Goal: Task Accomplishment & Management: Manage account settings

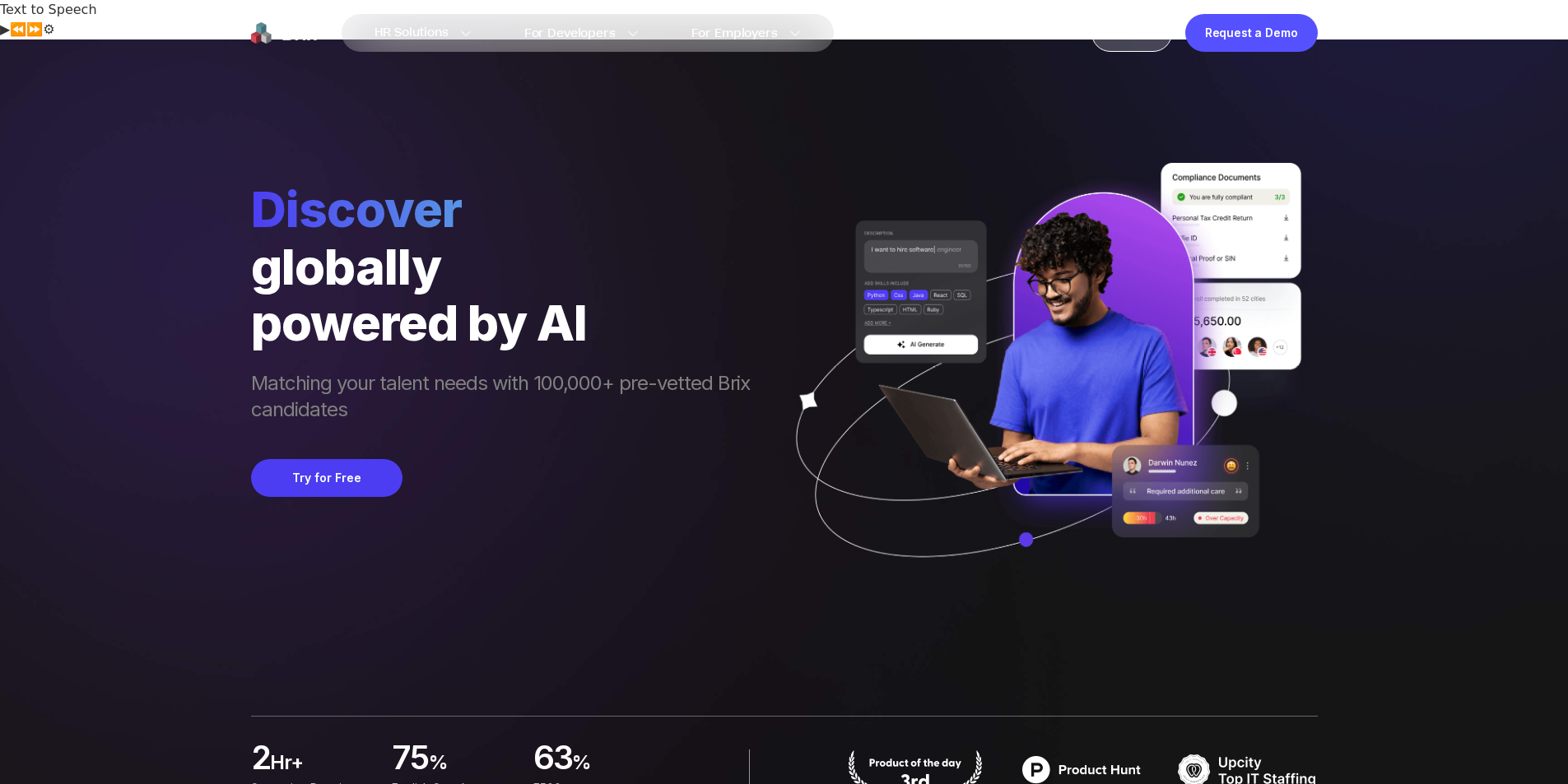
click at [1138, 37] on div "Sign In" at bounding box center [1132, 33] width 81 height 37
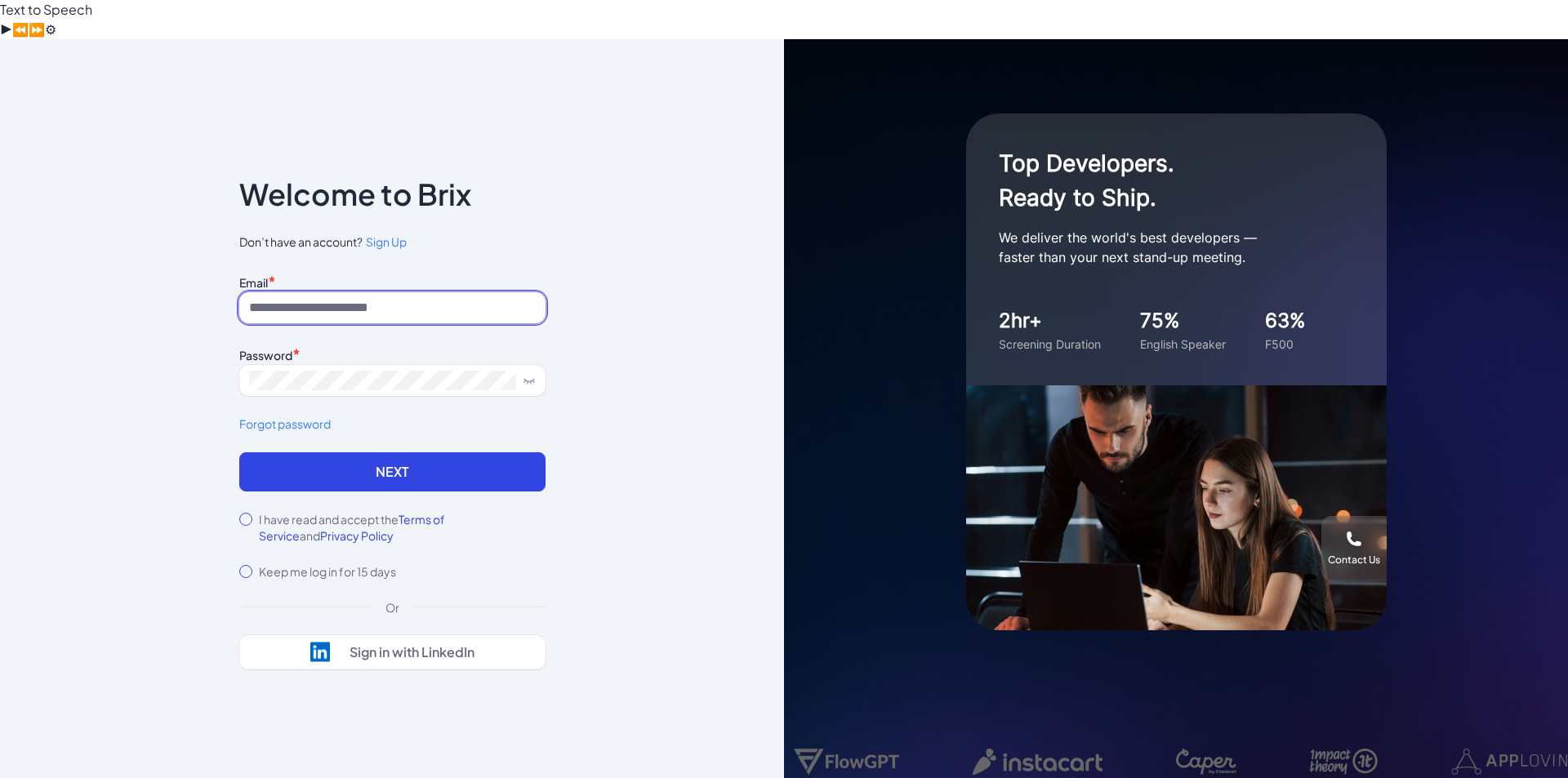
type input "**********"
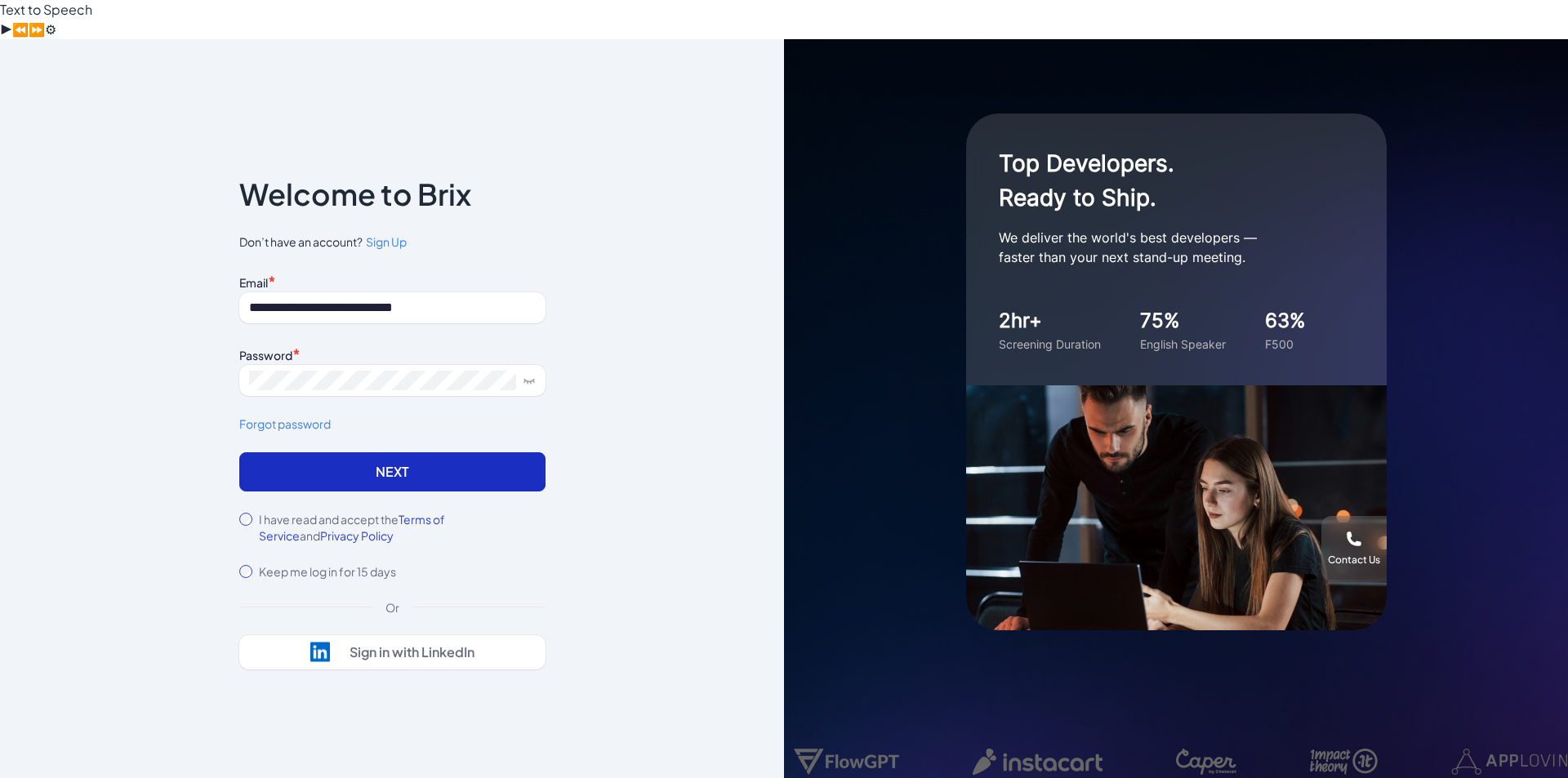
click at [380, 453] on button "Next" at bounding box center [393, 472] width 306 height 39
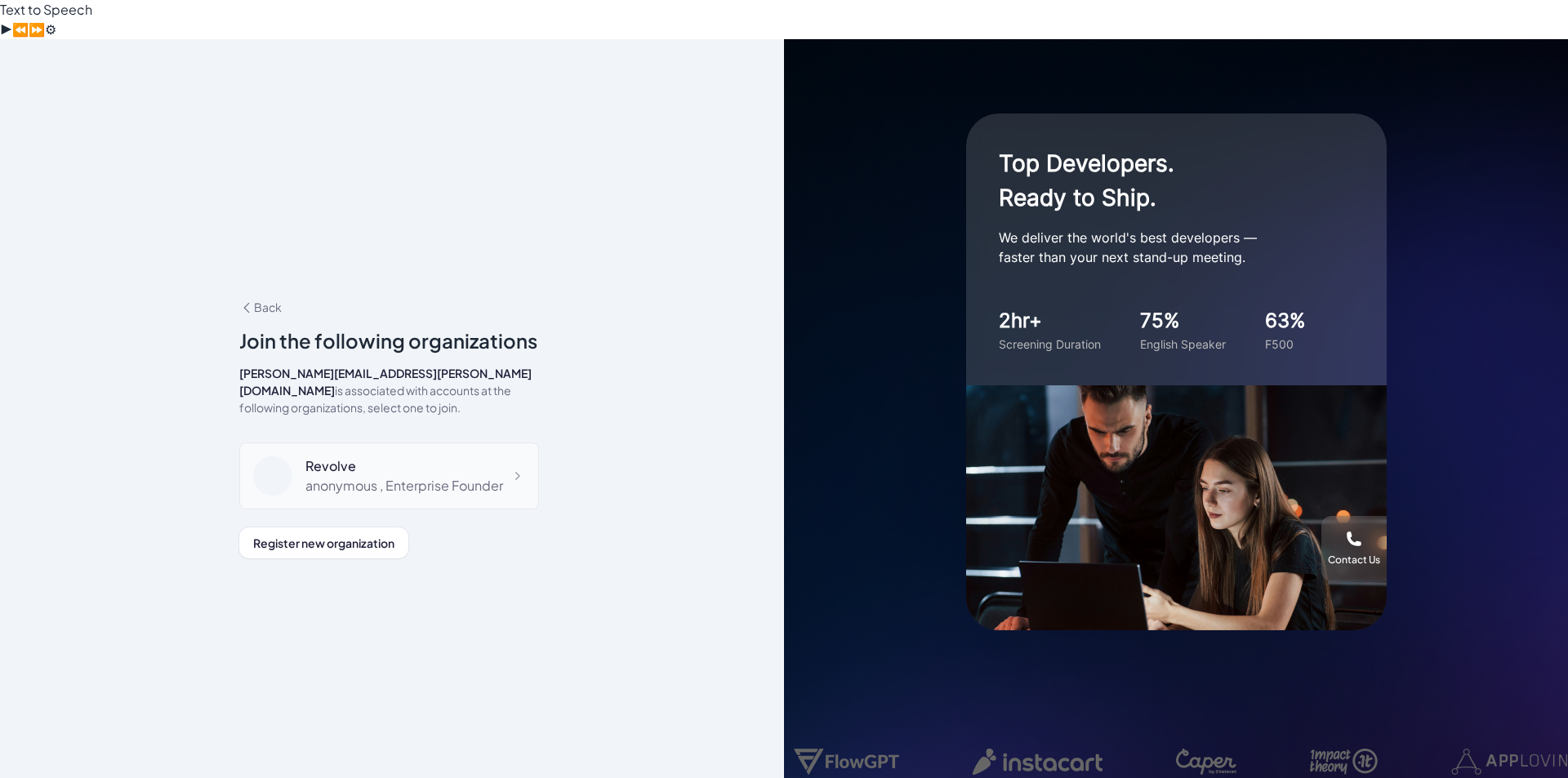
click at [455, 477] on div "anonymous , Enterprise Founder" at bounding box center [404, 486] width 198 height 20
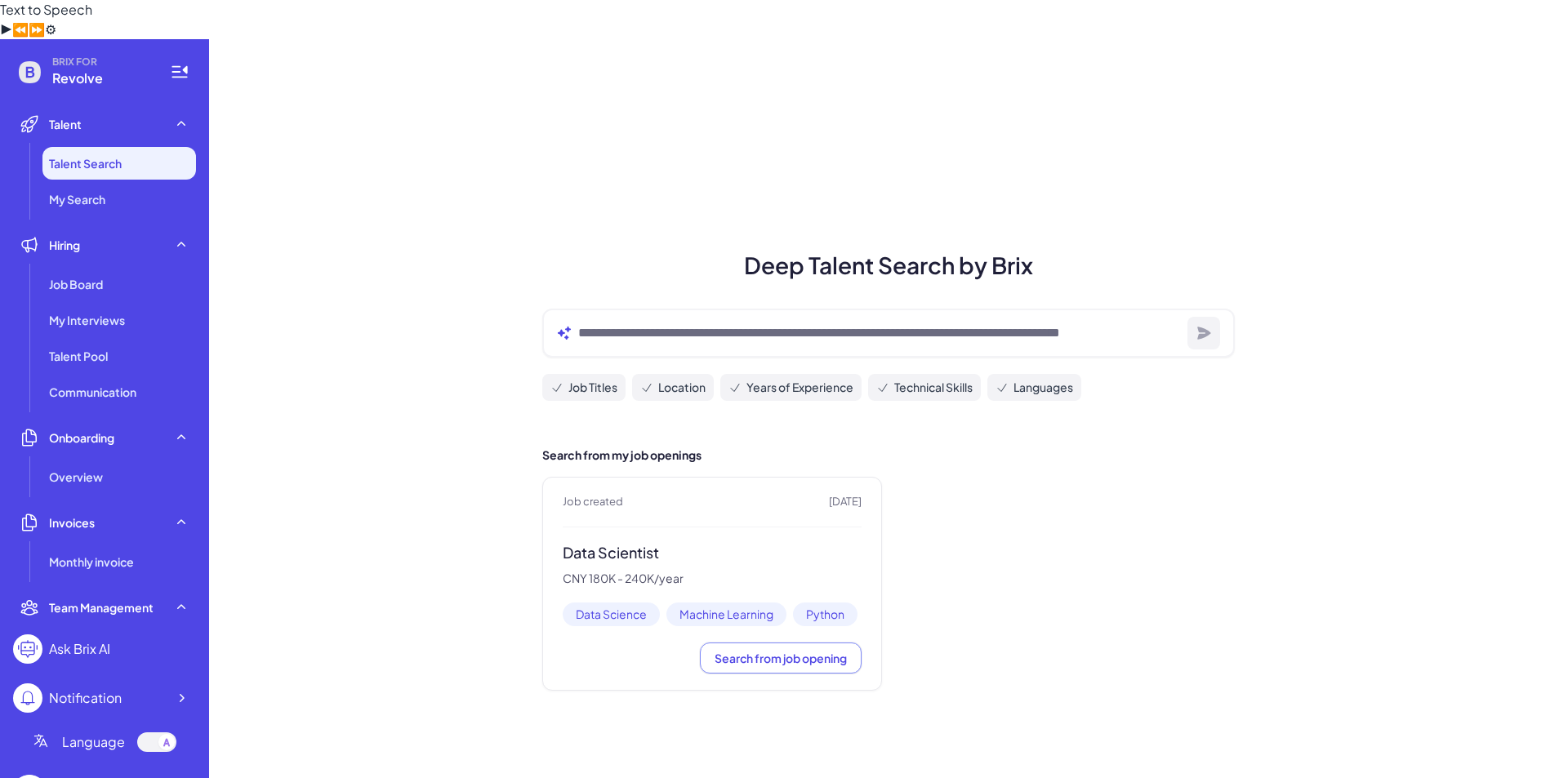
click at [64, 268] on ul "Job Board My Interviews Talent Pool Communication" at bounding box center [105, 339] width 183 height 141
click at [67, 268] on div "Job Board" at bounding box center [119, 284] width 153 height 32
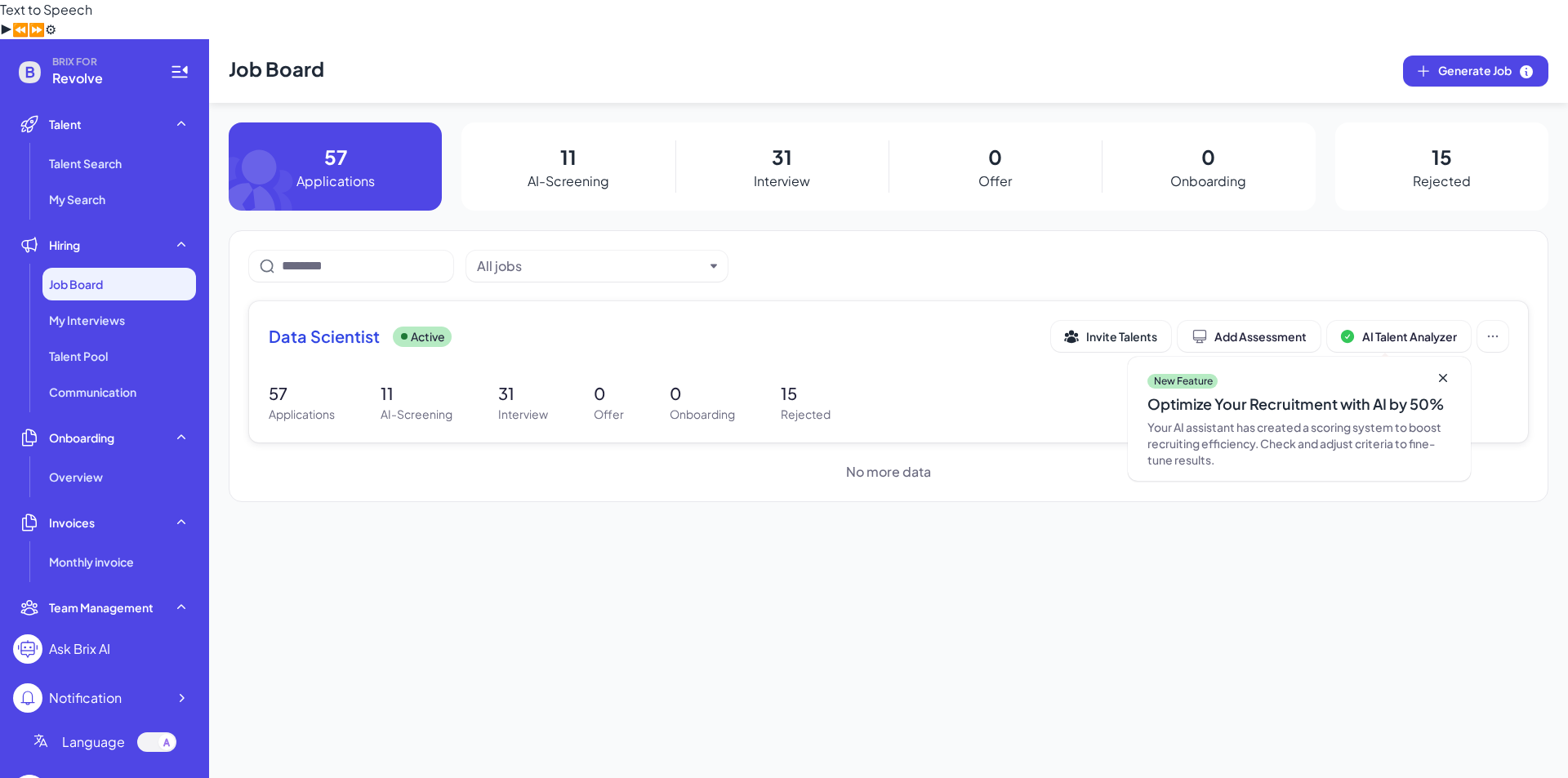
click at [277, 381] on p "57" at bounding box center [301, 394] width 67 height 25
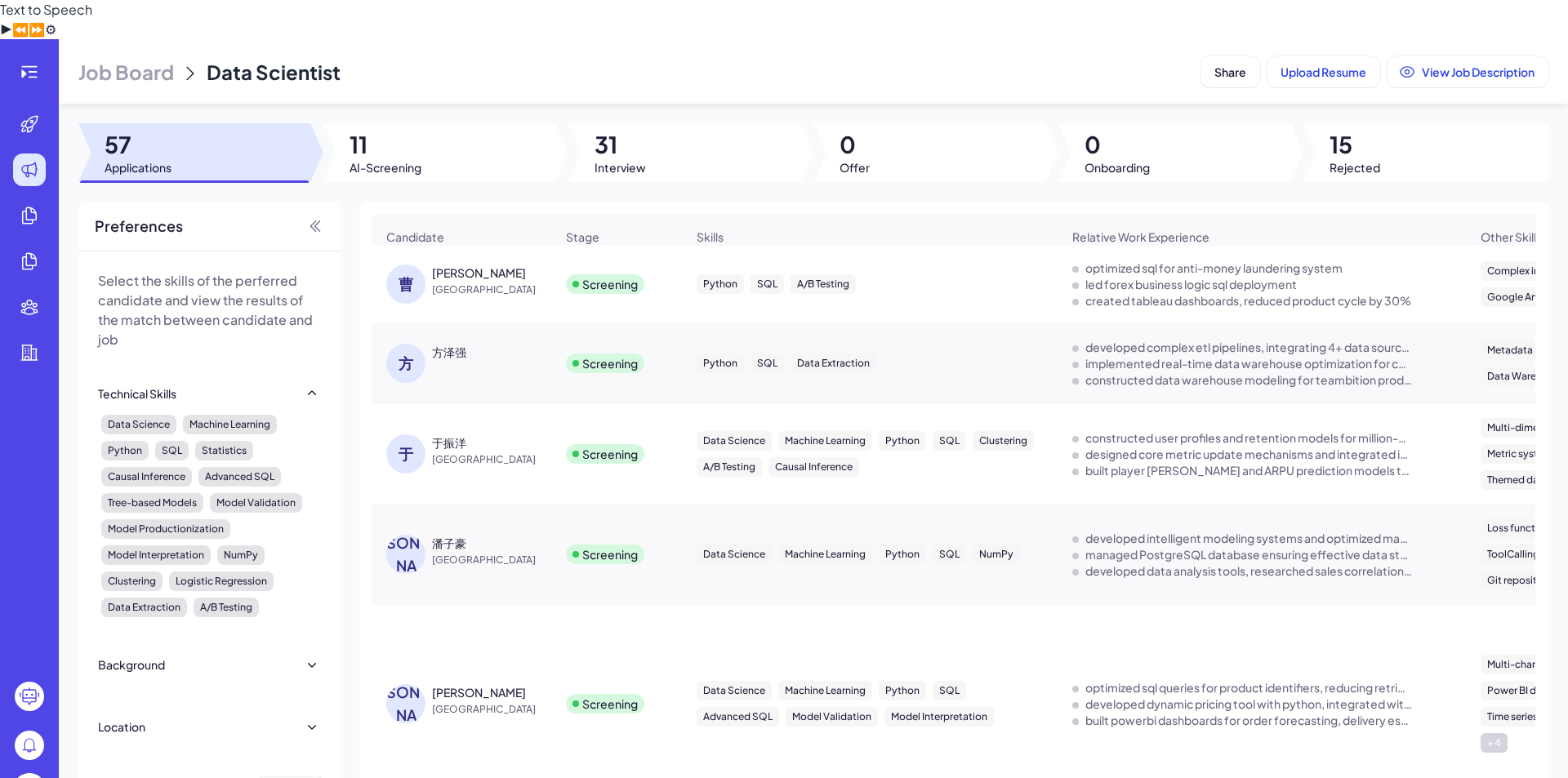
click at [852, 268] on div "Python SQL A/B Testing" at bounding box center [870, 284] width 374 height 46
click at [836, 274] on div "A/B Testing" at bounding box center [823, 283] width 66 height 20
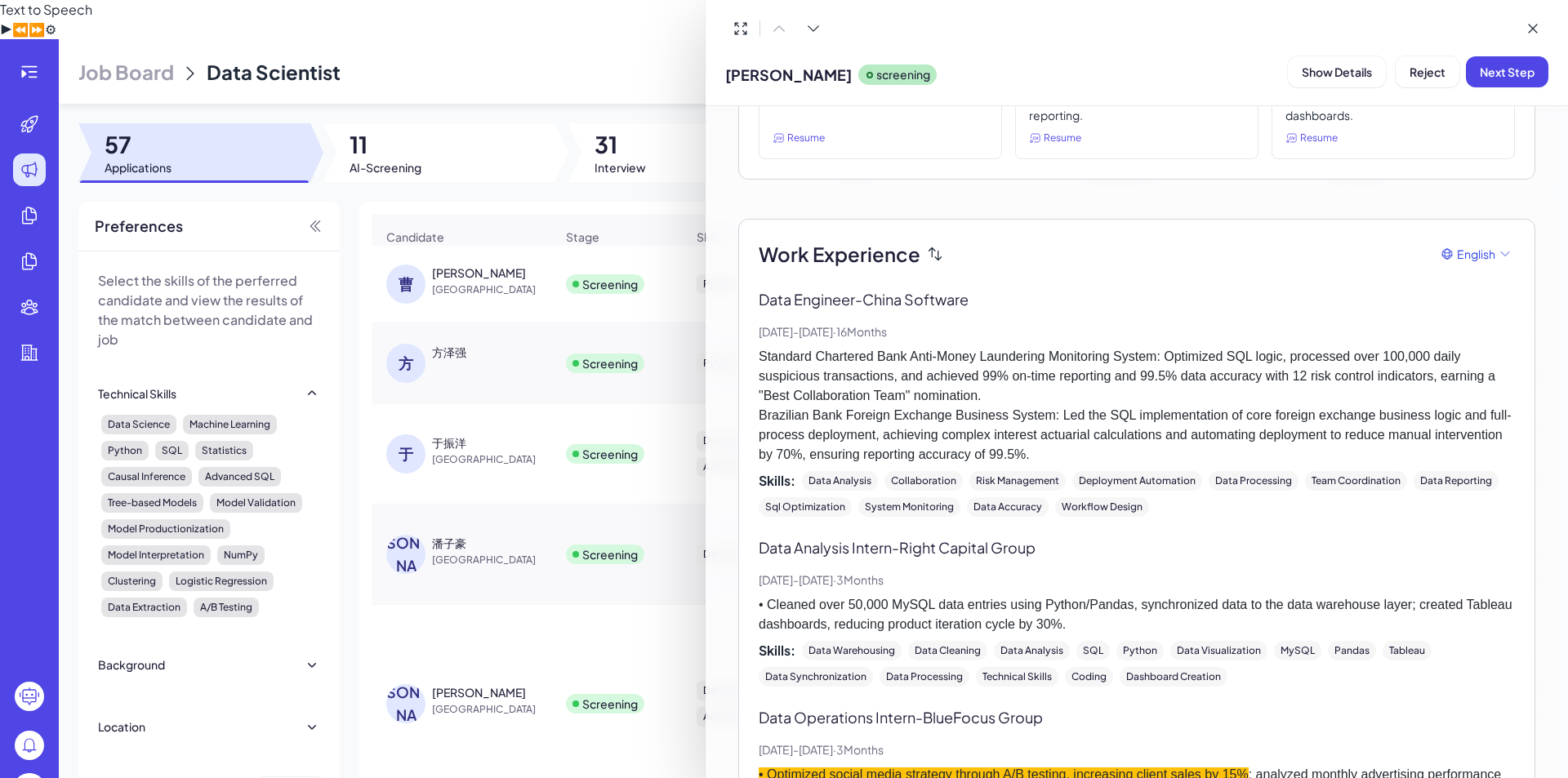
scroll to position [312, 0]
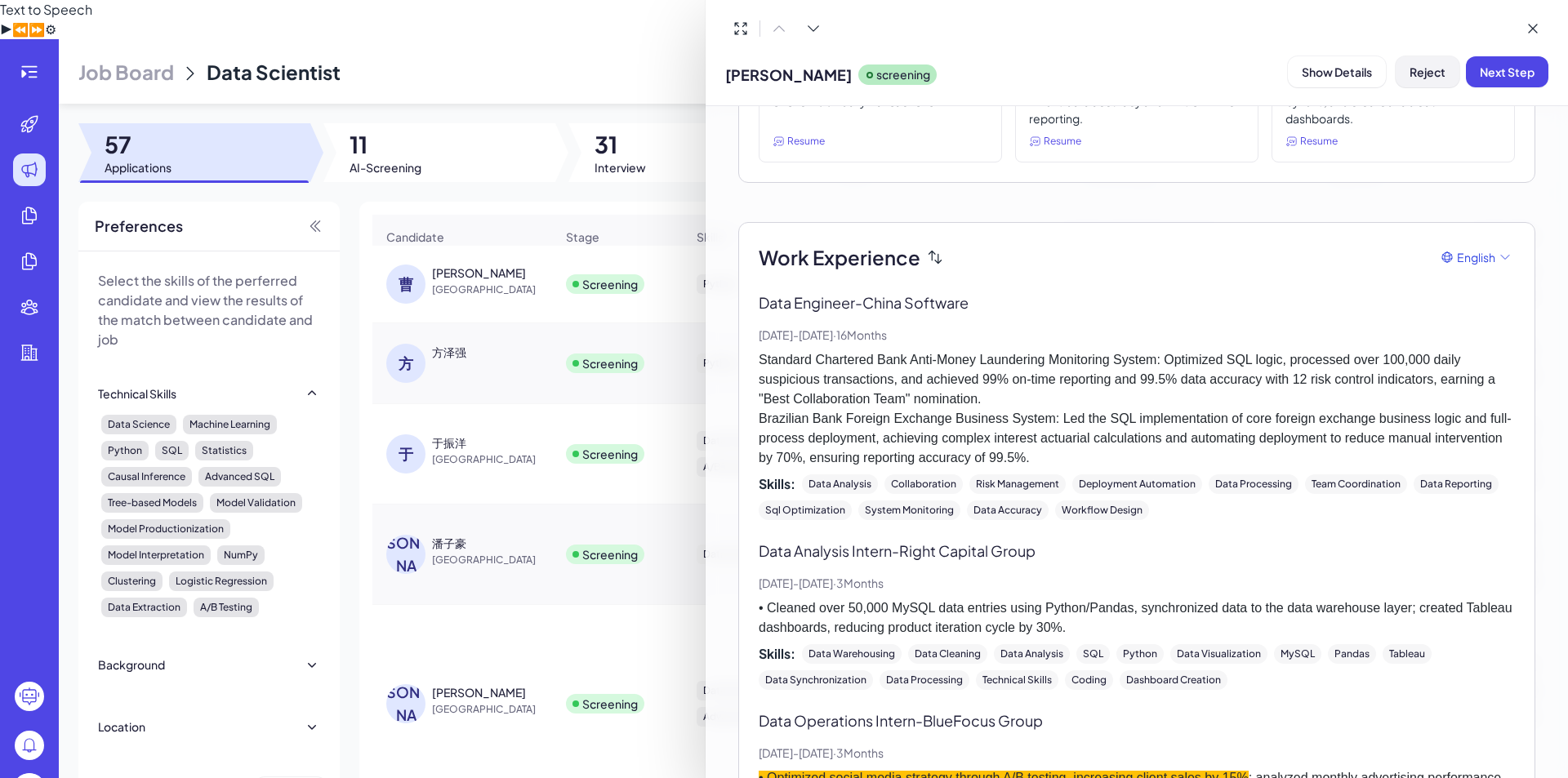
click at [1405, 78] on button "Reject" at bounding box center [1426, 71] width 64 height 31
click at [1514, 176] on span "Ok" at bounding box center [1517, 177] width 16 height 14
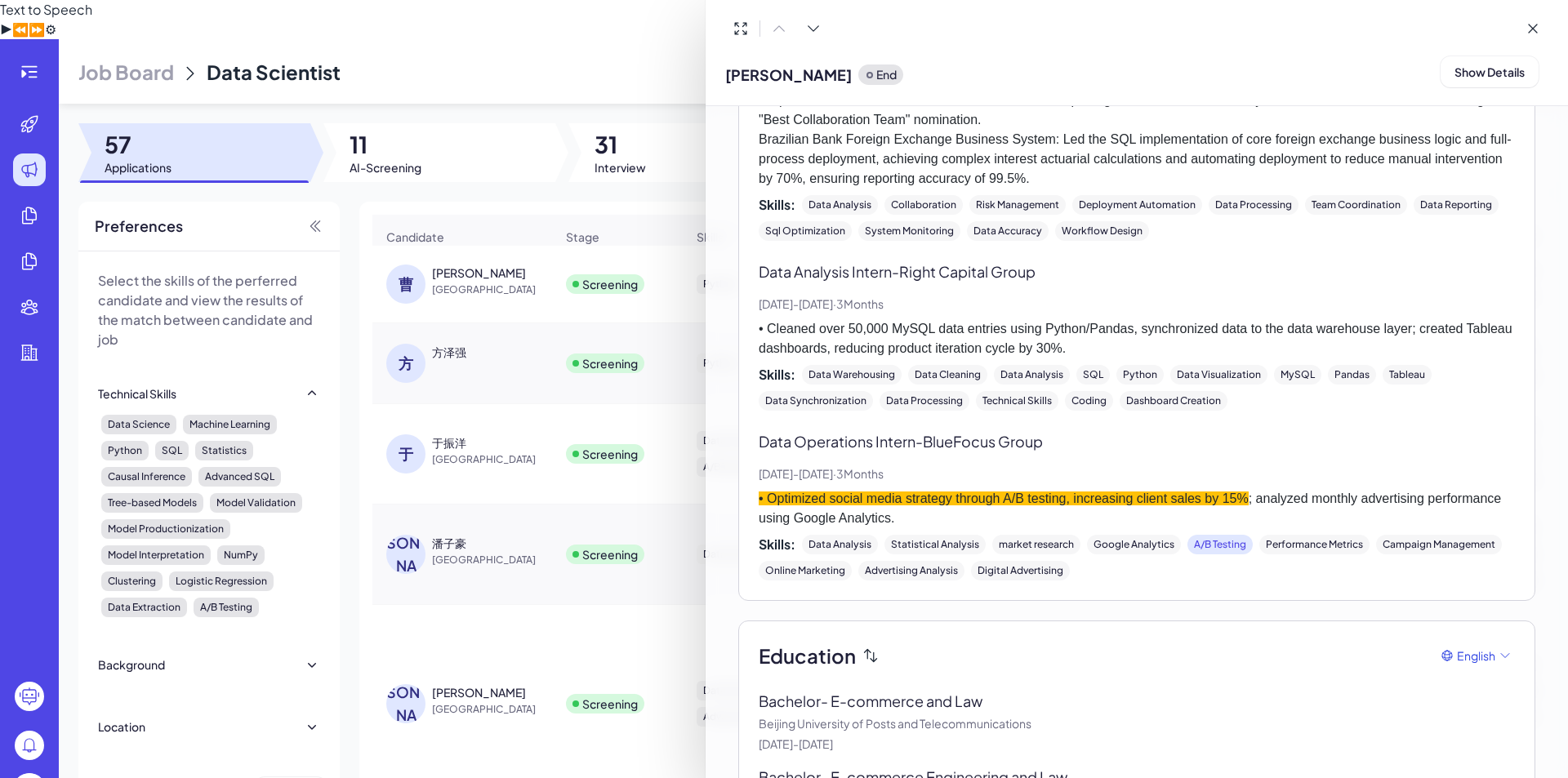
scroll to position [682, 0]
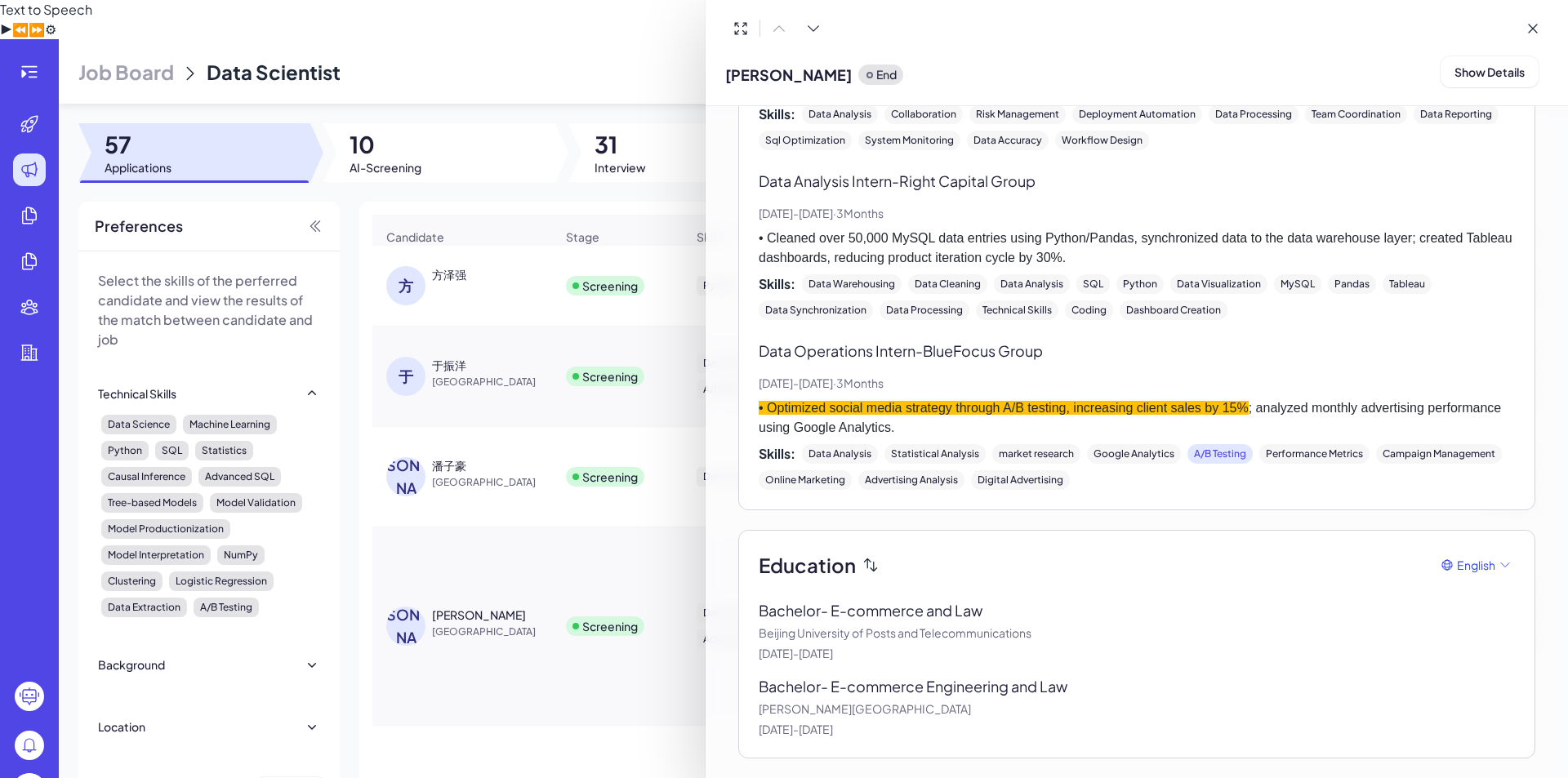
click at [504, 264] on div at bounding box center [784, 389] width 1568 height 778
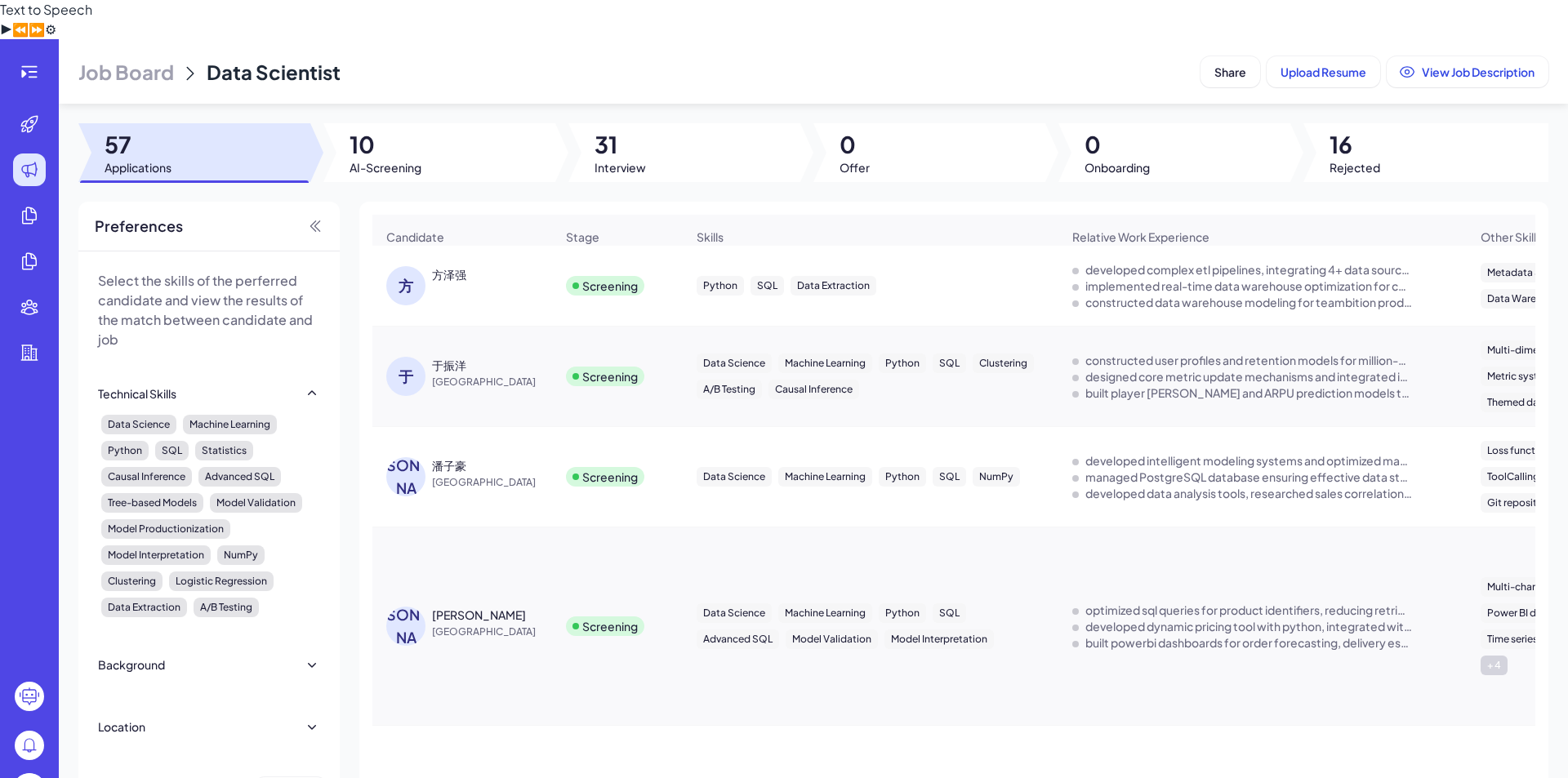
click at [504, 266] on div "方 方泽强" at bounding box center [470, 285] width 168 height 39
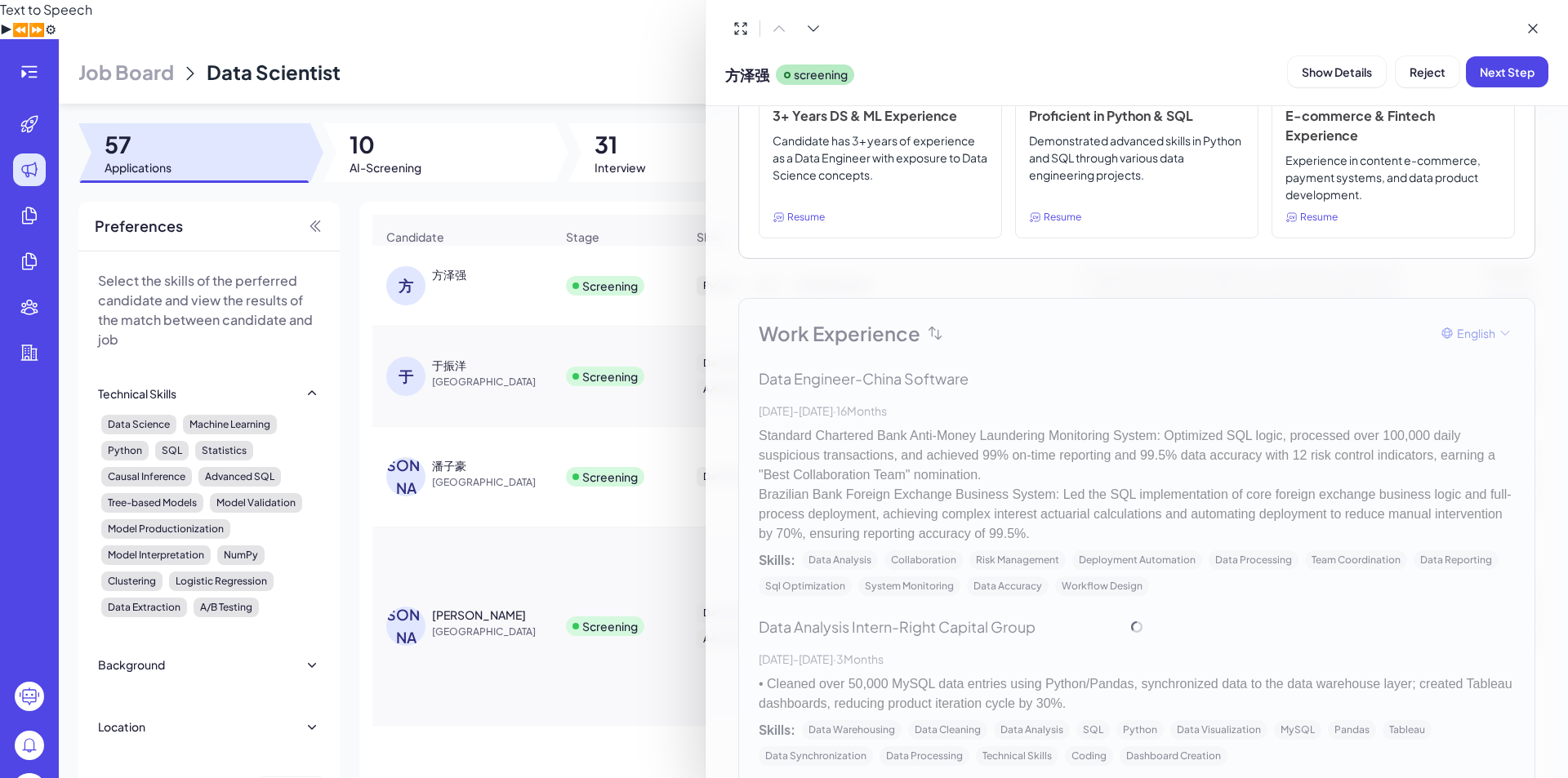
scroll to position [221, 0]
click at [488, 250] on div at bounding box center [784, 389] width 1568 height 778
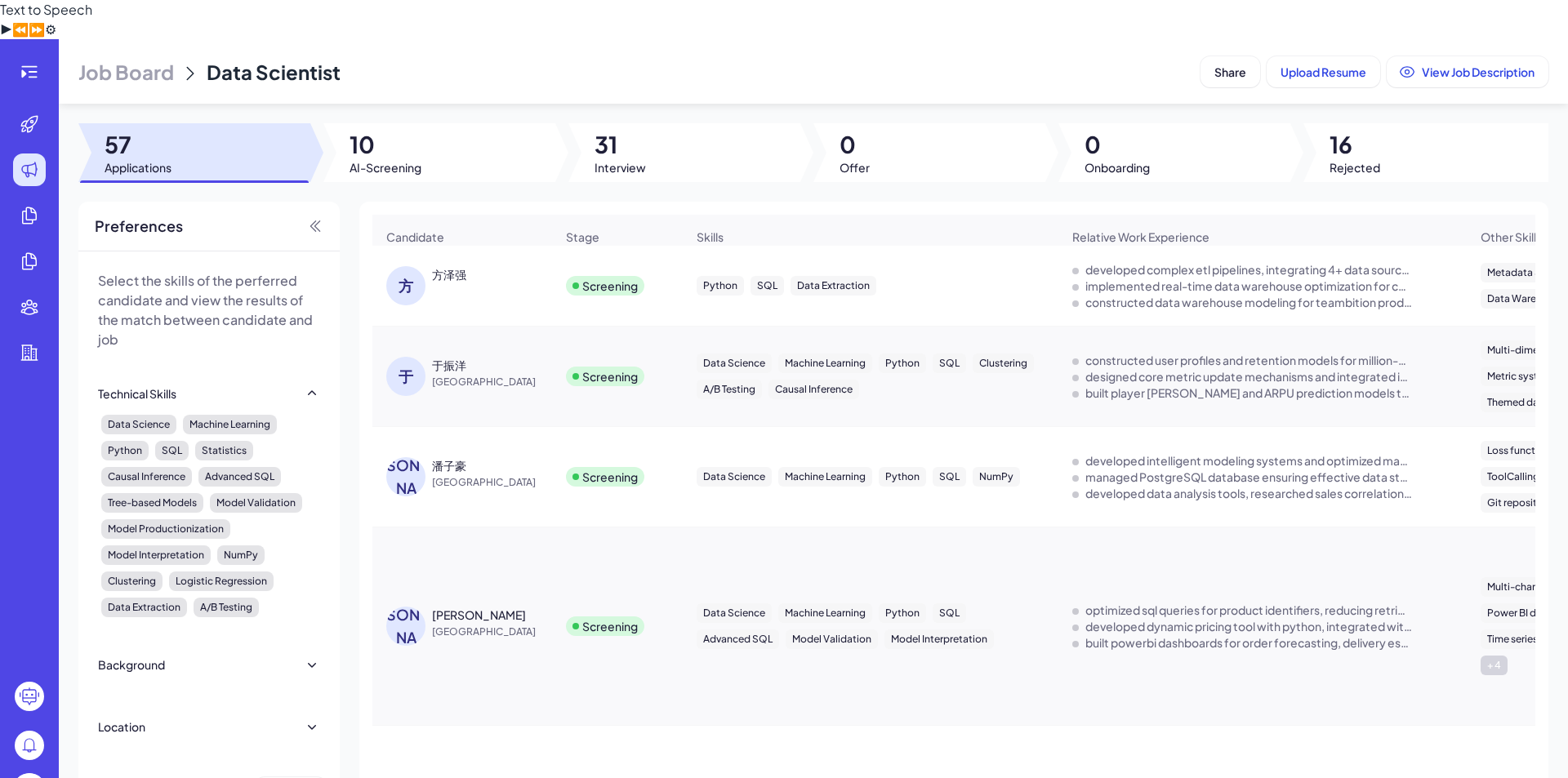
click at [526, 266] on div "方 方泽强" at bounding box center [470, 285] width 168 height 39
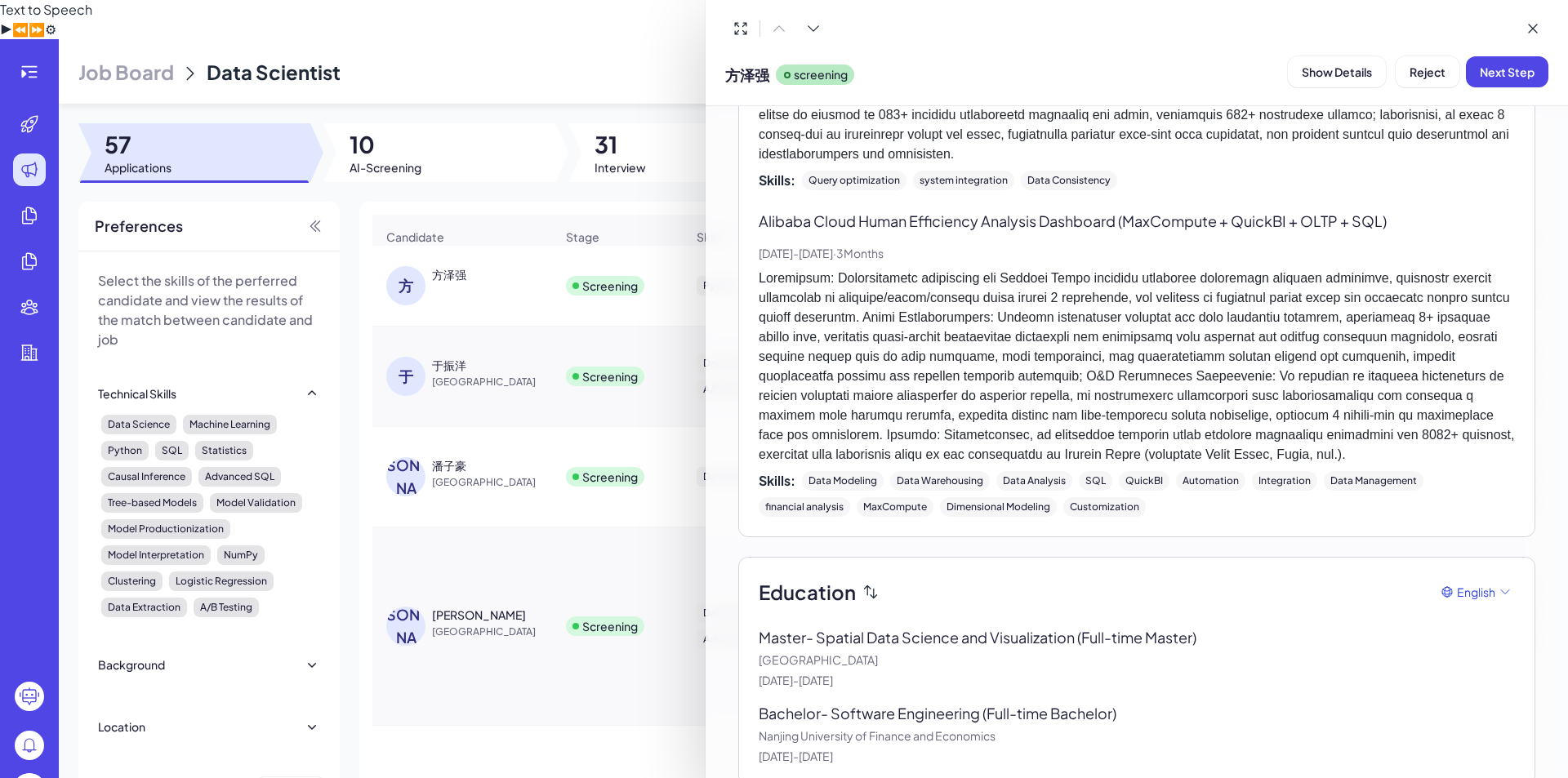
scroll to position [1506, 0]
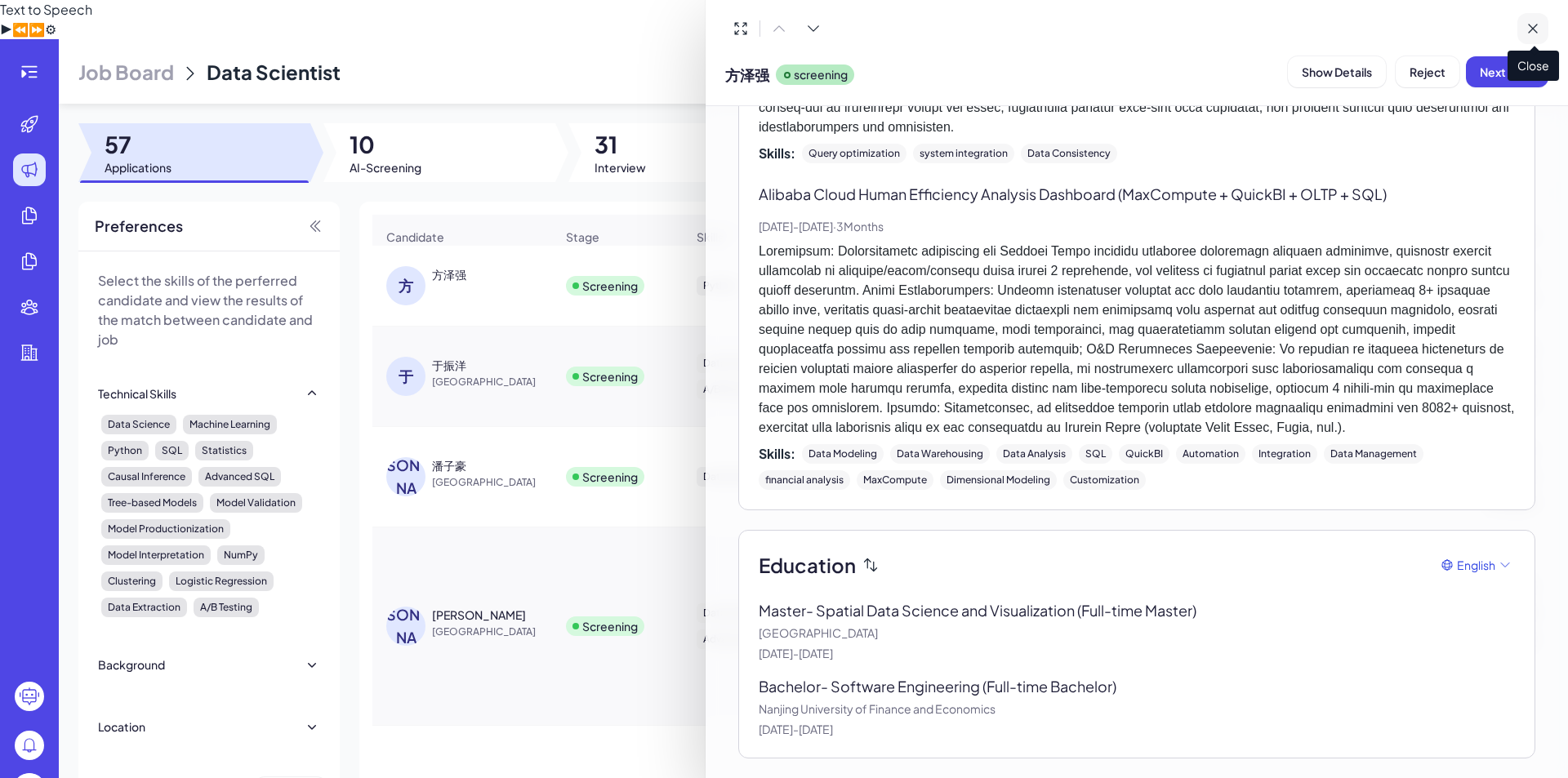
click at [1534, 30] on icon at bounding box center [1532, 29] width 9 height 9
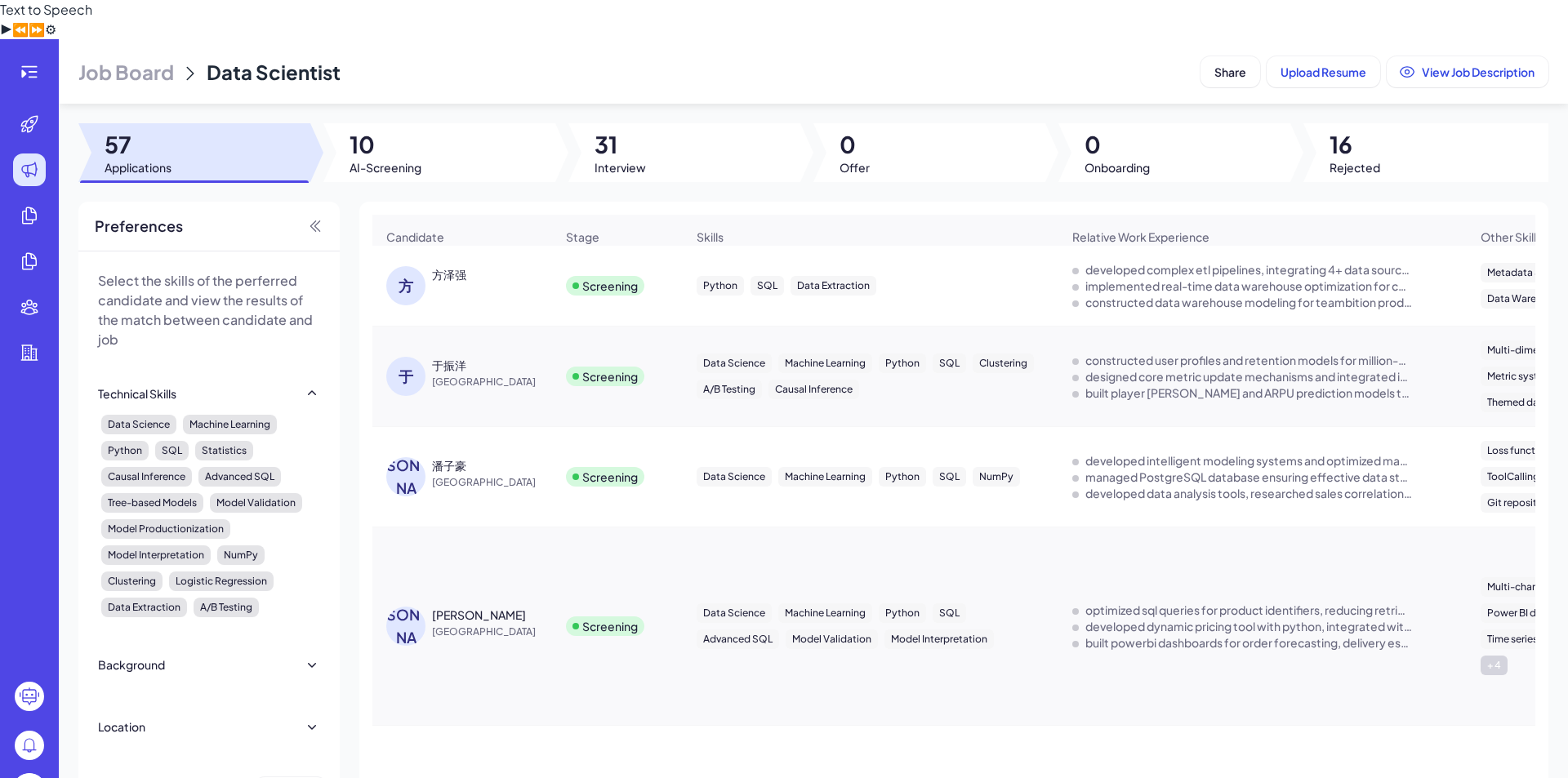
click at [523, 271] on div "方 方泽强" at bounding box center [470, 285] width 168 height 39
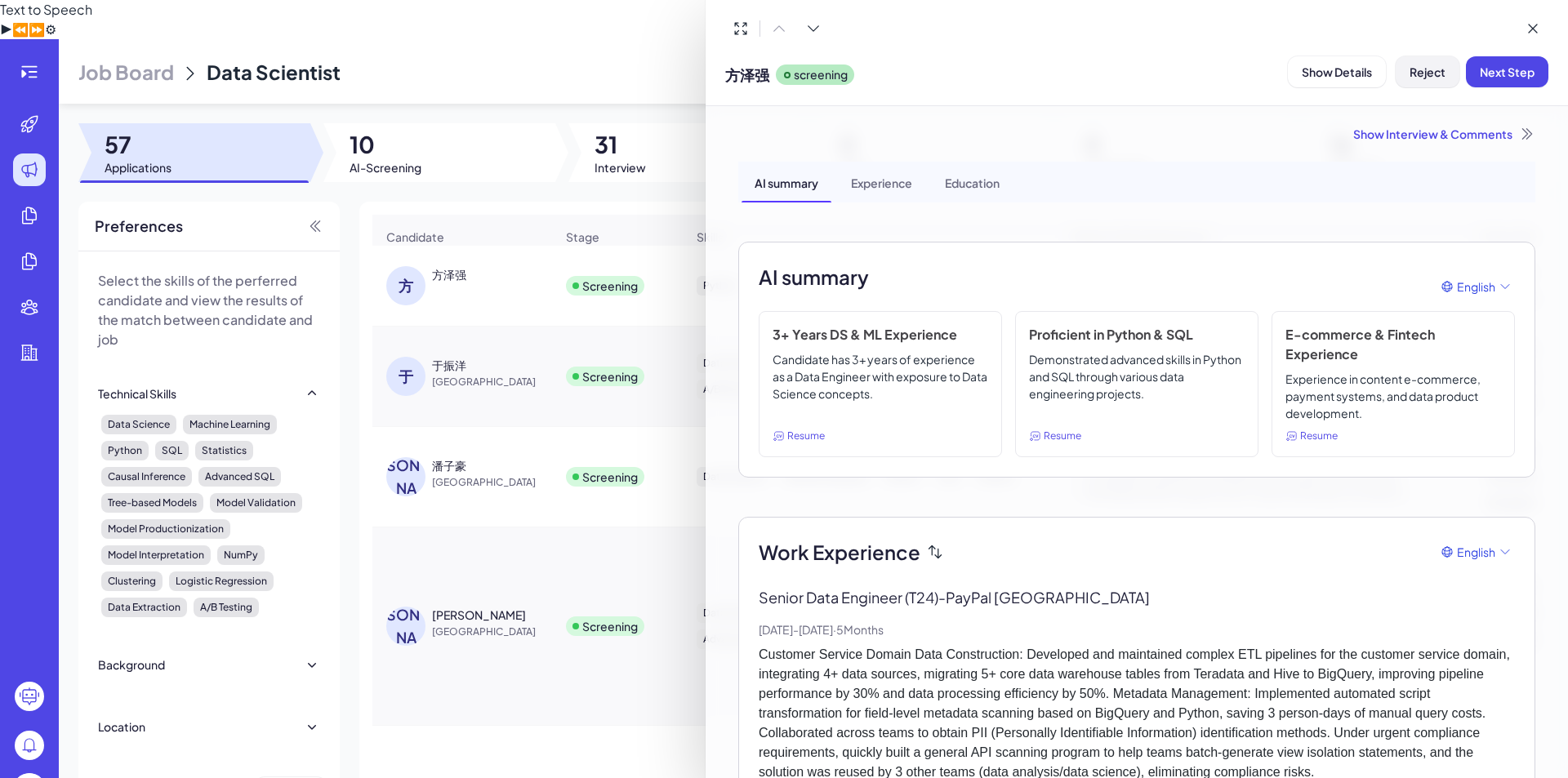
click at [1421, 68] on span "Reject" at bounding box center [1427, 71] width 36 height 14
click at [1509, 180] on span "Ok" at bounding box center [1517, 177] width 16 height 14
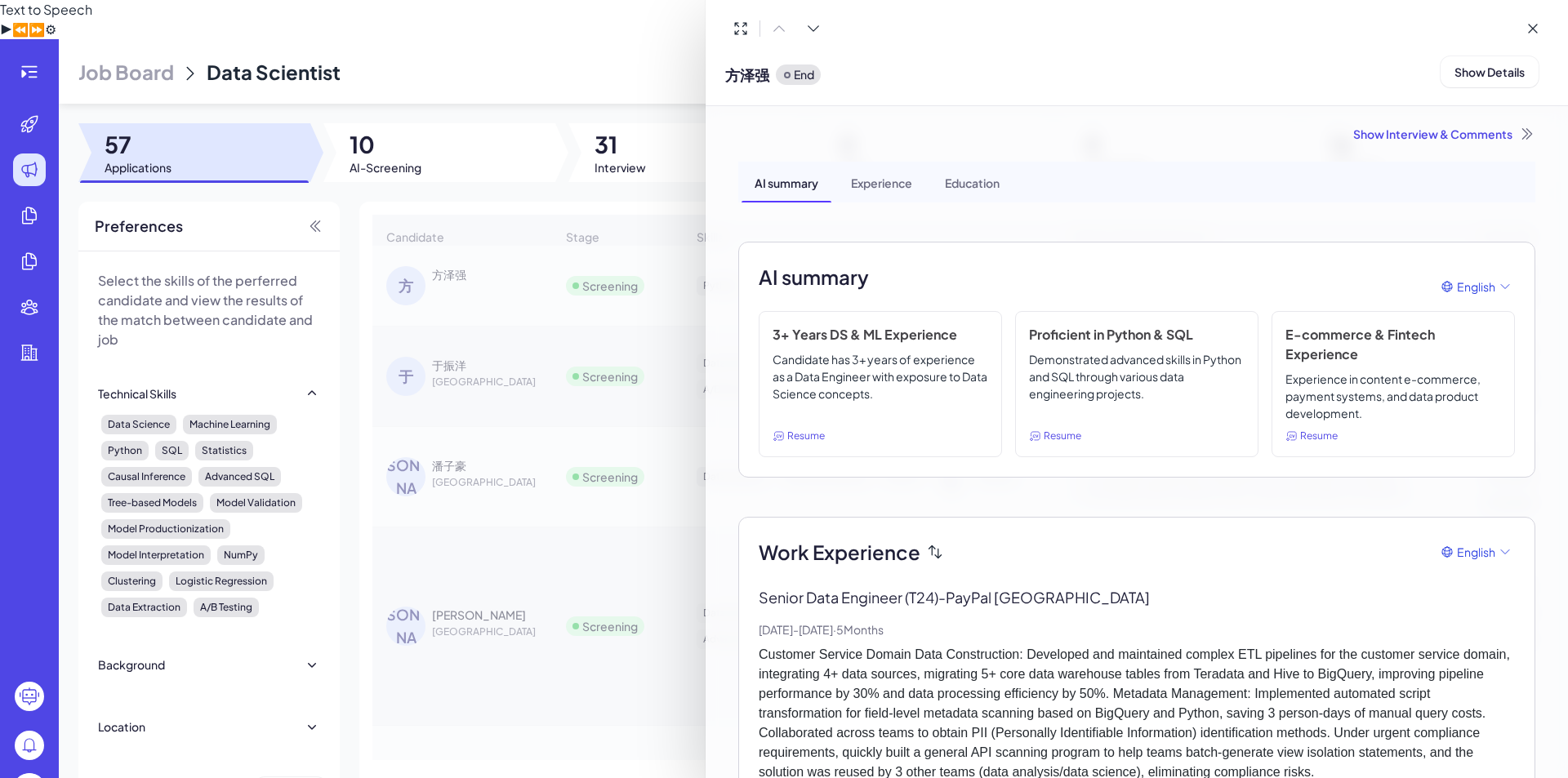
click at [516, 305] on div at bounding box center [784, 389] width 1568 height 778
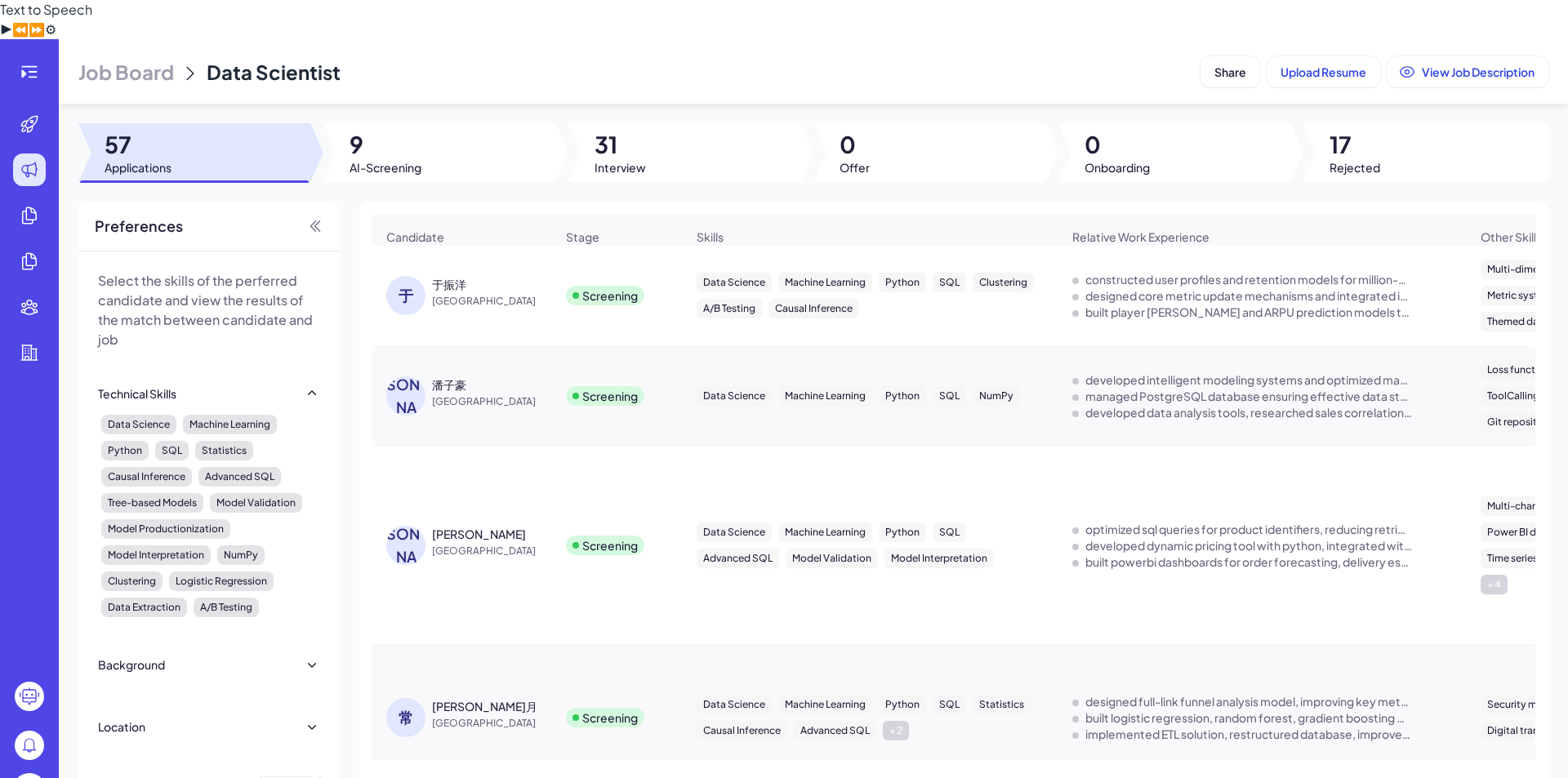
click at [528, 276] on div "于振洋 China" at bounding box center [493, 292] width 123 height 33
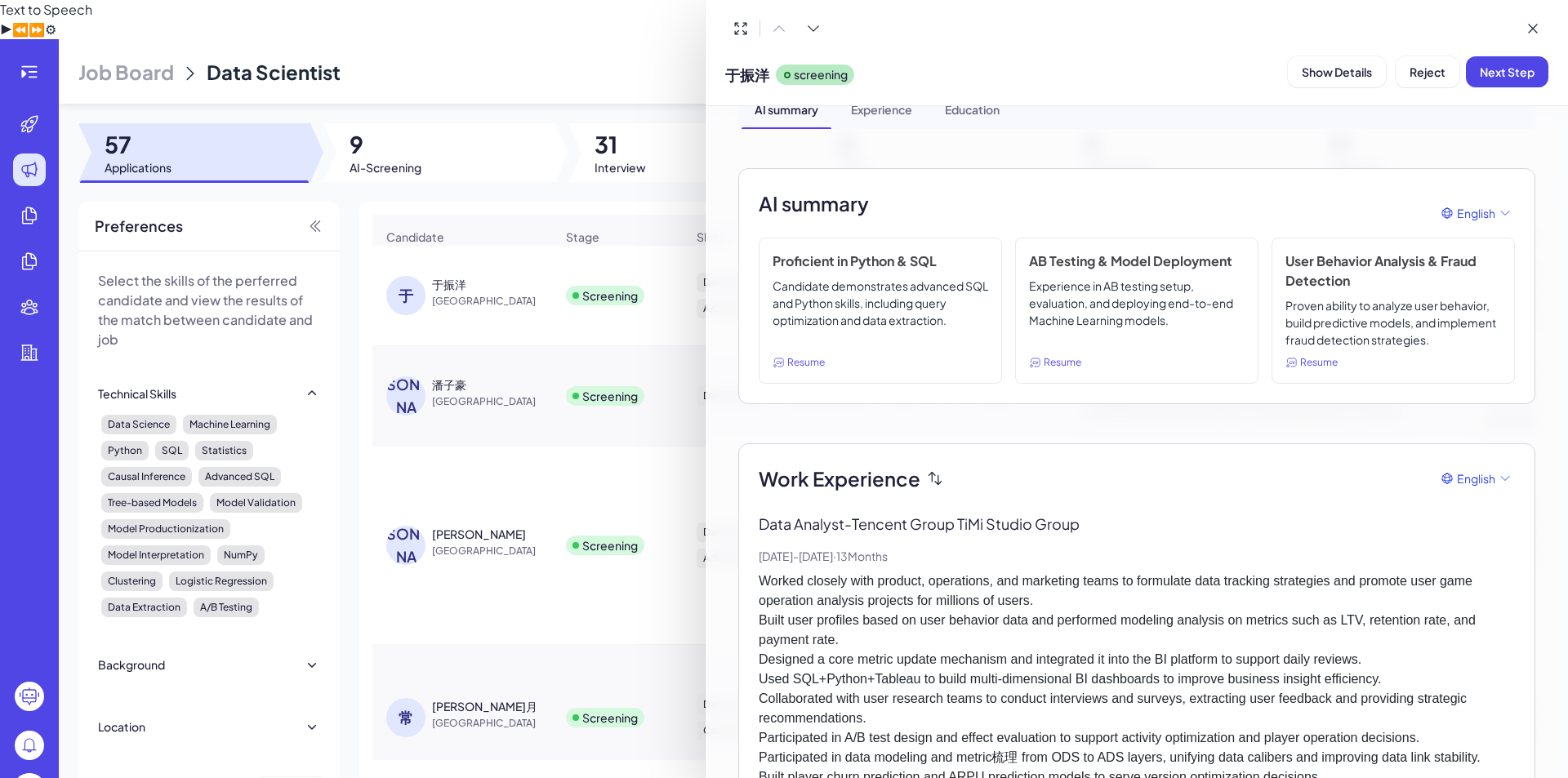
scroll to position [0, 0]
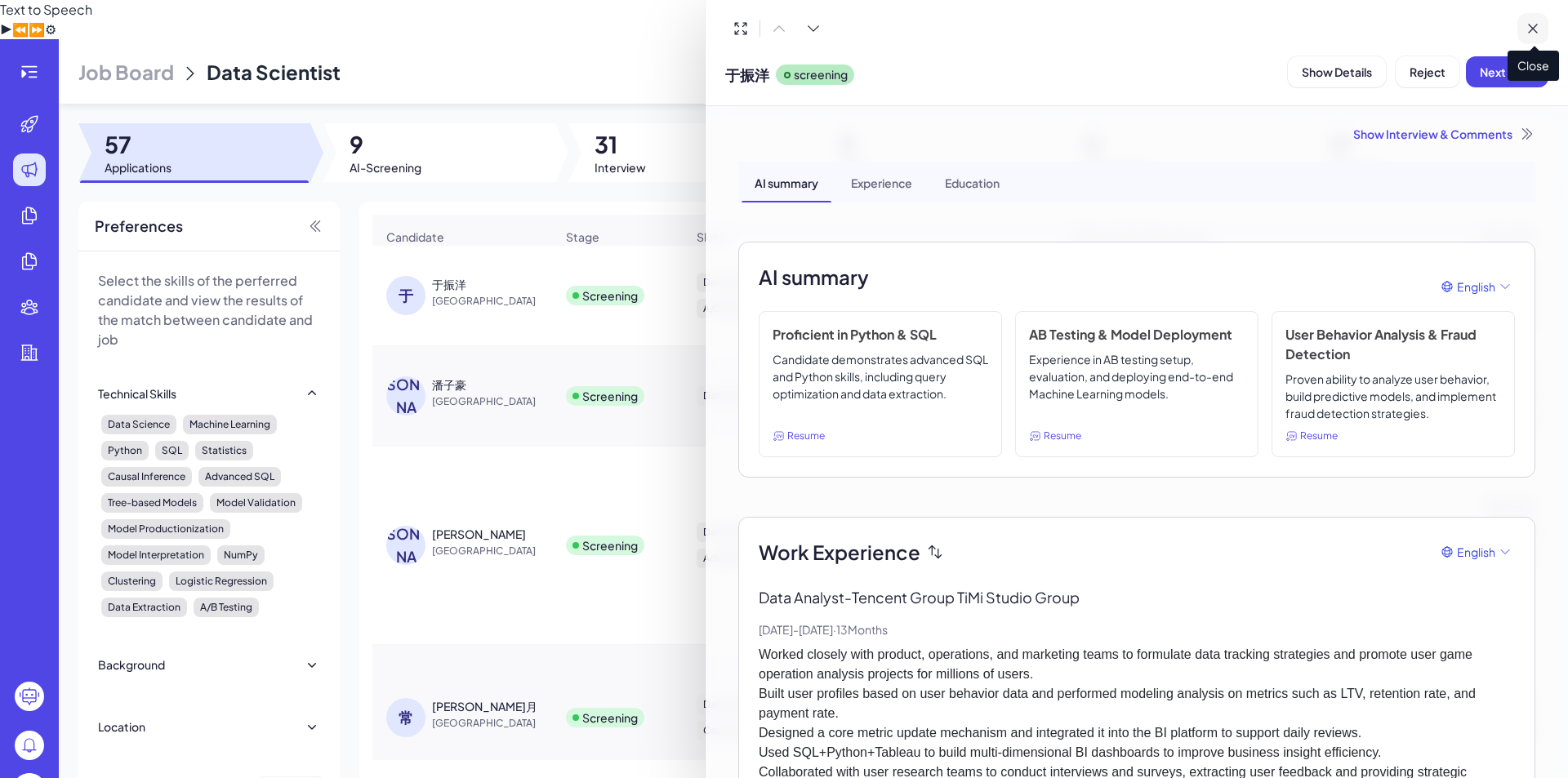
click at [1539, 27] on icon at bounding box center [1532, 28] width 16 height 16
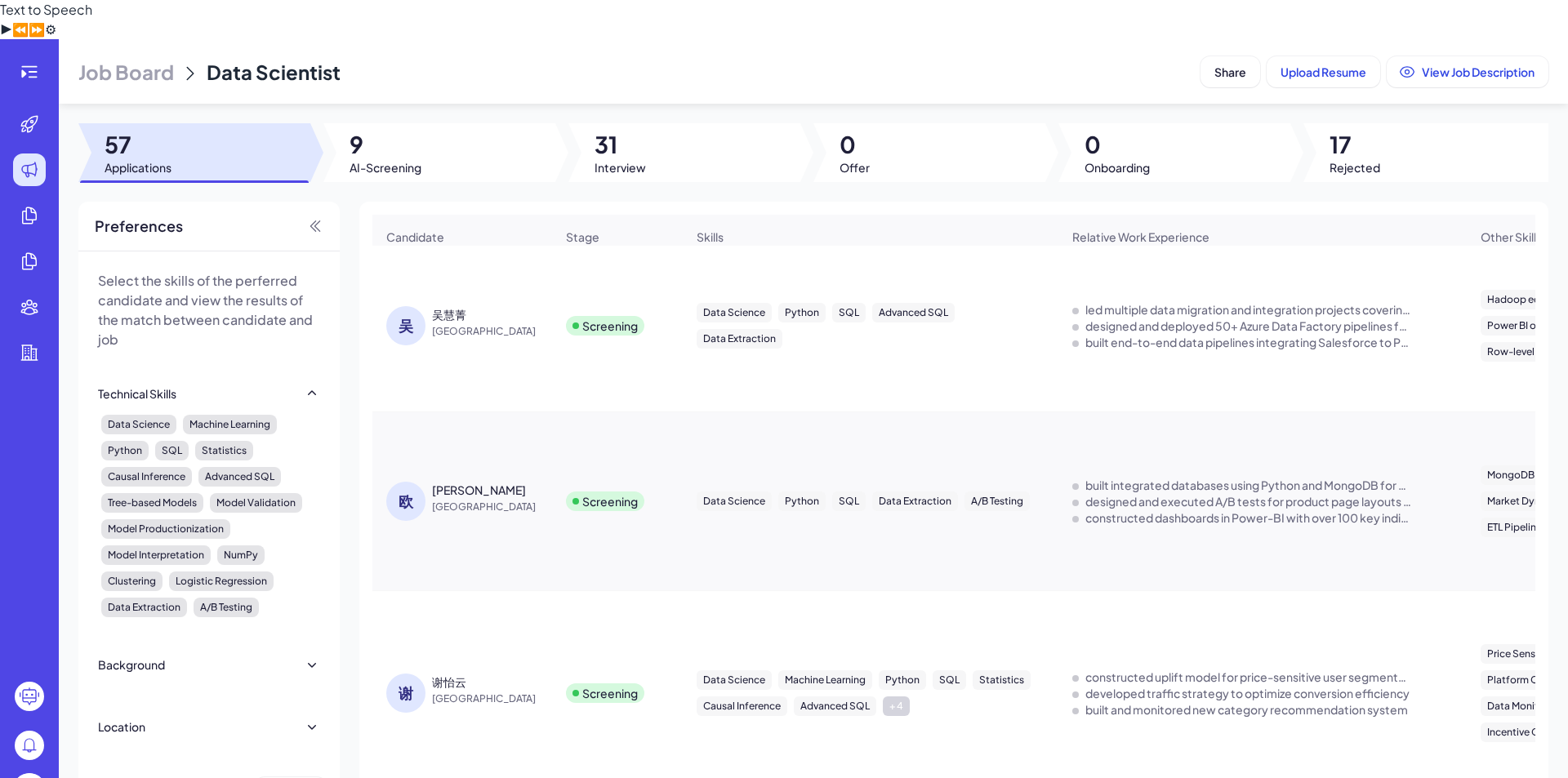
scroll to position [683, 0]
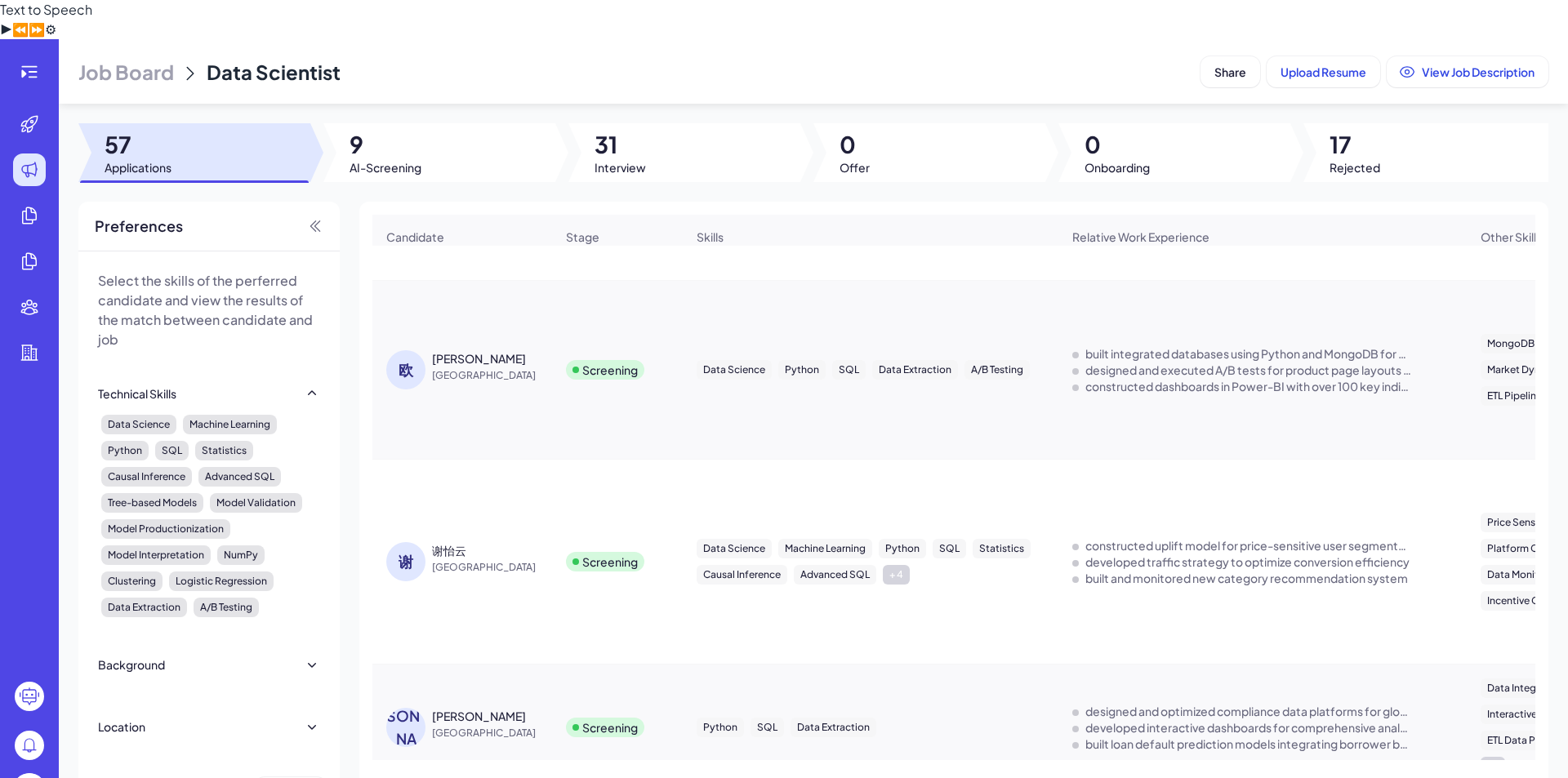
click at [965, 539] on div "Data Science Machine Learning Python SQL Statistics Causal Inference Advanced S…" at bounding box center [870, 562] width 348 height 46
click at [469, 559] on span "China" at bounding box center [493, 567] width 123 height 16
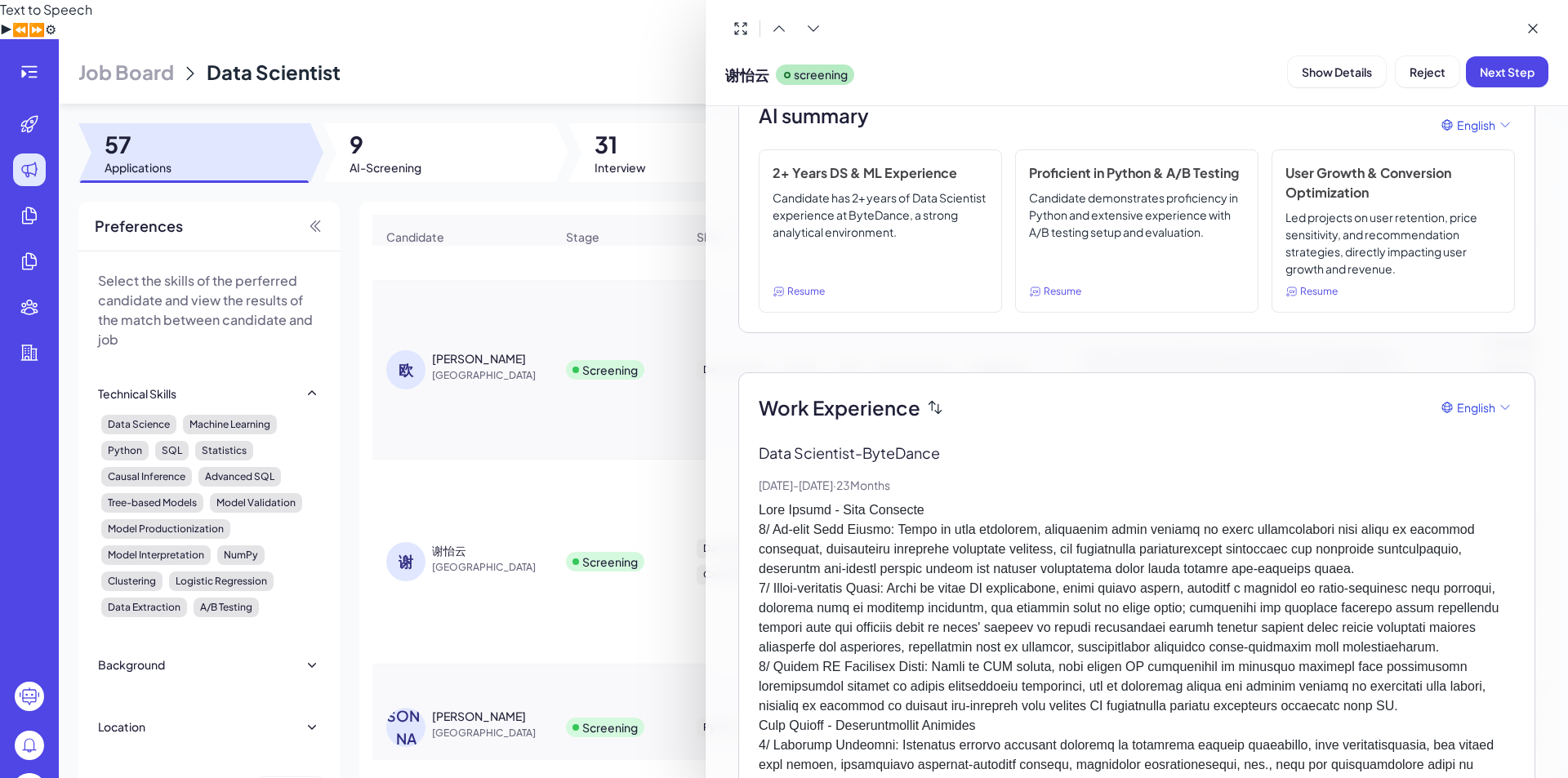
scroll to position [0, 0]
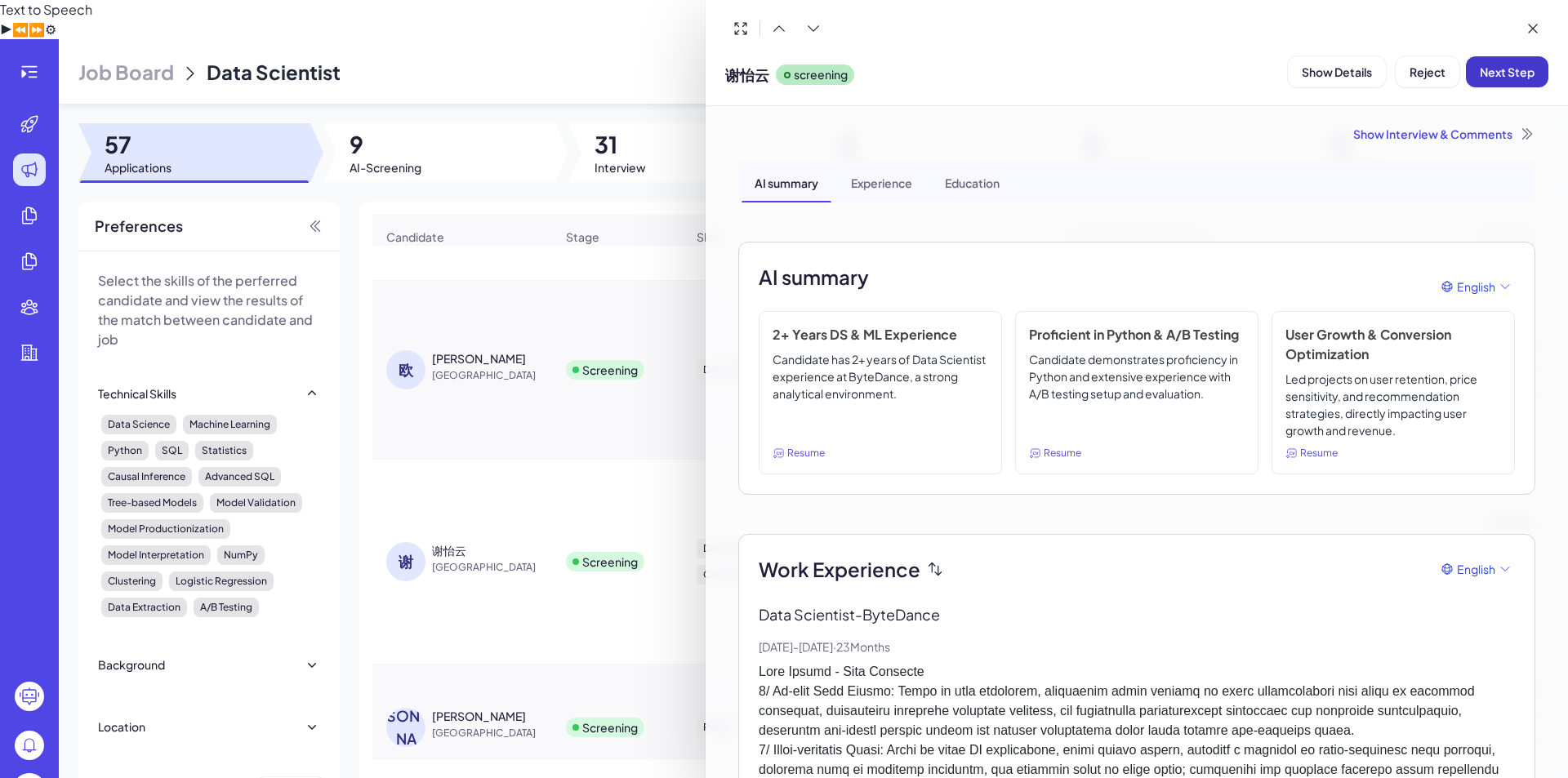
click at [1518, 76] on span "Next Step" at bounding box center [1507, 71] width 55 height 14
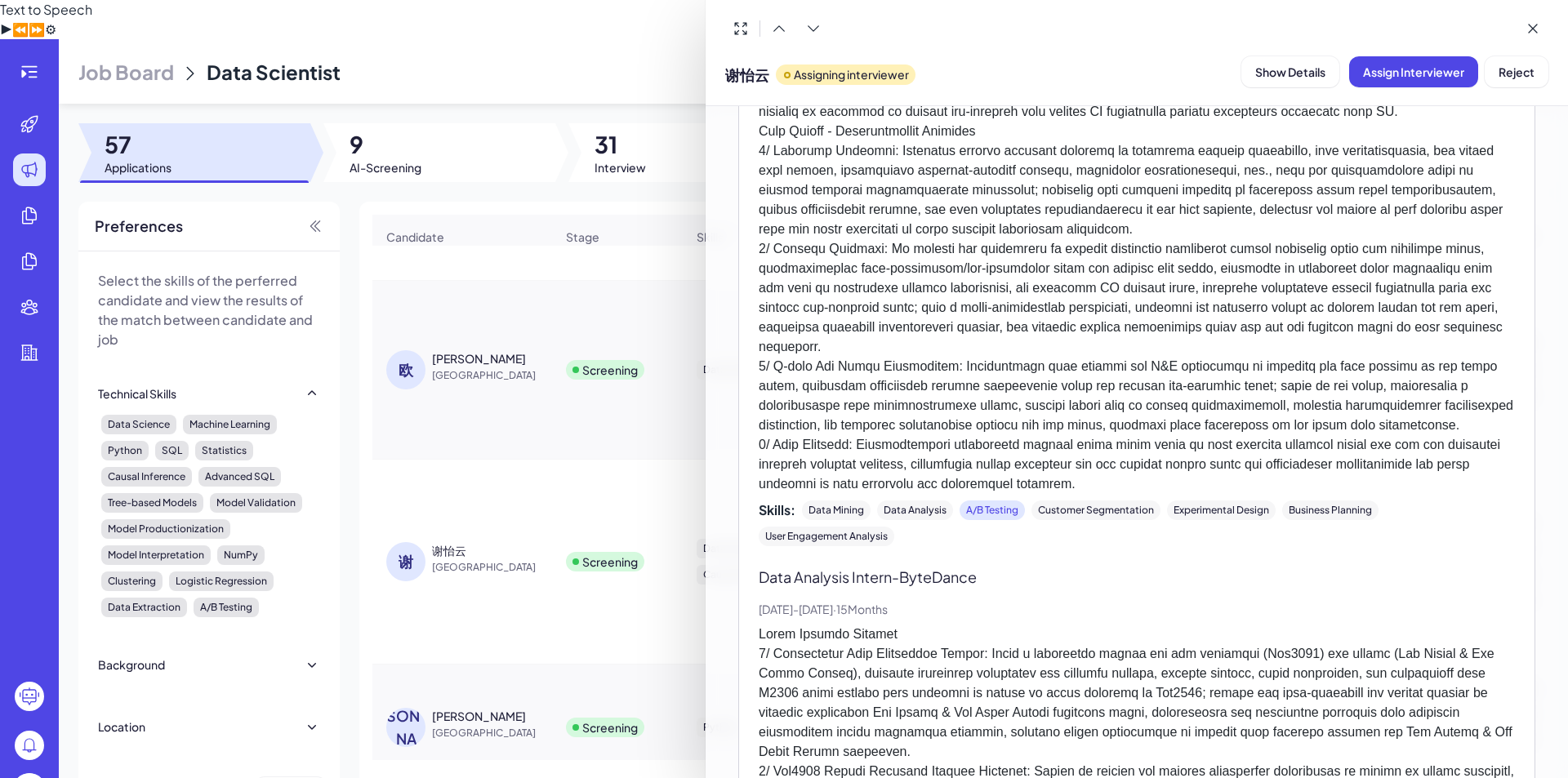
scroll to position [806, 0]
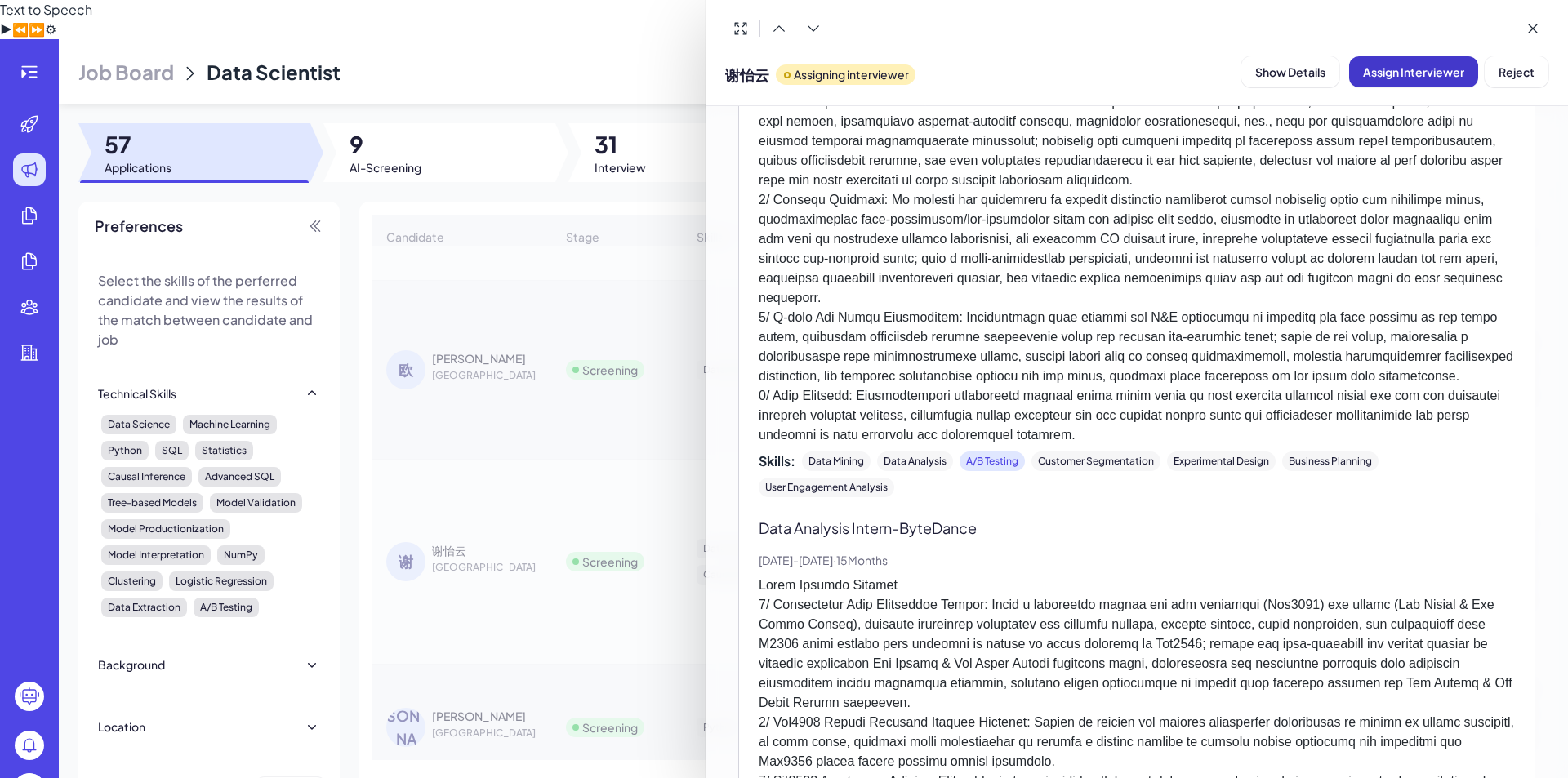
click at [1460, 78] on span "Assign Interviewer" at bounding box center [1413, 71] width 101 height 14
click at [1461, 78] on span "Assign Interviewer" at bounding box center [1413, 71] width 101 height 14
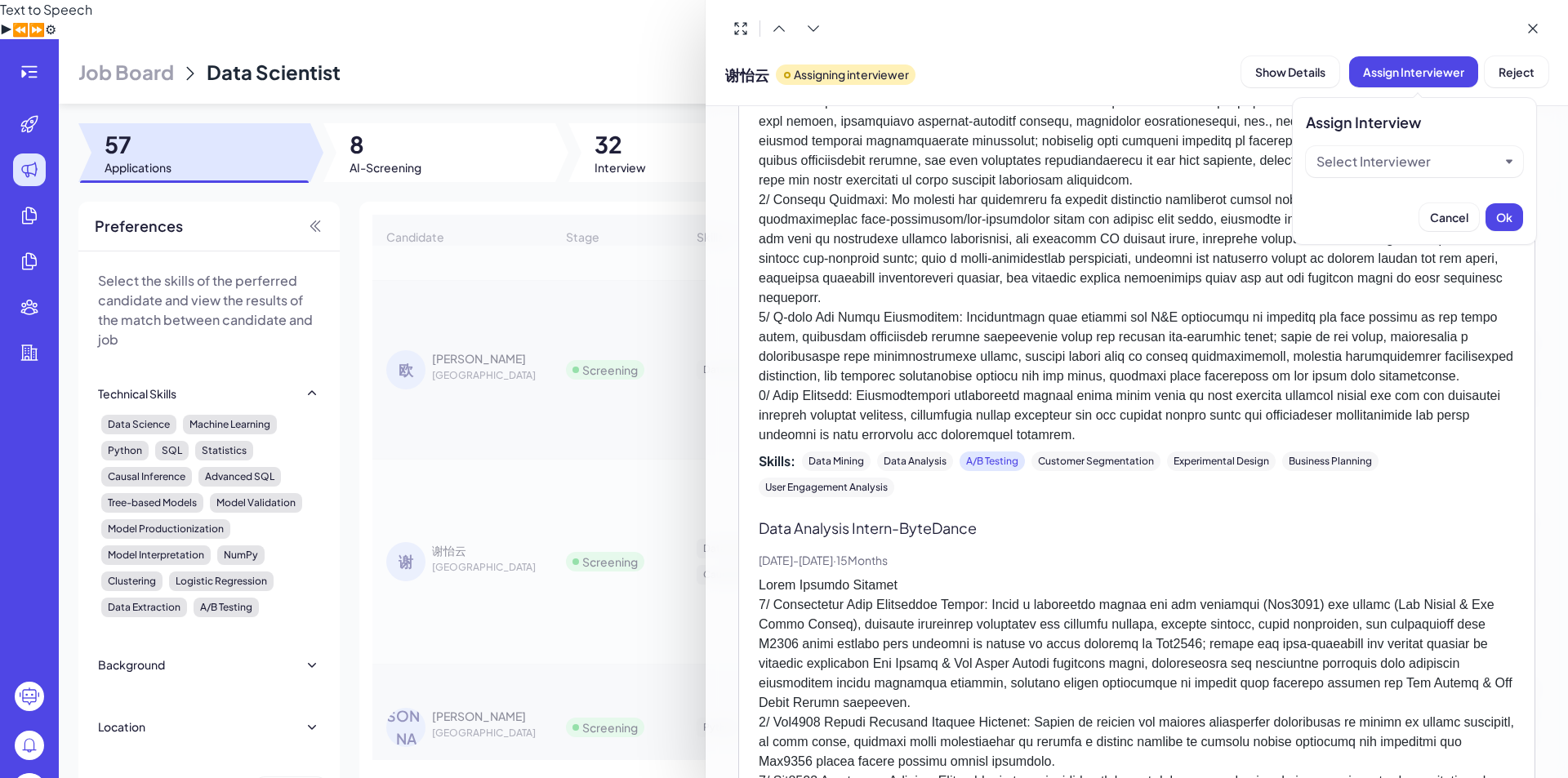
click at [1481, 162] on div "Select Interviewer" at bounding box center [1407, 162] width 183 height 20
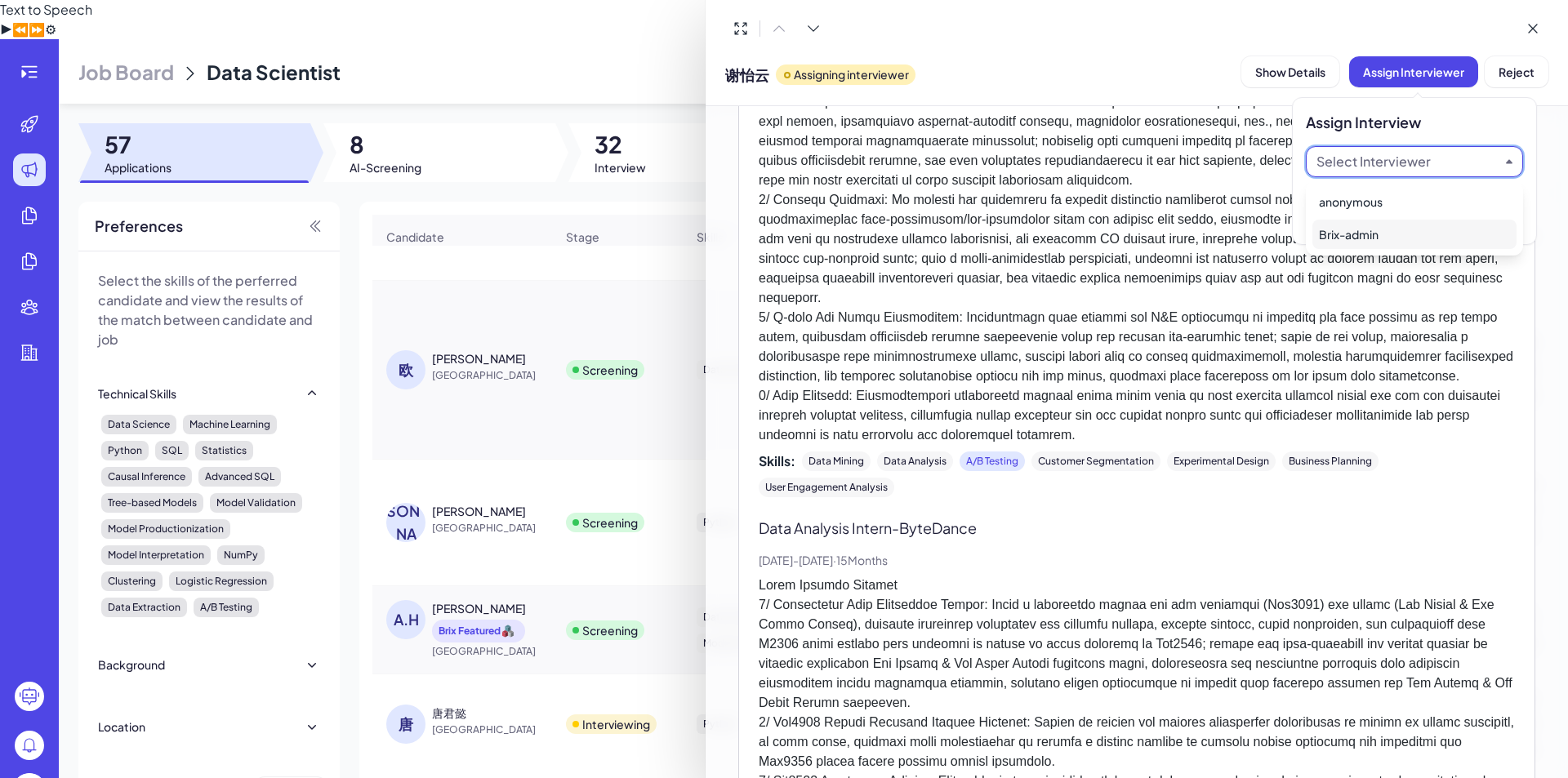
click at [1395, 245] on div "Brix-admin" at bounding box center [1414, 234] width 204 height 29
click at [1527, 224] on div "Assign Interview Brix-admin Cancel Ok" at bounding box center [1414, 170] width 245 height 147
click at [1507, 223] on span "Ok" at bounding box center [1503, 217] width 16 height 14
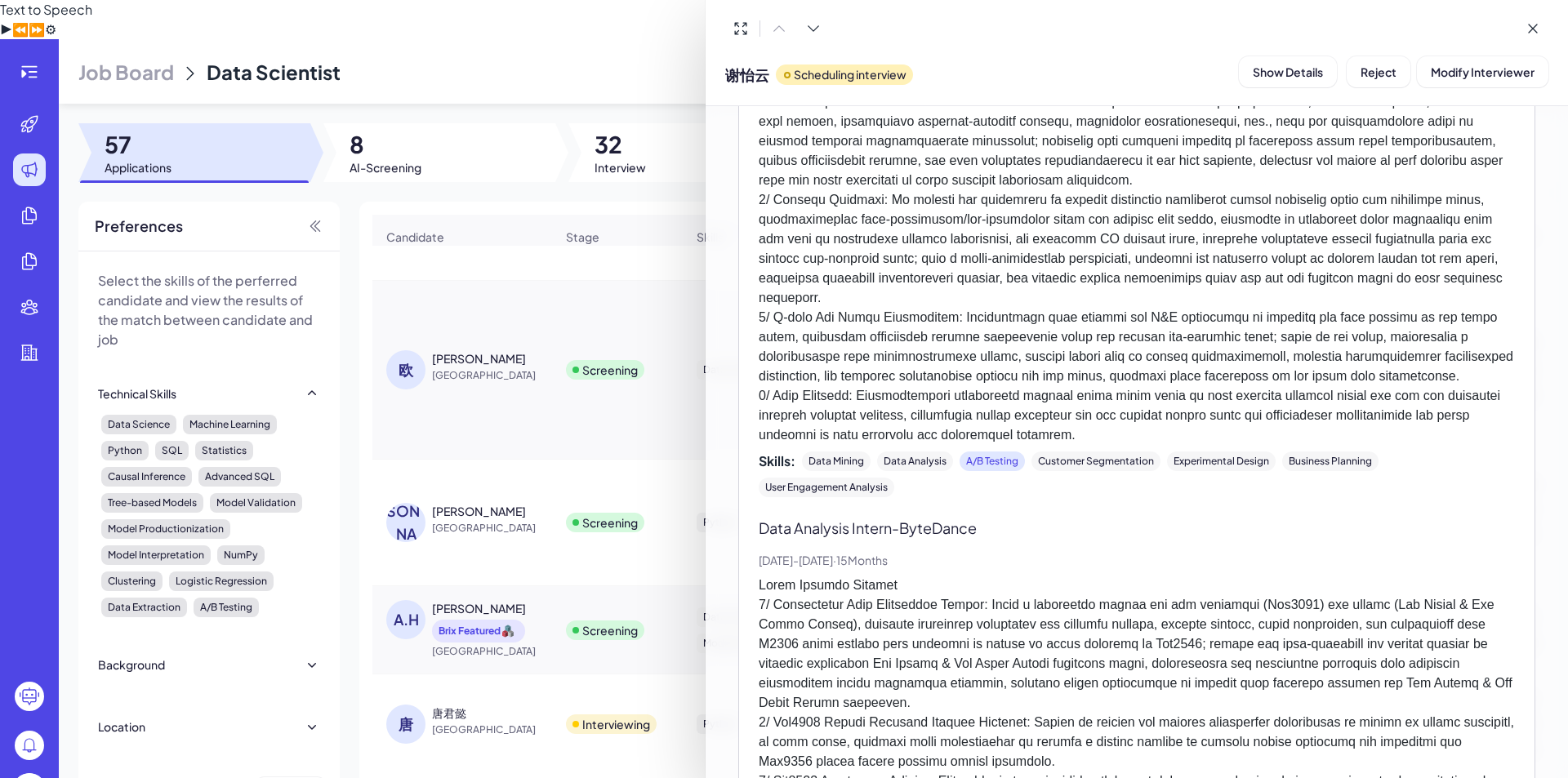
click at [532, 578] on div at bounding box center [784, 389] width 1568 height 778
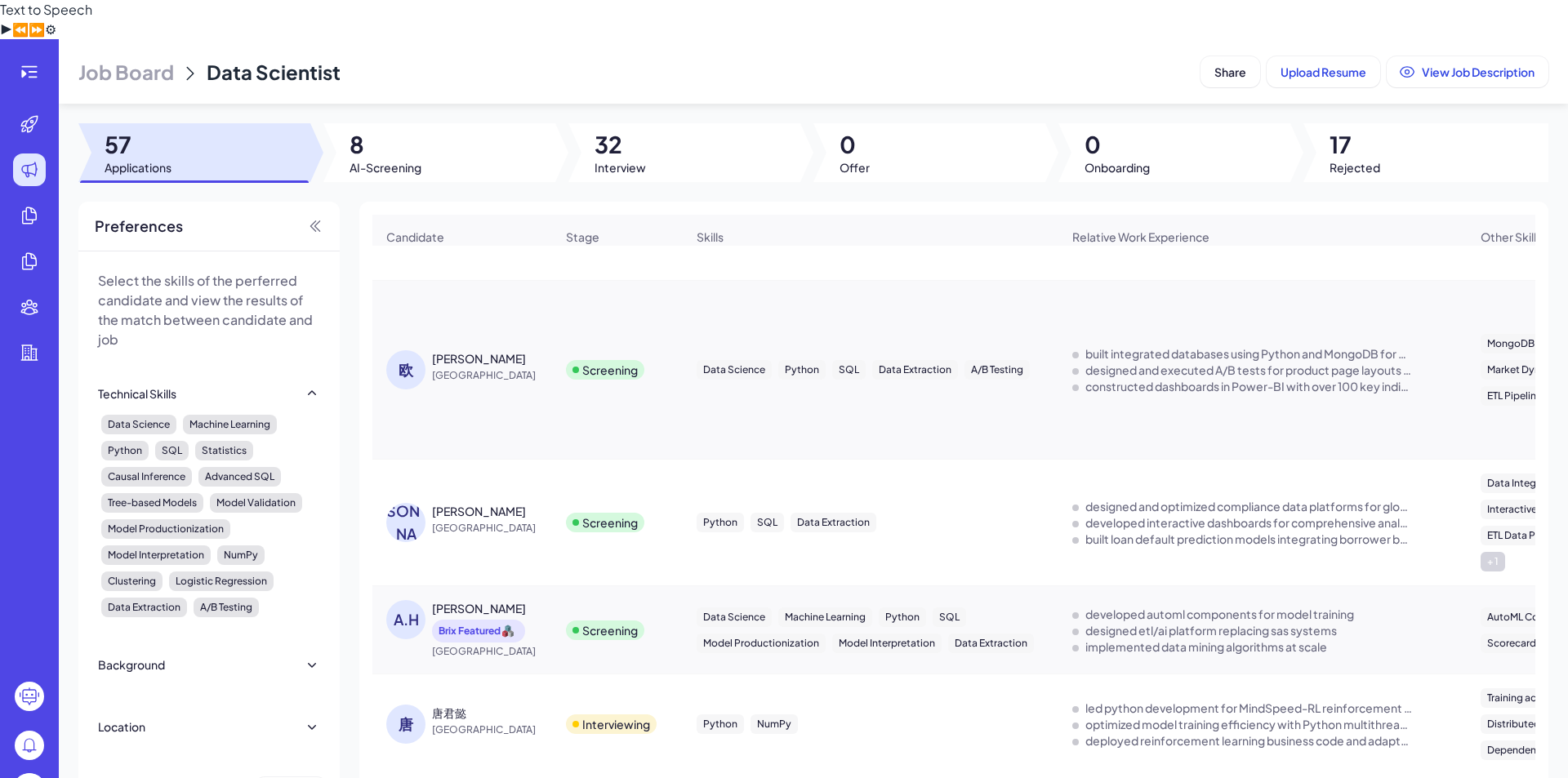
click at [532, 600] on div "Andie Huang Brix Featured" at bounding box center [493, 621] width 123 height 43
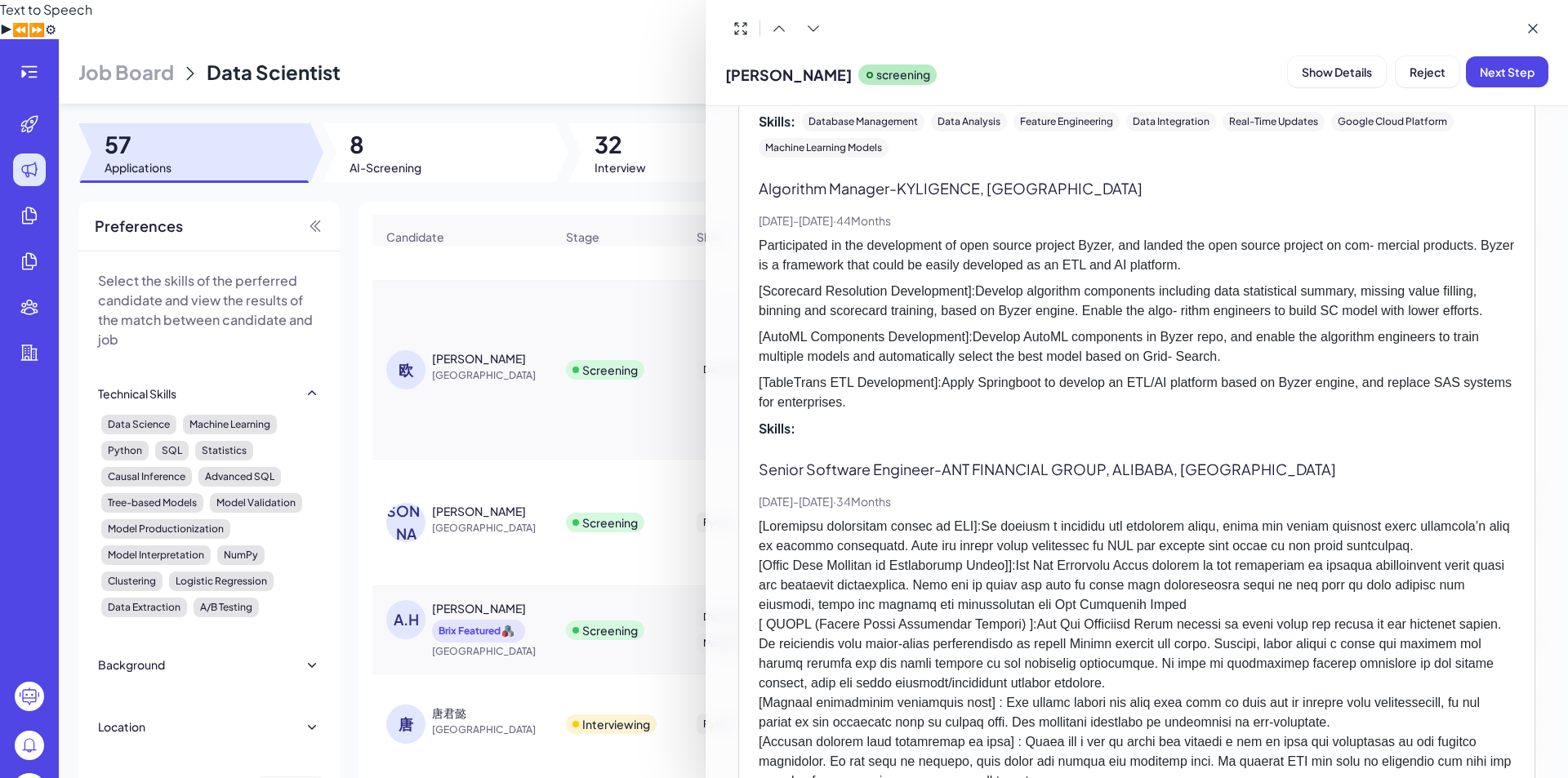
scroll to position [753, 0]
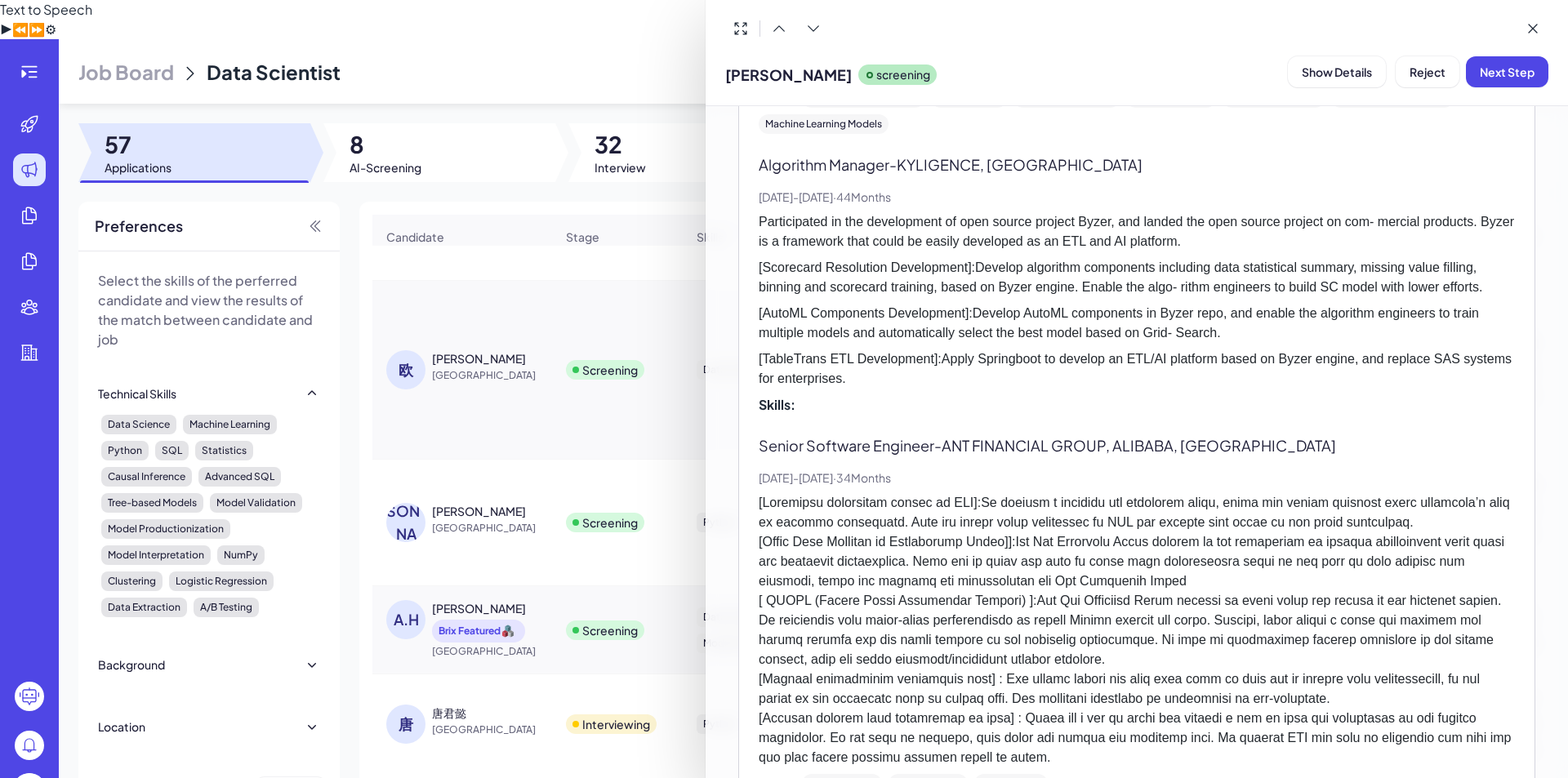
click at [967, 274] on p "[Scorecard Resolution Development]:Develop algorithm components including data …" at bounding box center [1136, 277] width 756 height 39
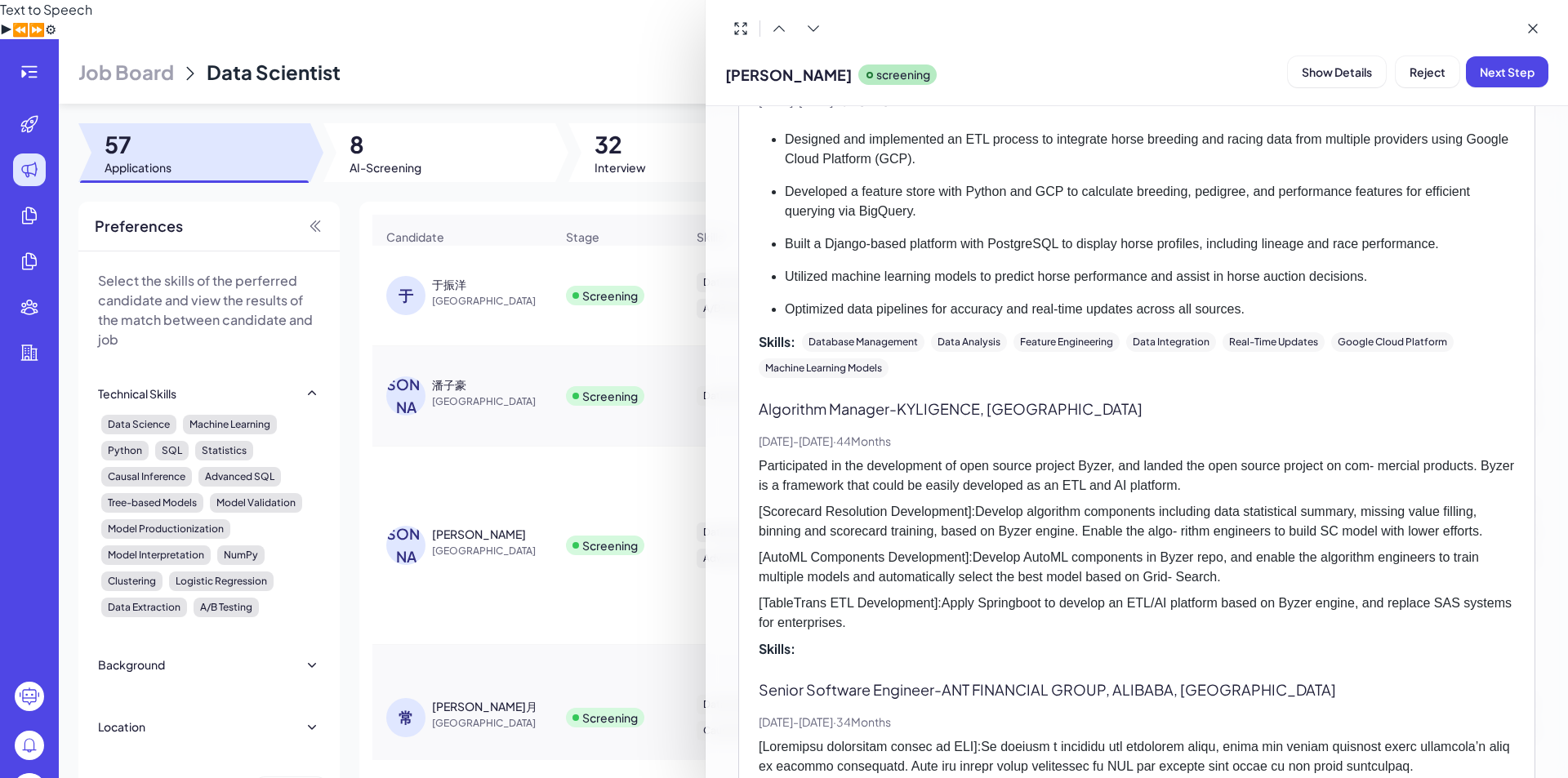
scroll to position [0, 0]
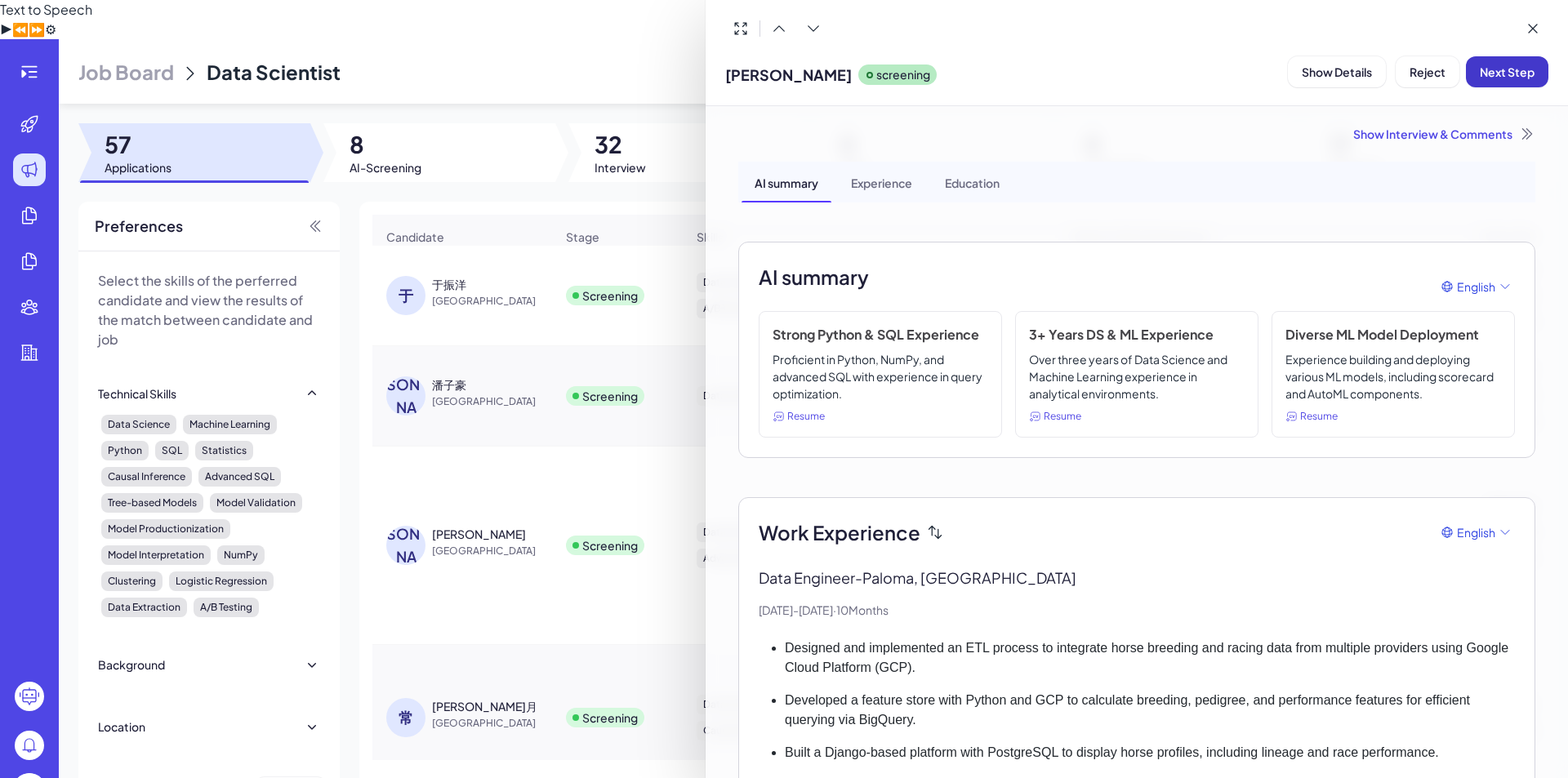
click at [1504, 65] on span "Next Step" at bounding box center [1507, 71] width 55 height 14
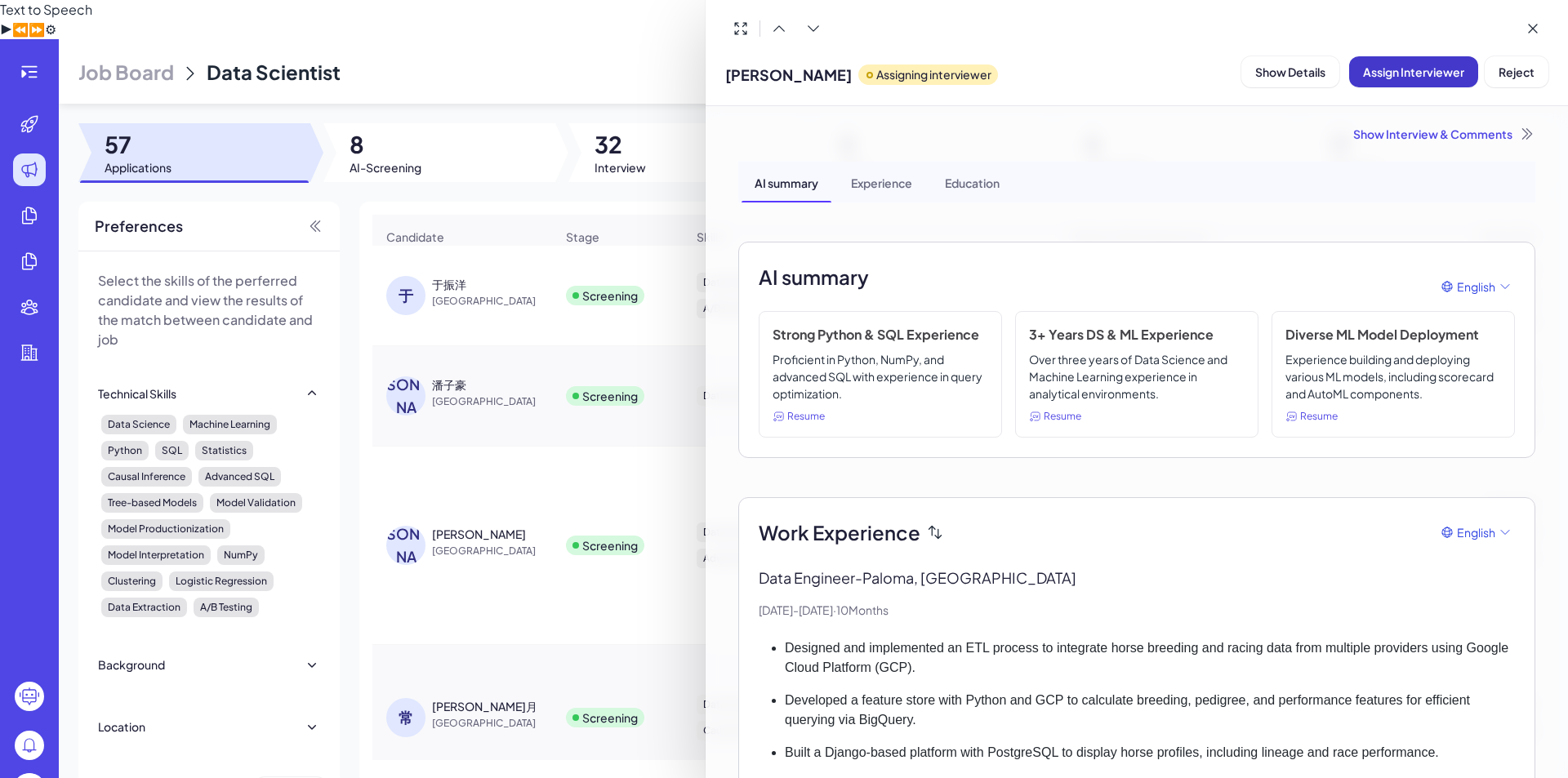
click at [1447, 68] on span "Assign Interviewer" at bounding box center [1413, 71] width 101 height 14
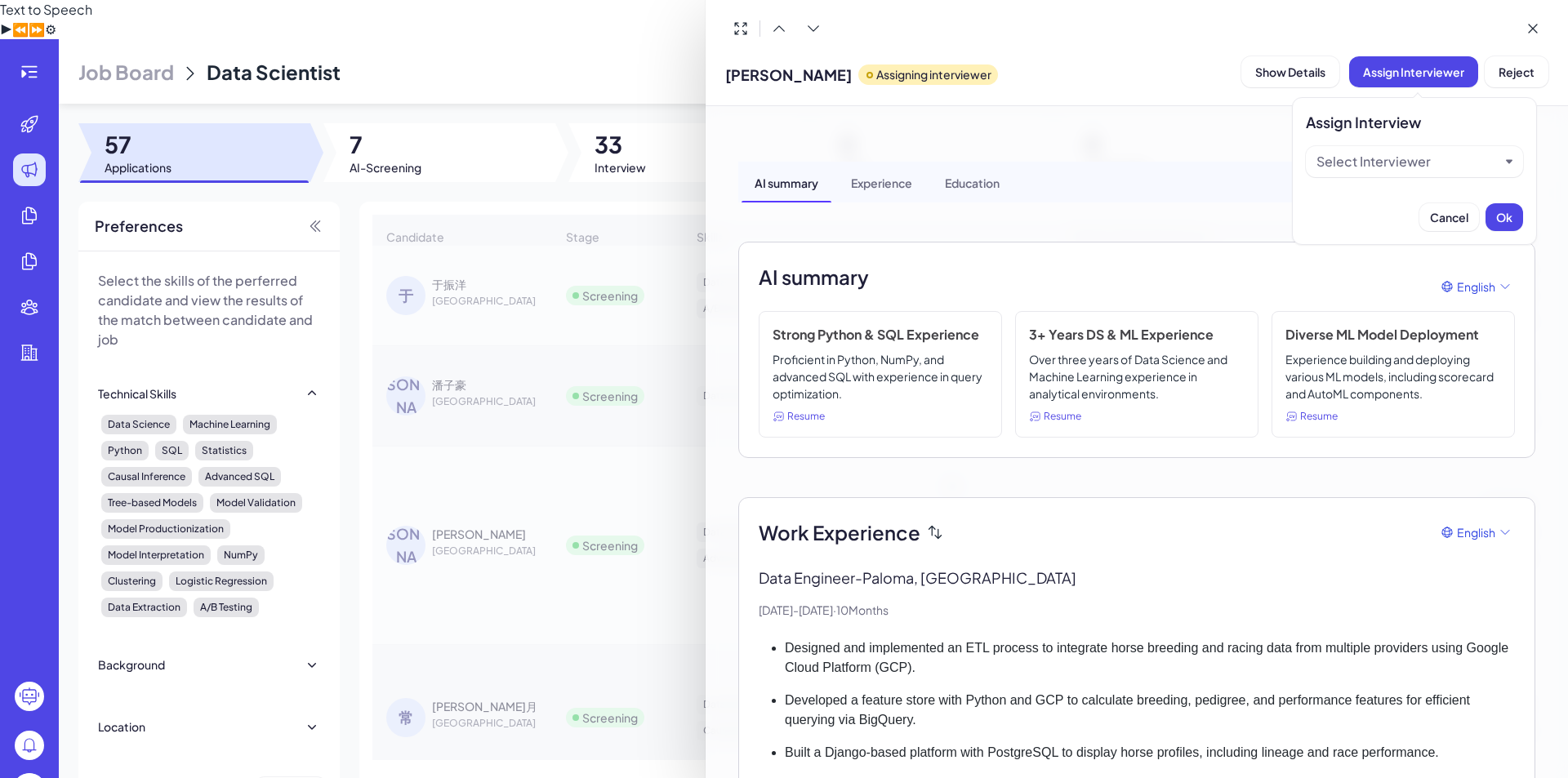
click at [1439, 168] on div "Select Interviewer" at bounding box center [1407, 162] width 183 height 20
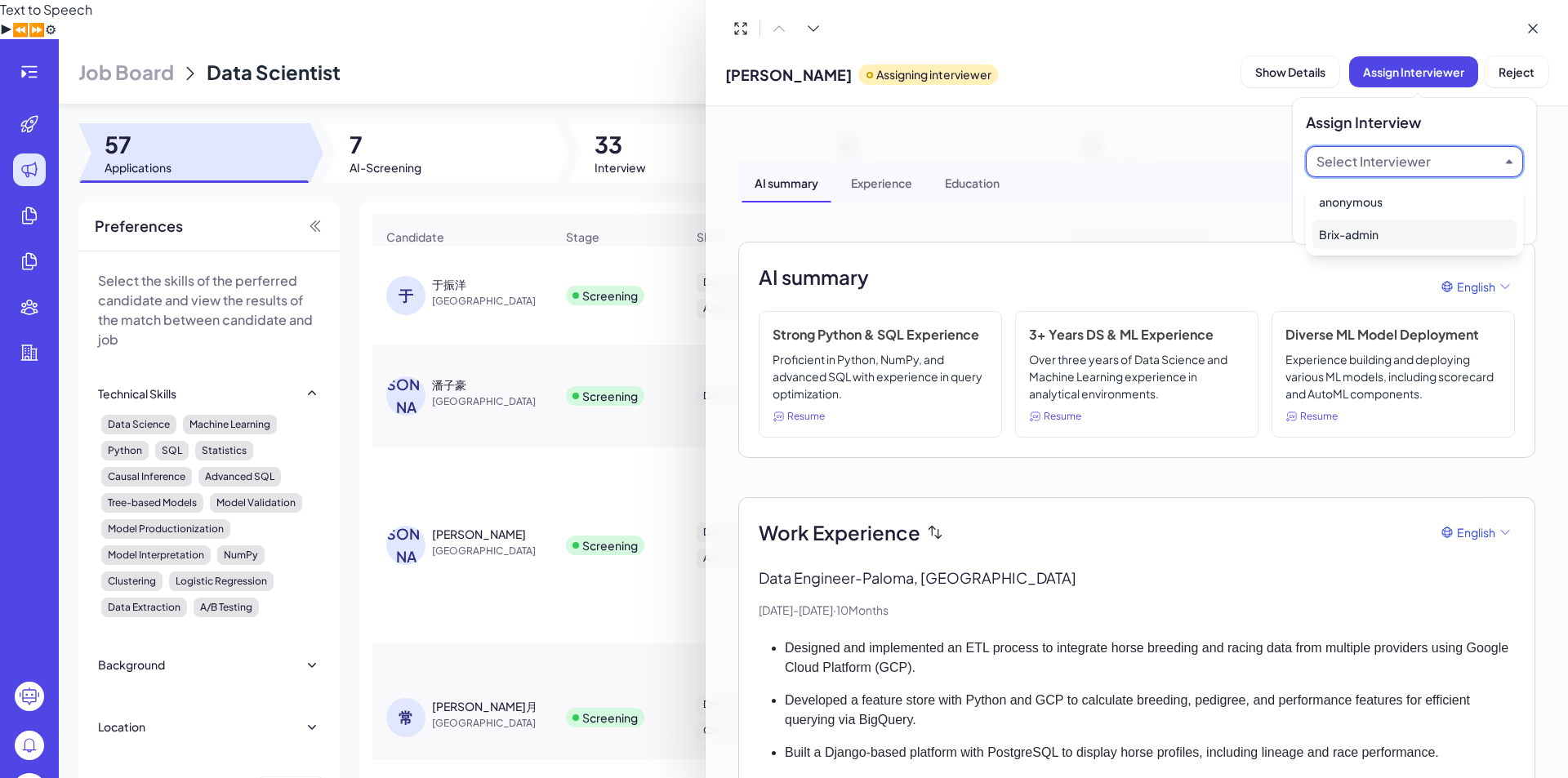
click at [1386, 244] on div "Brix-admin" at bounding box center [1414, 234] width 204 height 29
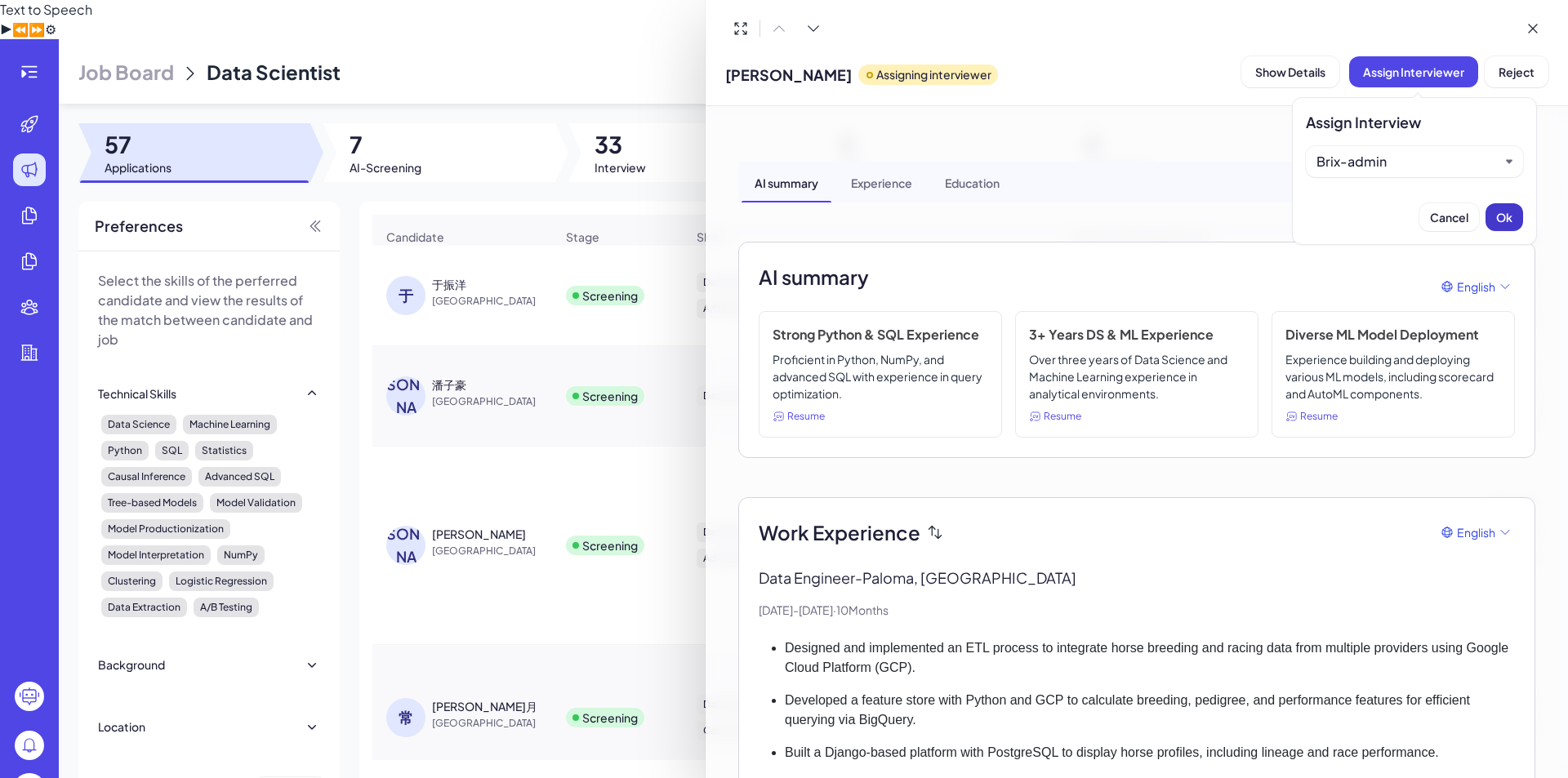
click at [1520, 223] on button "Ok" at bounding box center [1503, 217] width 37 height 28
click at [526, 463] on div at bounding box center [784, 389] width 1568 height 778
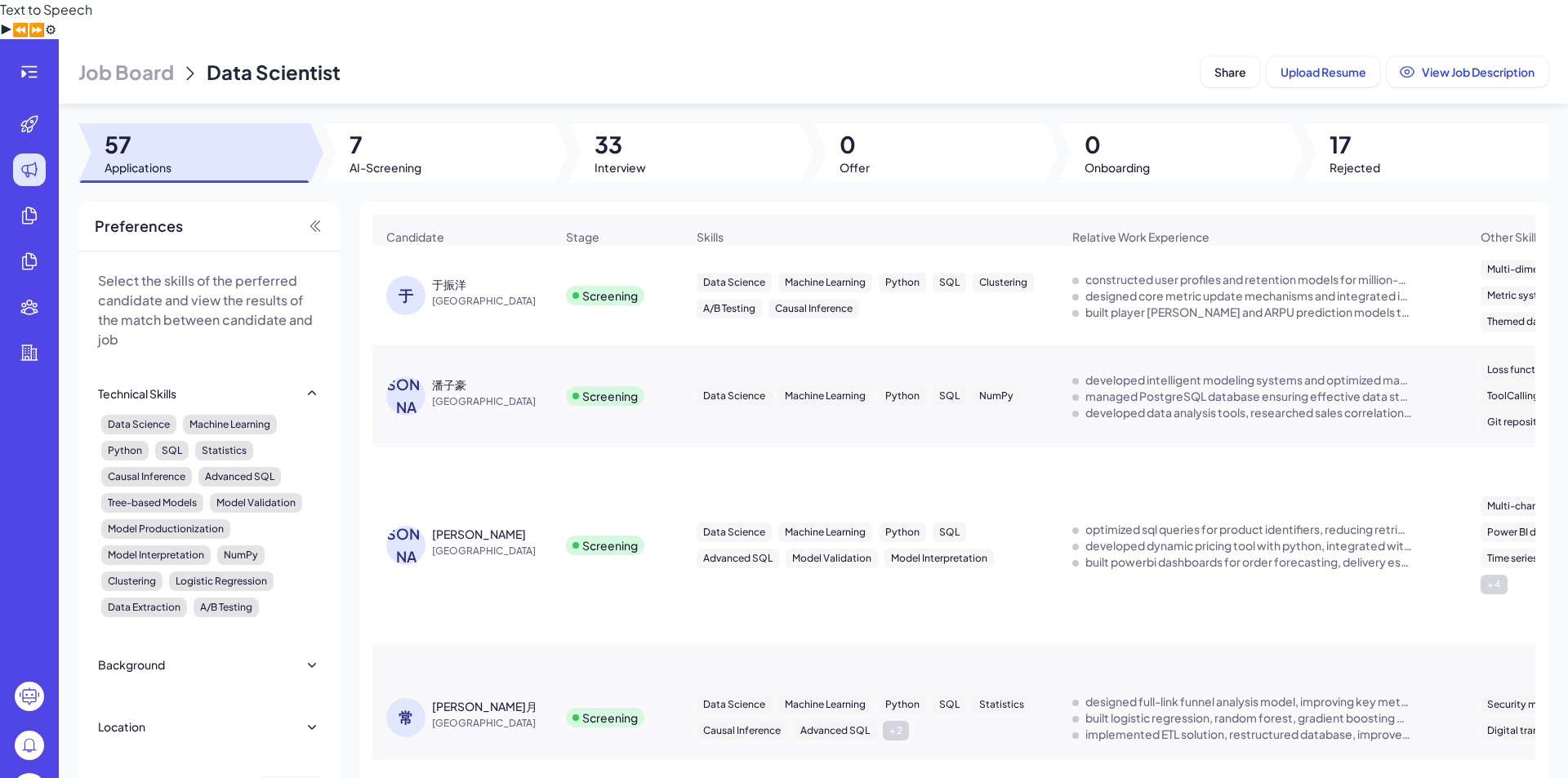
click at [553, 216] on div "Stage" at bounding box center [617, 237] width 129 height 43
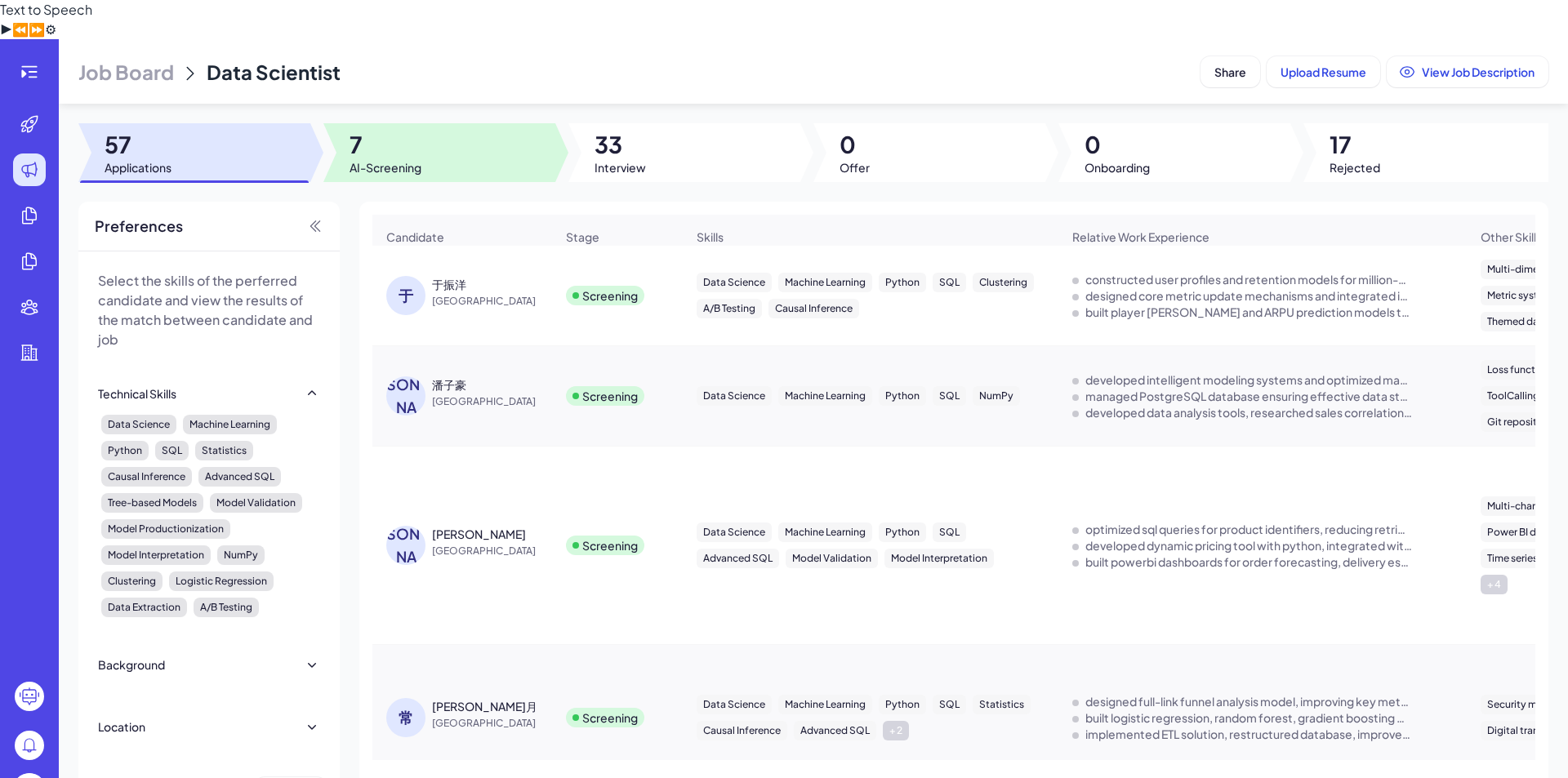
click at [365, 130] on span "7" at bounding box center [385, 145] width 72 height 29
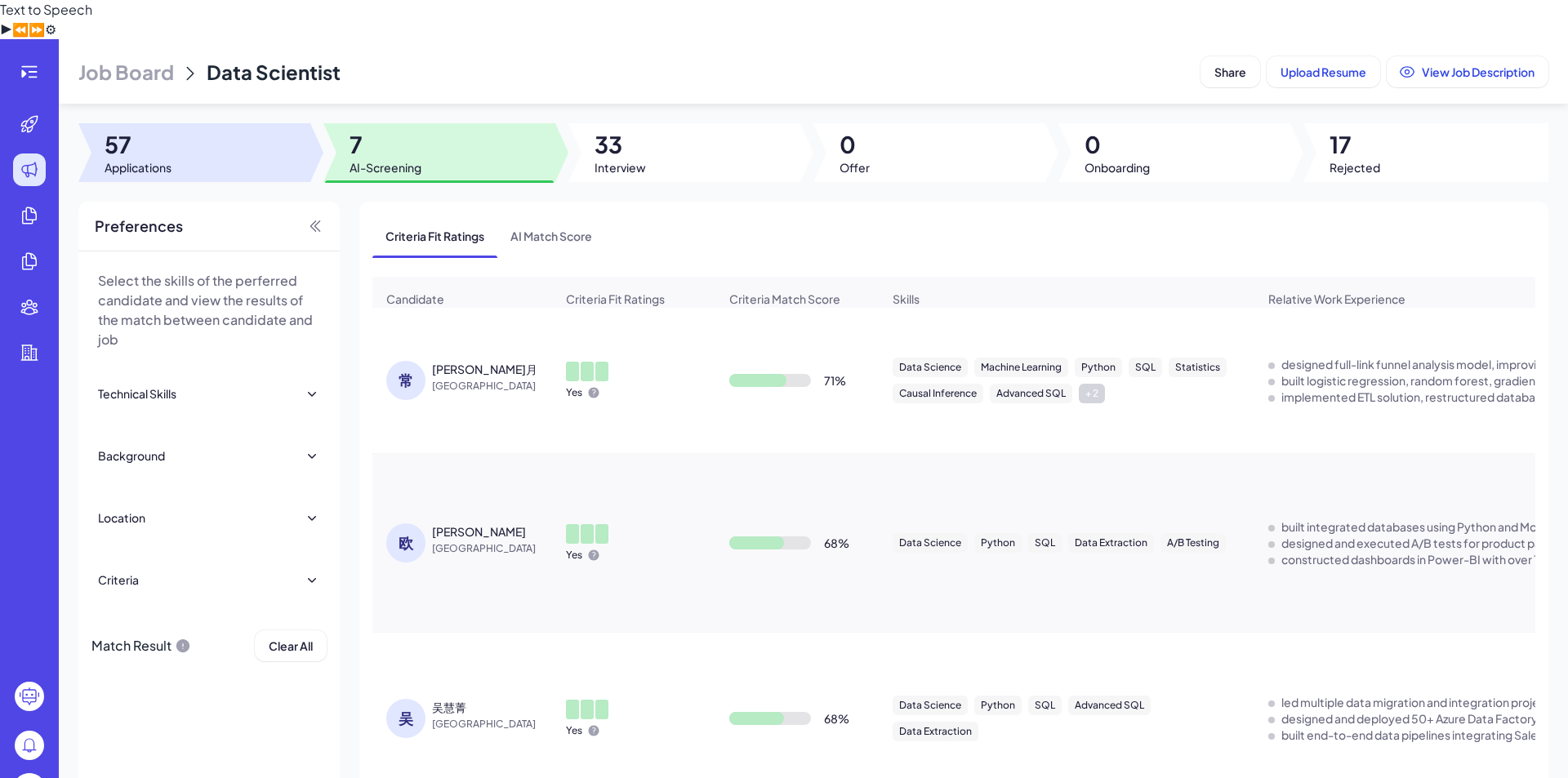
click at [290, 124] on div at bounding box center [194, 153] width 232 height 59
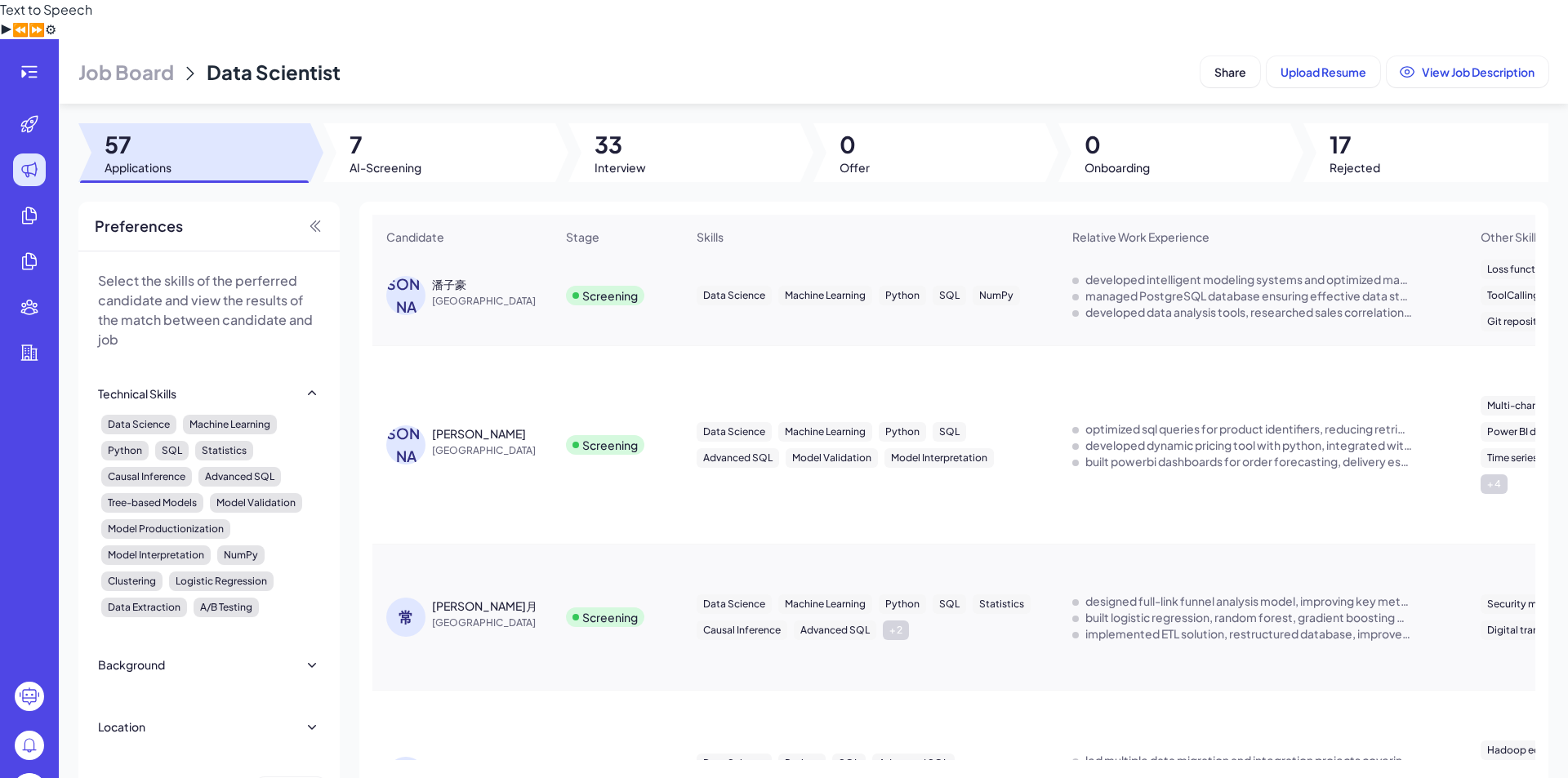
scroll to position [96, 0]
click at [484, 602] on div "常馨月" at bounding box center [493, 610] width 123 height 16
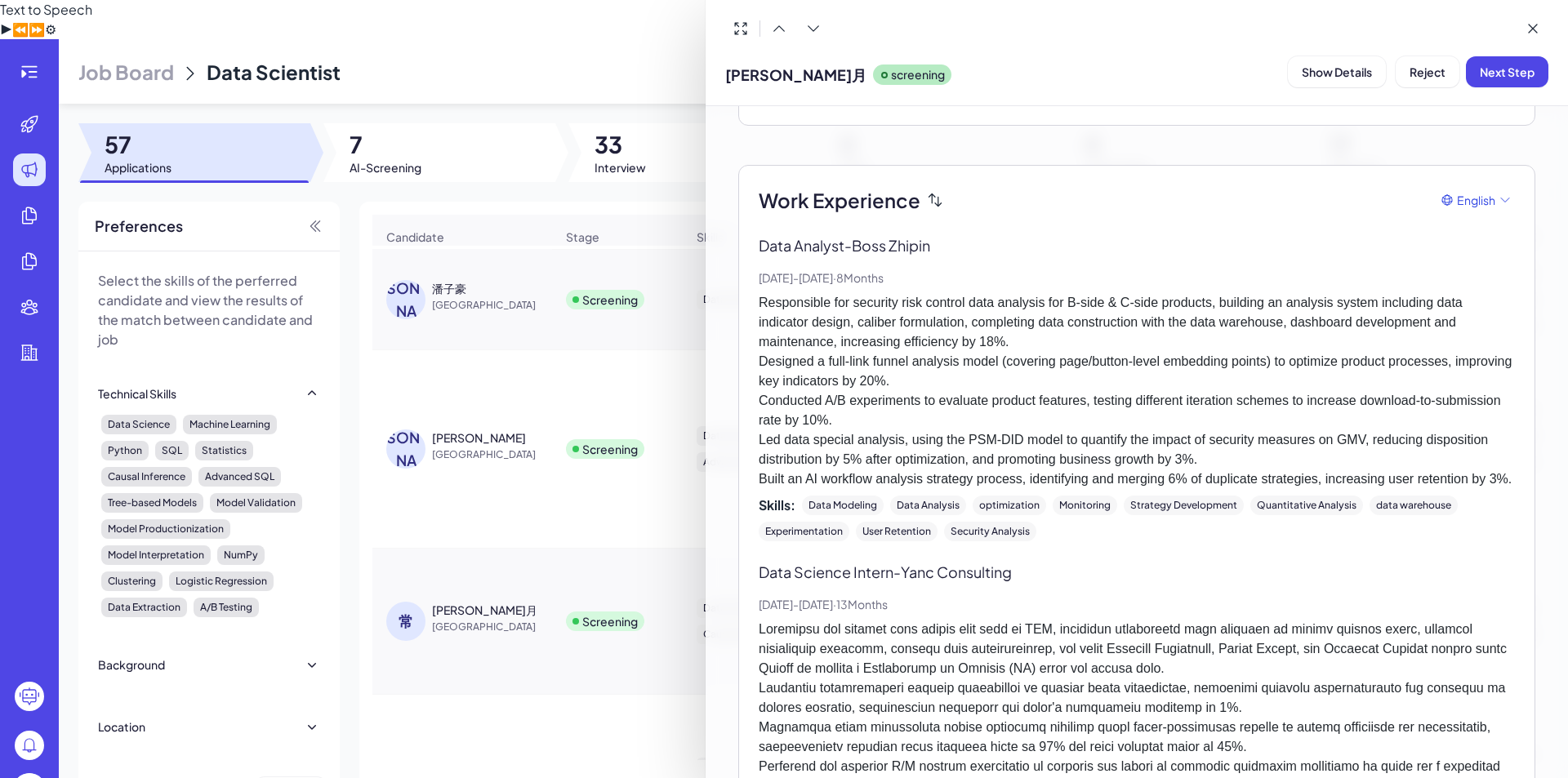
scroll to position [221, 0]
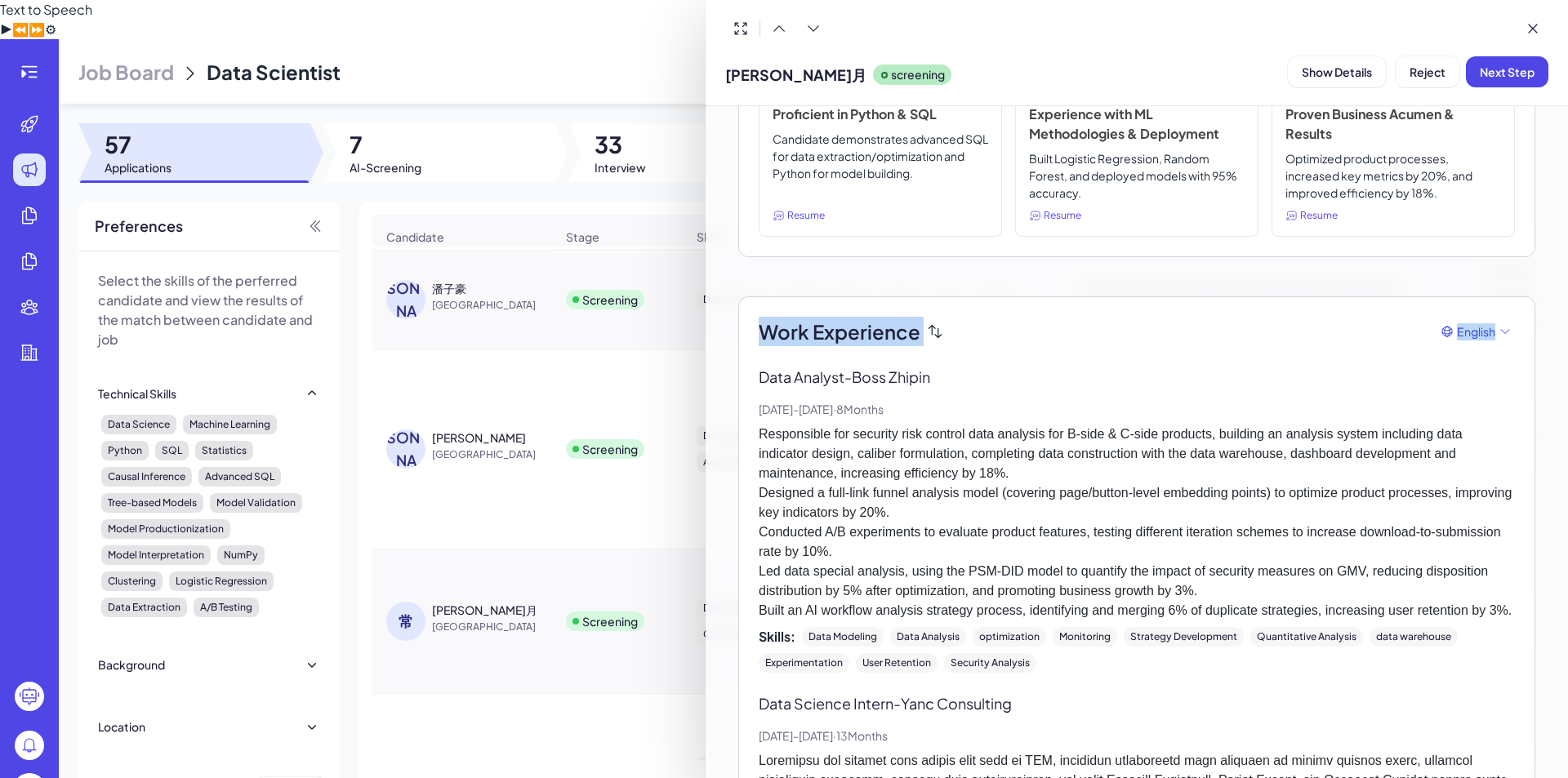
drag, startPoint x: 1539, startPoint y: 251, endPoint x: 1544, endPoint y: 295, distance: 44.3
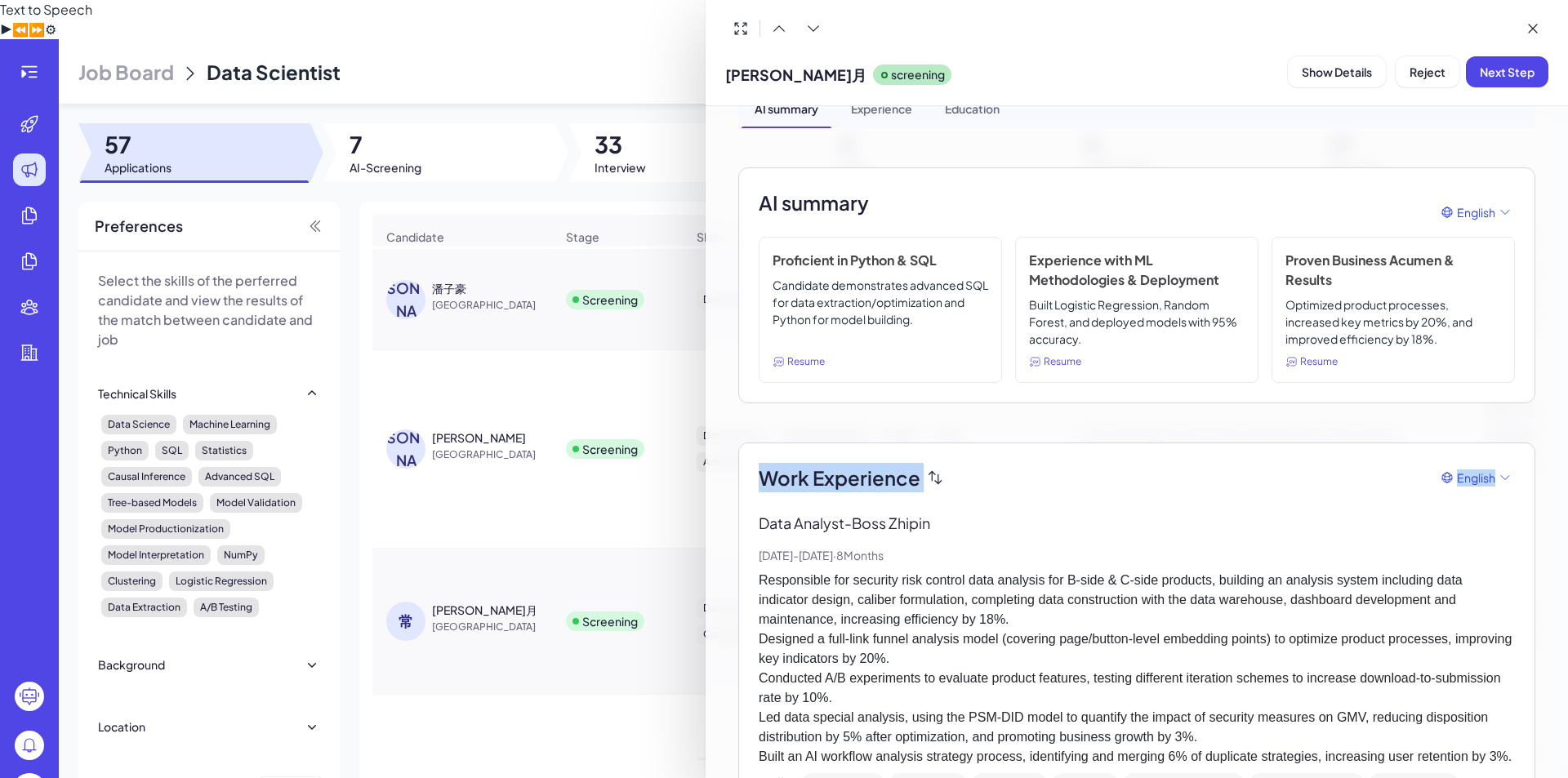
scroll to position [0, 0]
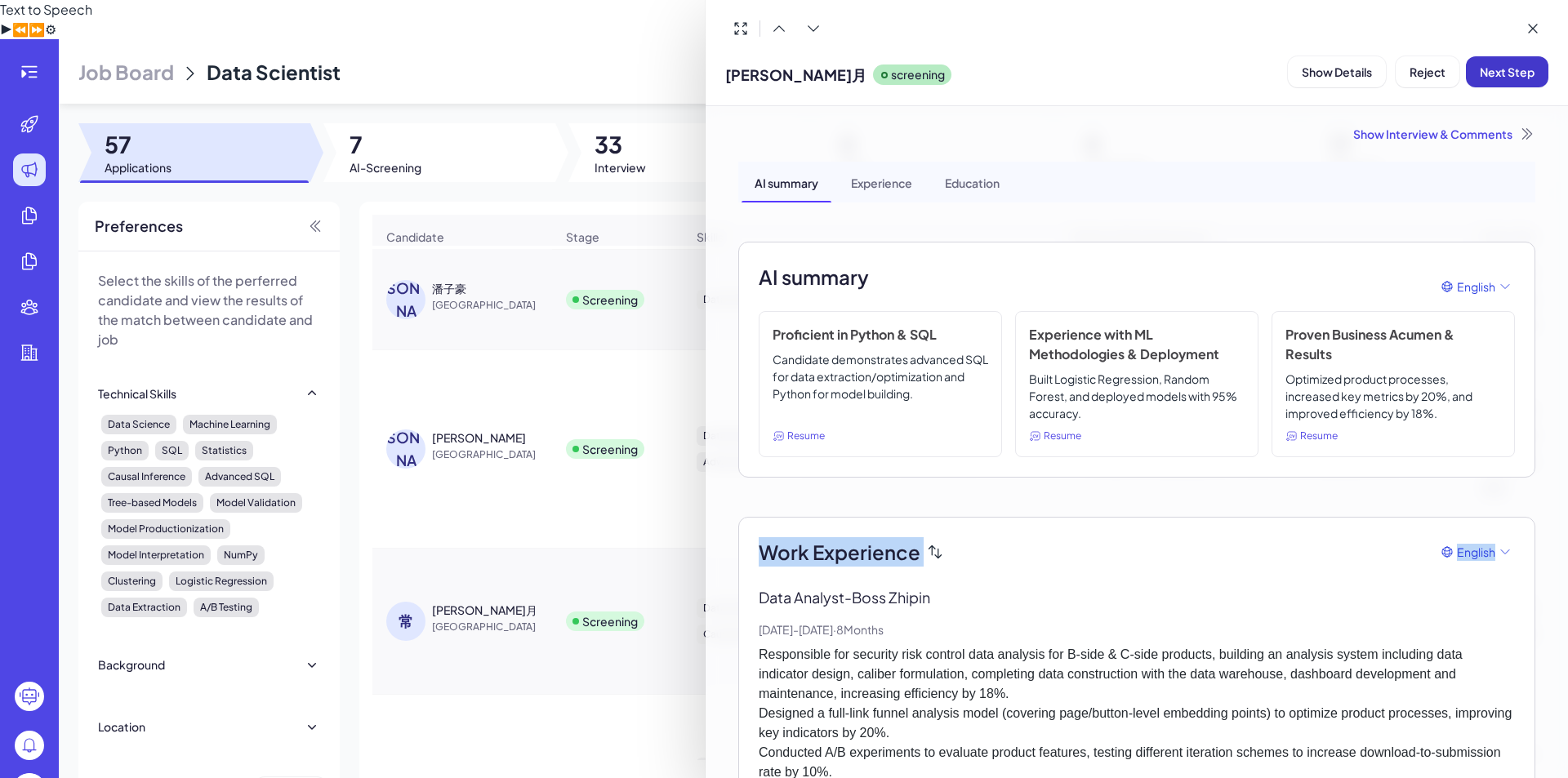
click at [1499, 85] on button "Next Step" at bounding box center [1506, 71] width 83 height 31
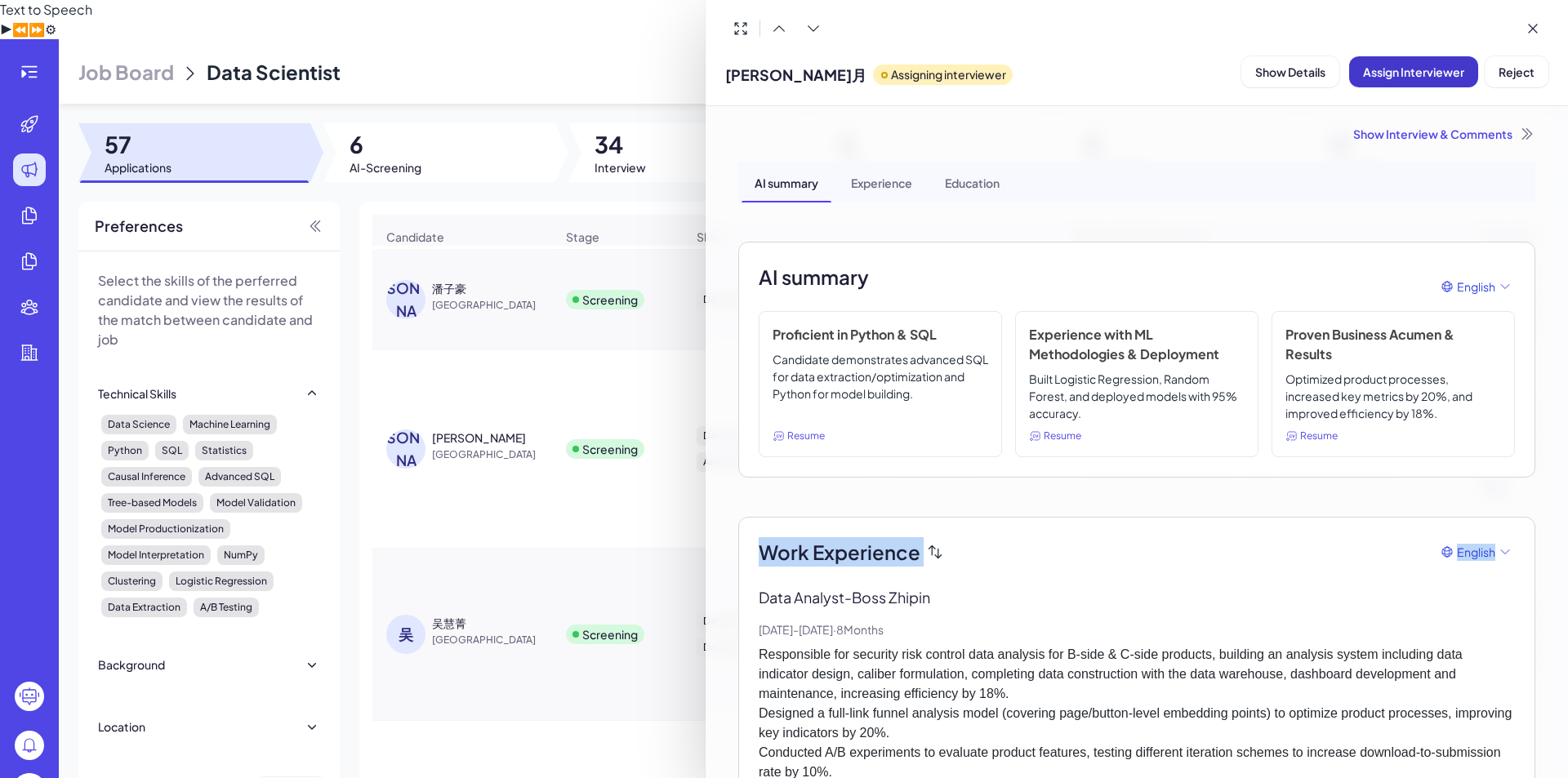
click at [1443, 75] on span "Assign Interviewer" at bounding box center [1413, 71] width 101 height 14
click at [1401, 163] on div "Select Interviewer" at bounding box center [1373, 162] width 114 height 20
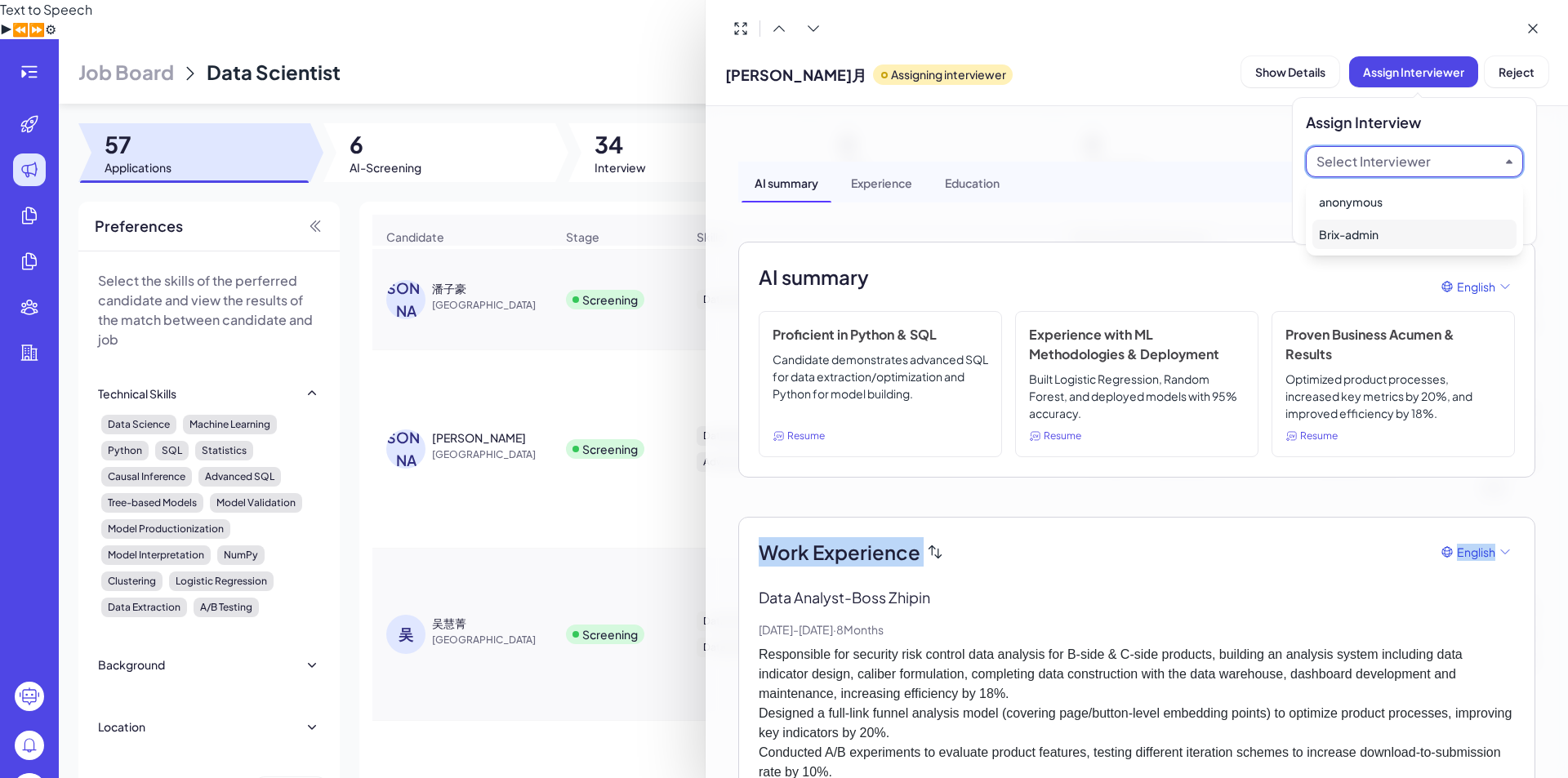
click at [1360, 238] on div "Brix-admin" at bounding box center [1414, 234] width 204 height 29
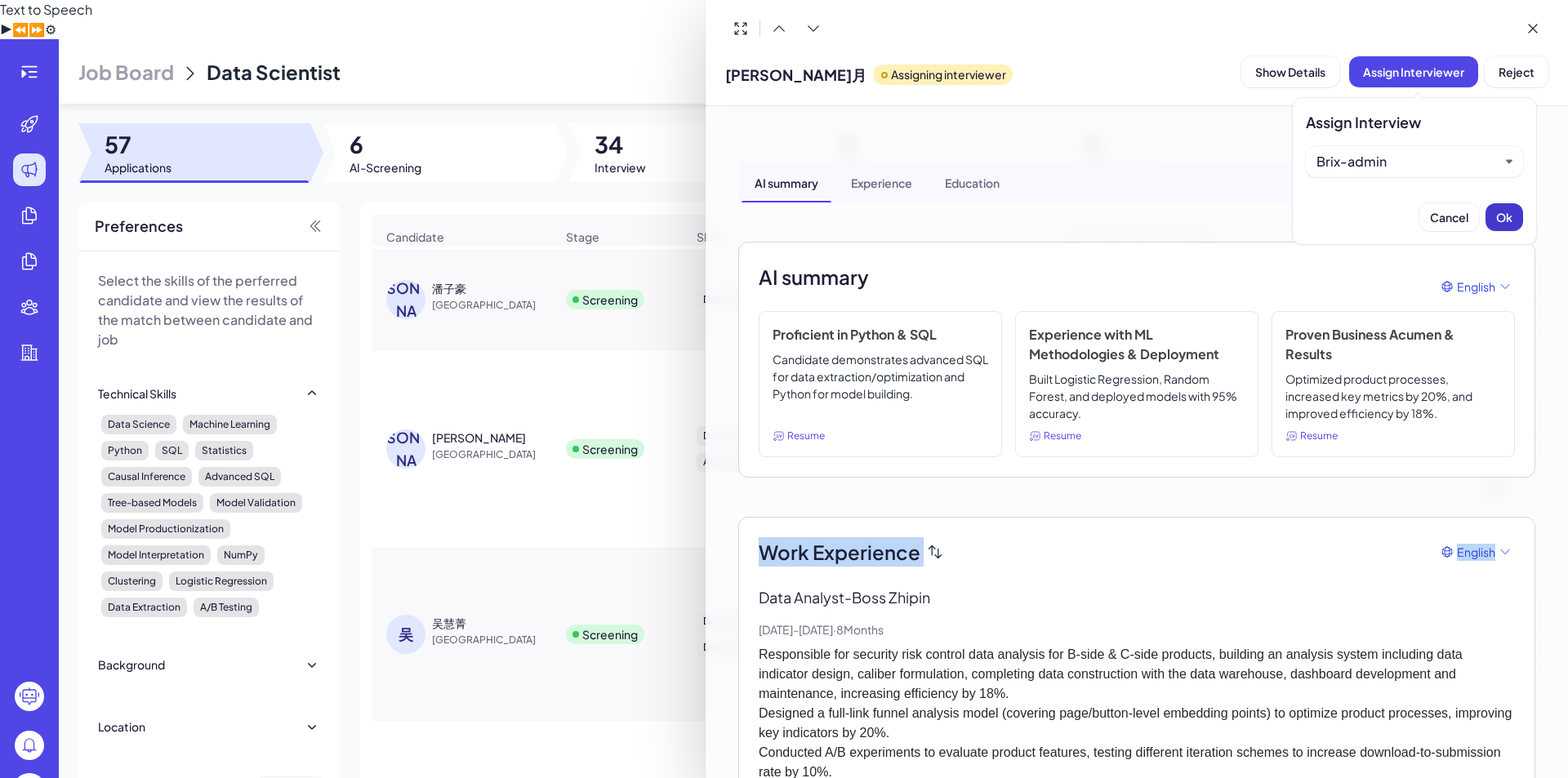
click at [1493, 217] on button "Ok" at bounding box center [1503, 217] width 37 height 28
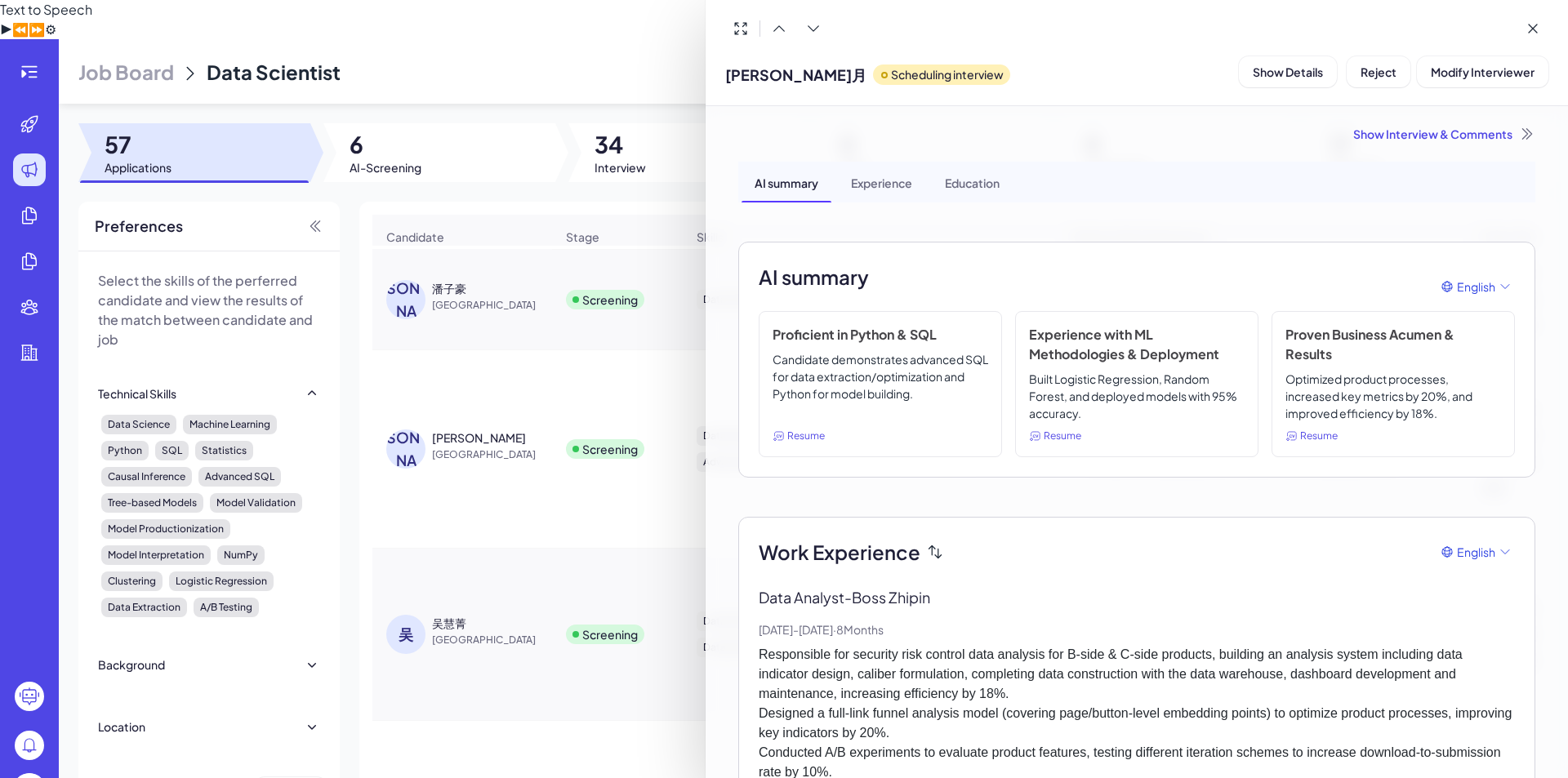
click at [532, 399] on div at bounding box center [784, 389] width 1568 height 778
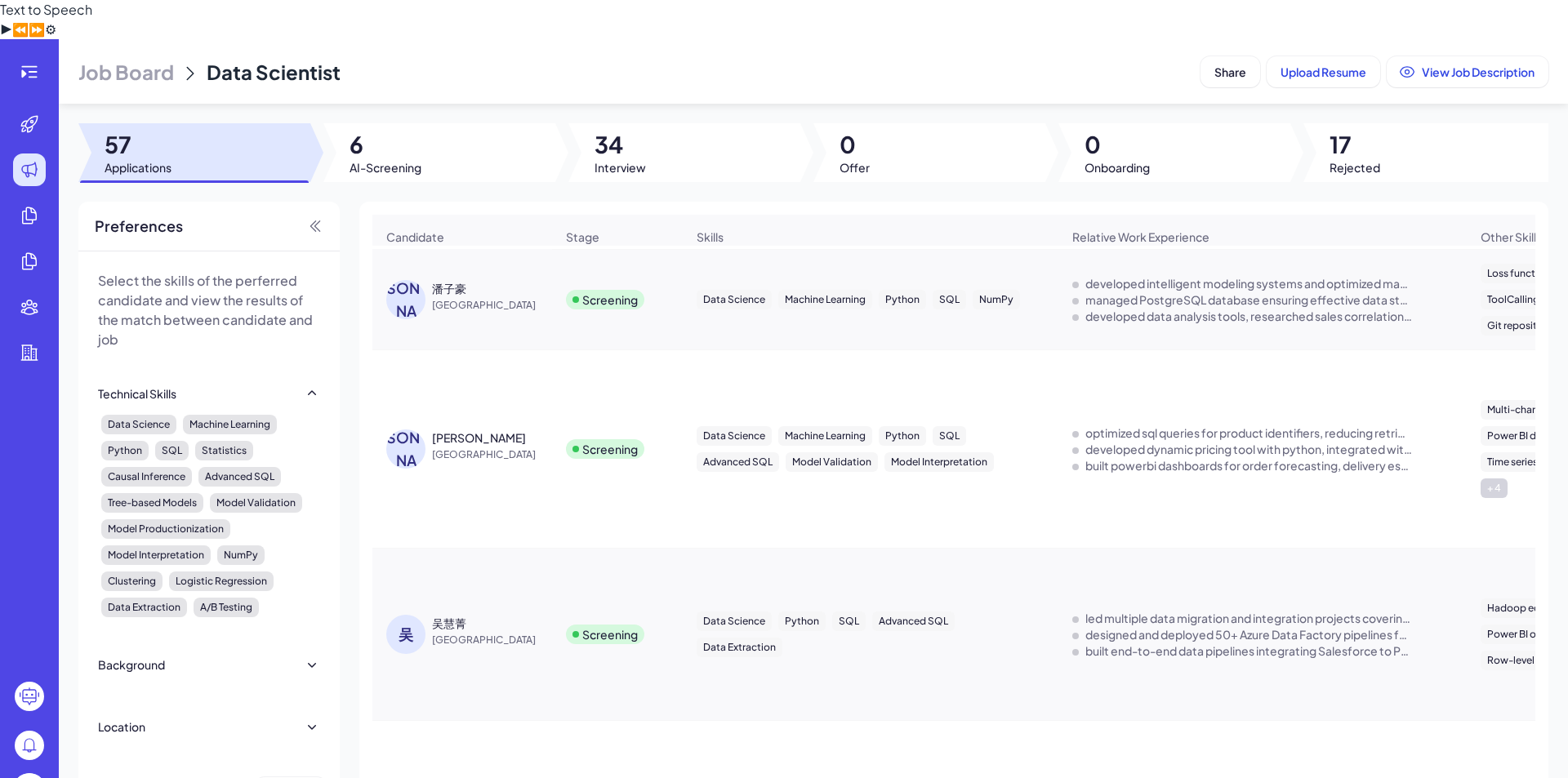
click at [508, 447] on span "Singapore" at bounding box center [493, 455] width 123 height 16
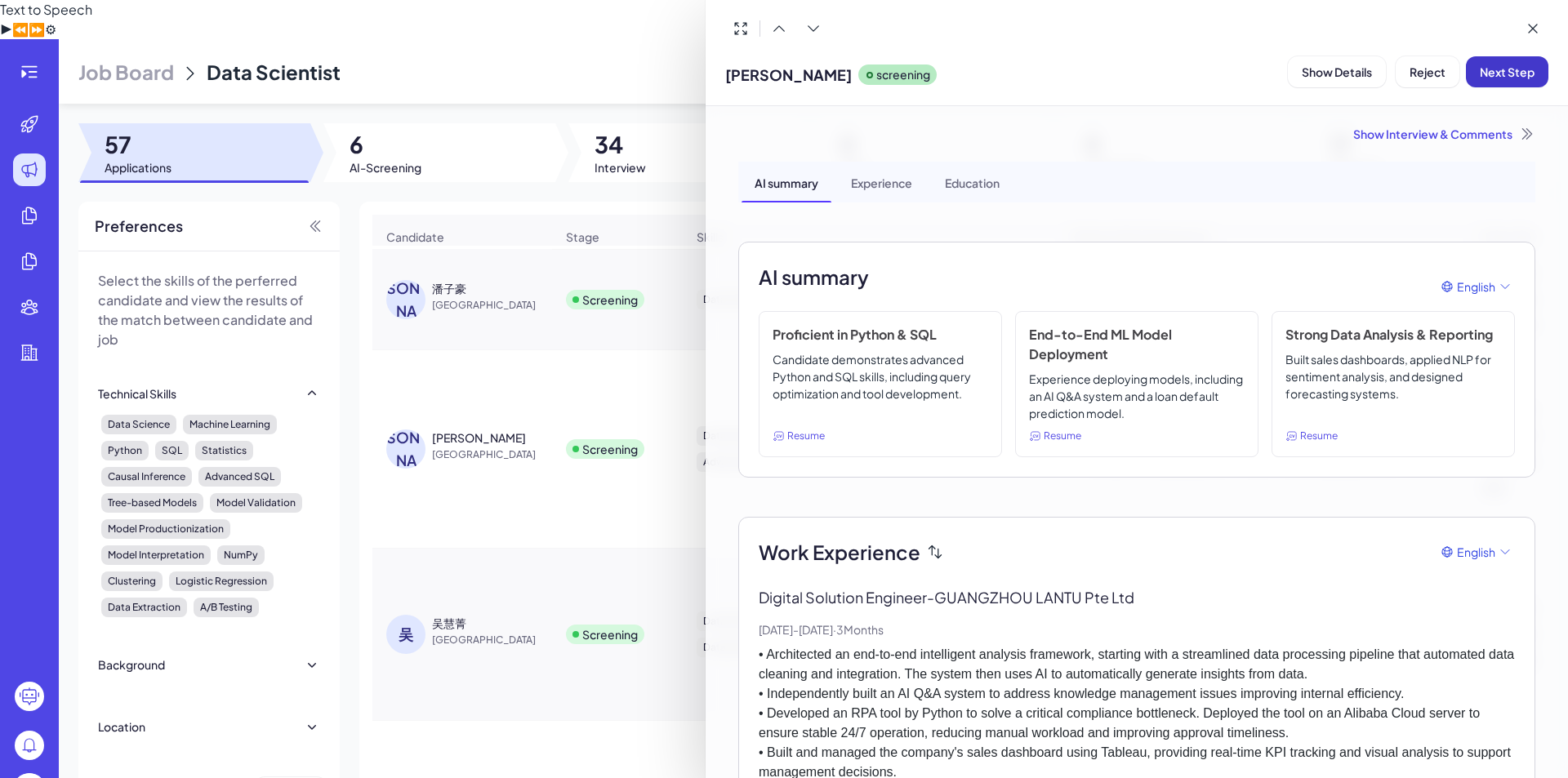
click at [1510, 66] on span "Next Step" at bounding box center [1507, 71] width 55 height 14
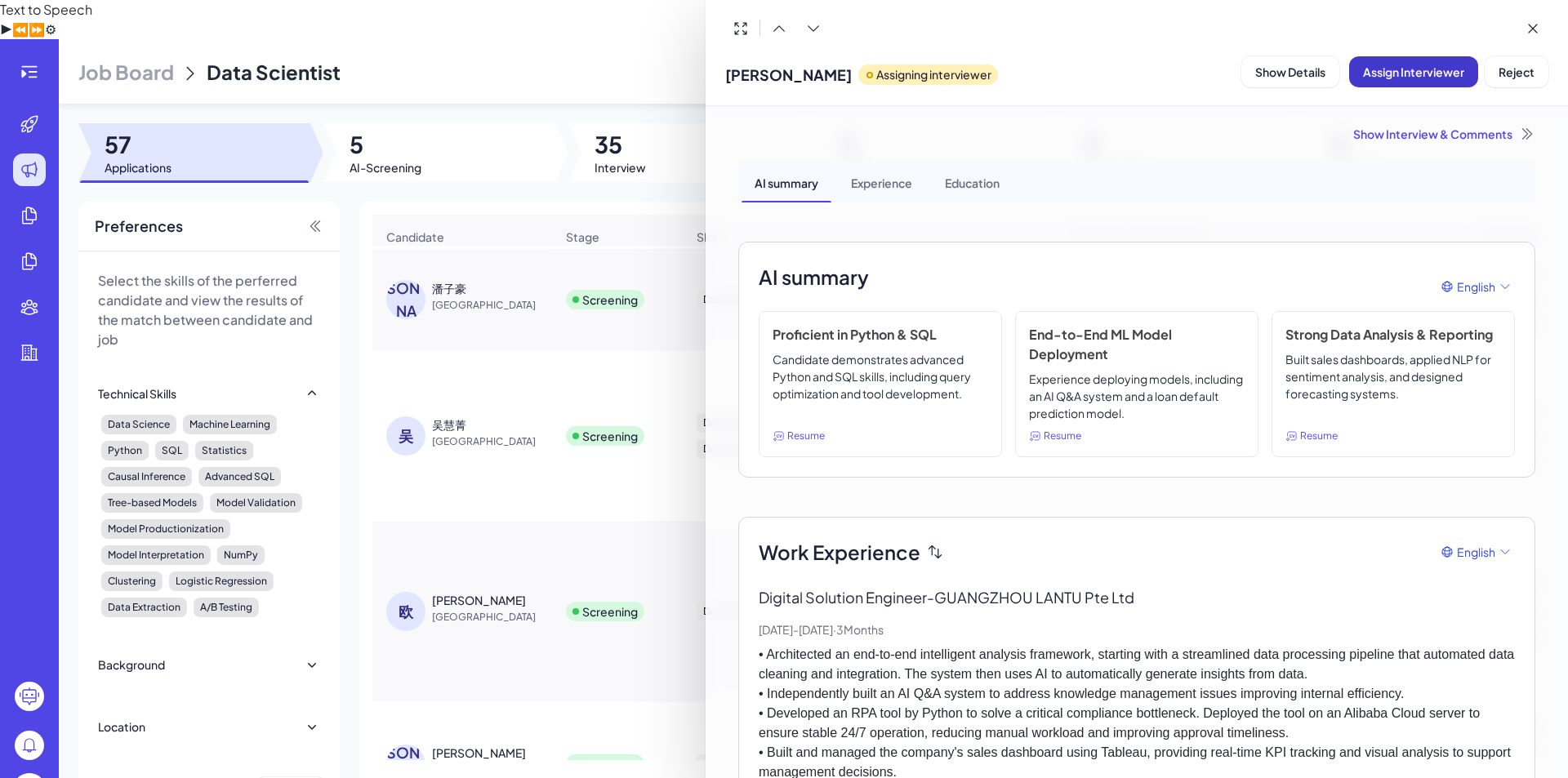
click at [1432, 87] on button "Assign Interviewer" at bounding box center [1413, 71] width 129 height 31
click at [1401, 165] on div "Select Interviewer" at bounding box center [1373, 162] width 114 height 20
click at [1354, 259] on div "AI summary English Proficient in Python & SQL Candidate demonstrates advanced P…" at bounding box center [1136, 360] width 797 height 236
click at [1422, 63] on button "Assign Interviewer" at bounding box center [1413, 71] width 129 height 31
click at [1364, 171] on div "Select Interviewer" at bounding box center [1414, 162] width 217 height 31
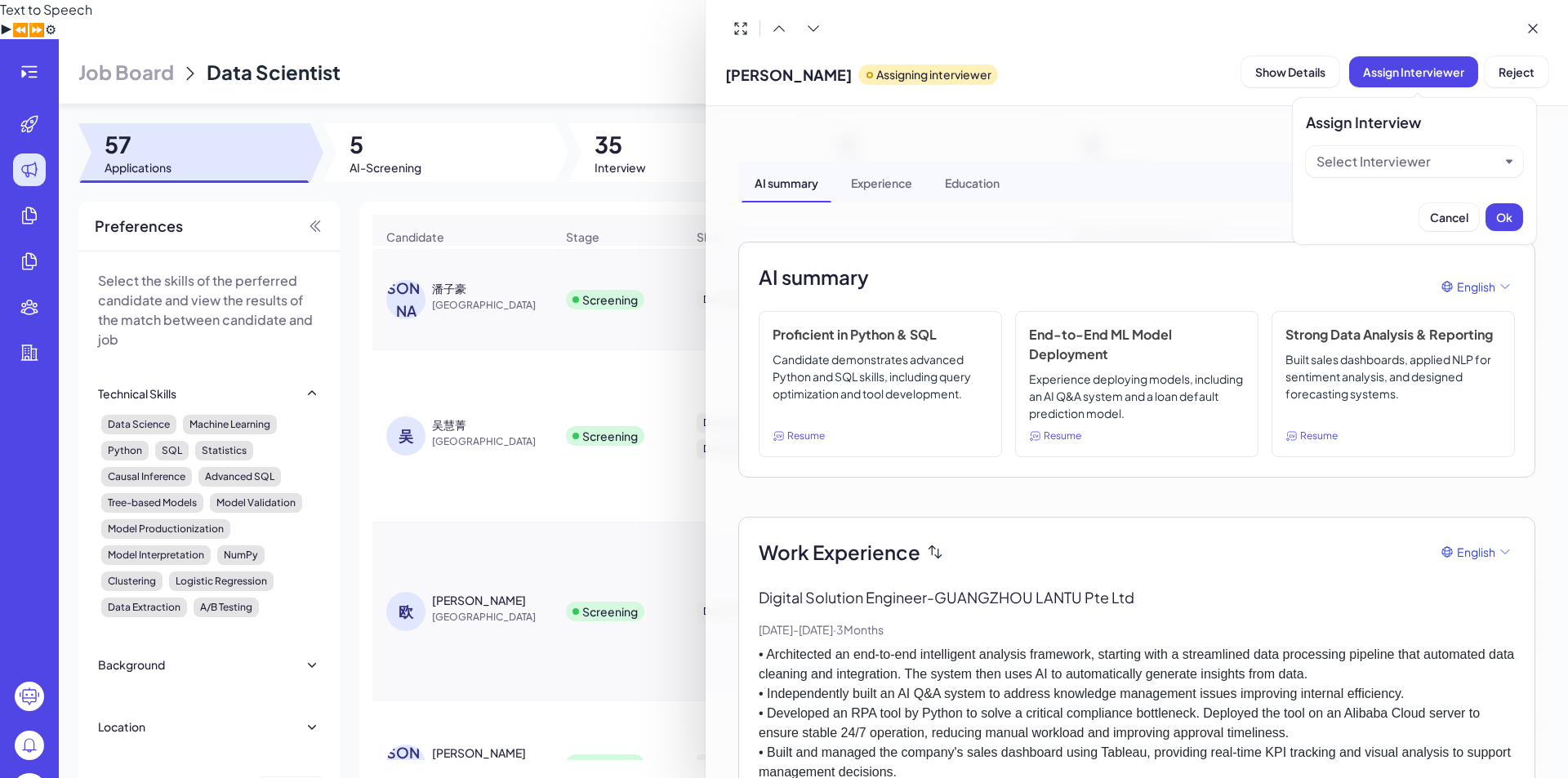
click at [1364, 171] on div "Select Interviewer" at bounding box center [1414, 162] width 217 height 31
click at [1366, 166] on div "Select Interviewer" at bounding box center [1373, 162] width 114 height 20
click at [1353, 235] on div "Brix-admin" at bounding box center [1414, 234] width 204 height 29
click at [1496, 214] on span "Ok" at bounding box center [1503, 217] width 16 height 14
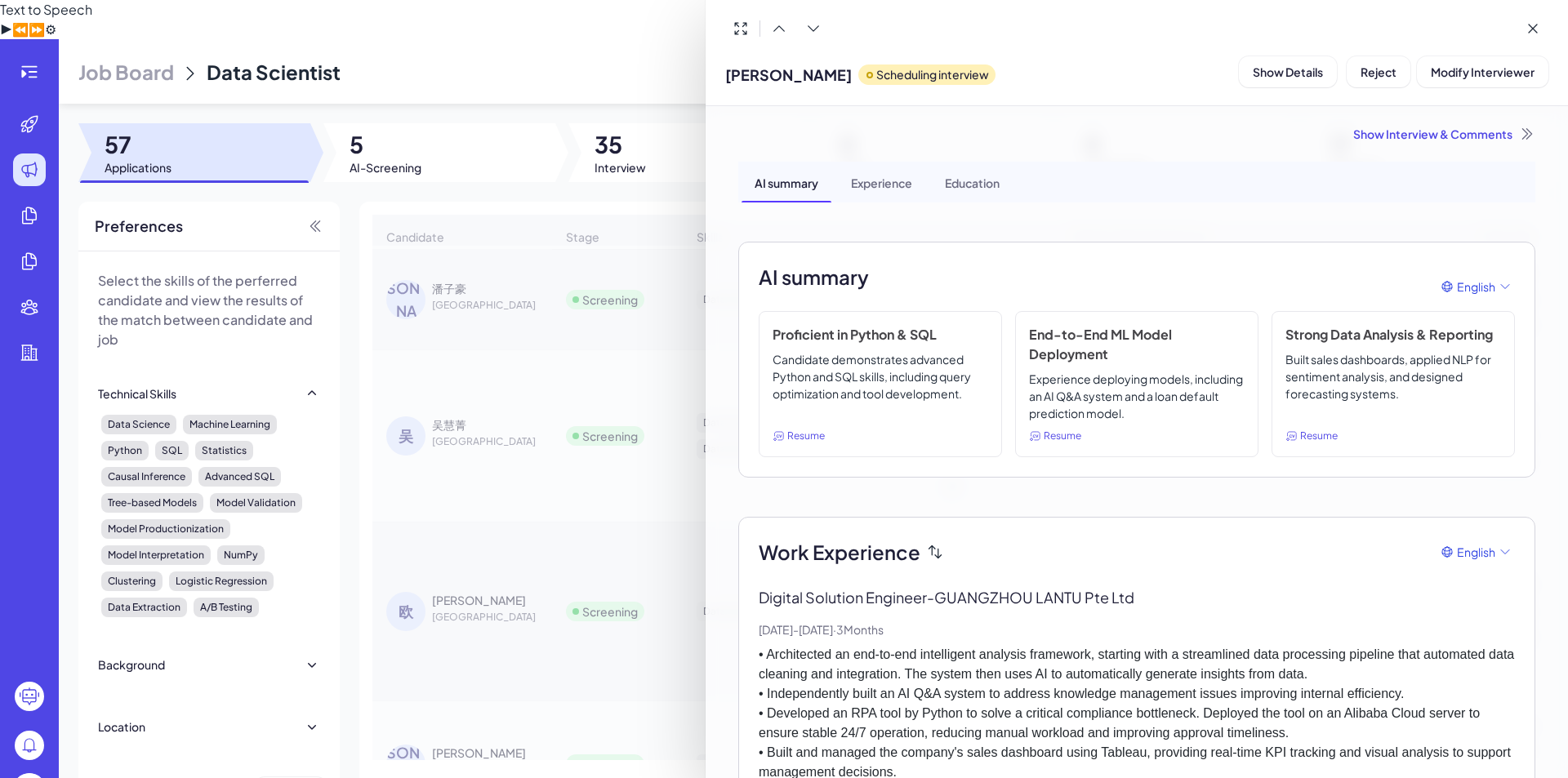
click at [510, 153] on div at bounding box center [784, 389] width 1568 height 778
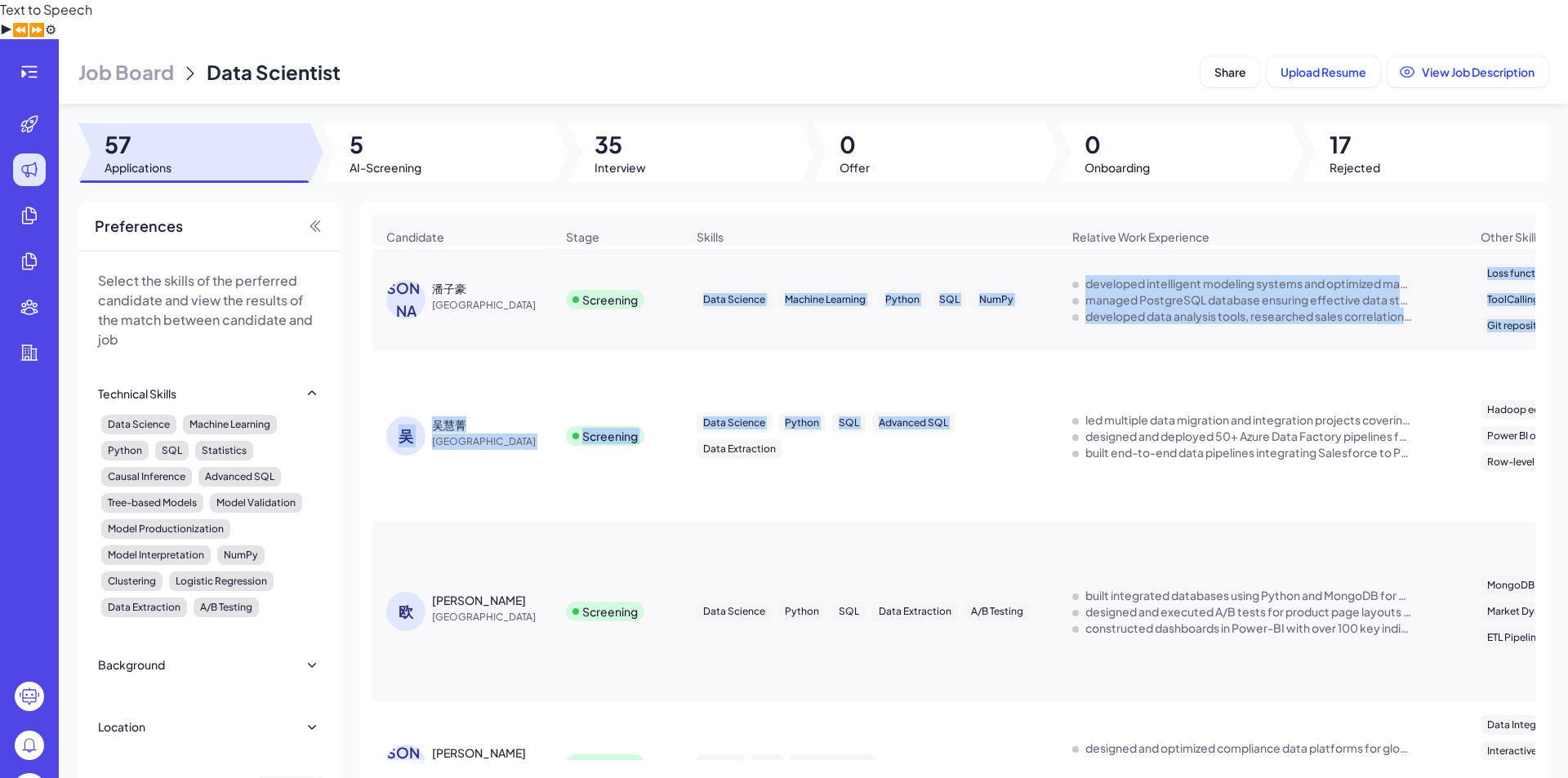
drag, startPoint x: 672, startPoint y: 297, endPoint x: 687, endPoint y: 415, distance: 118.9
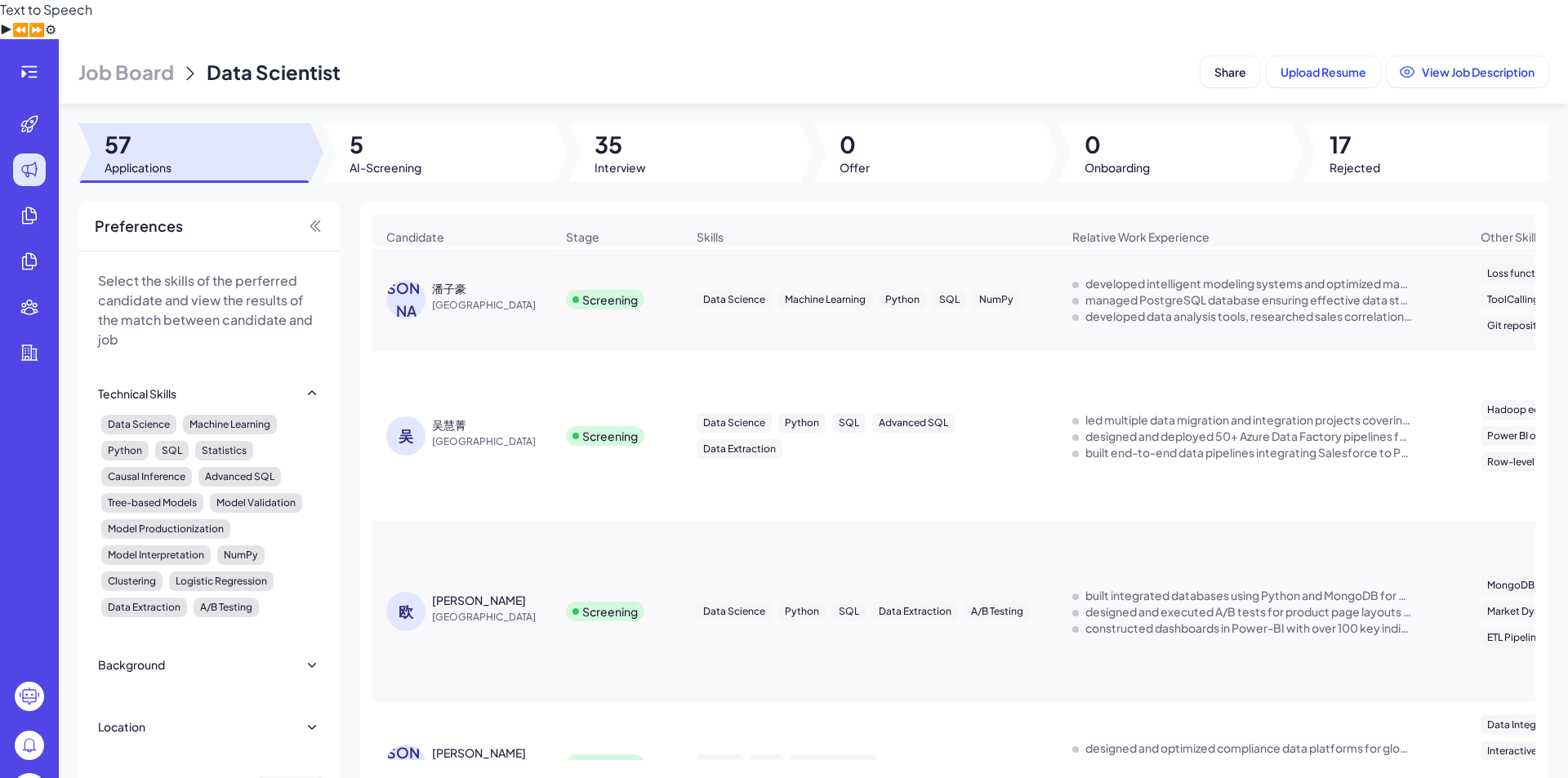
click at [525, 281] on div "潘子豪" at bounding box center [493, 288] width 123 height 16
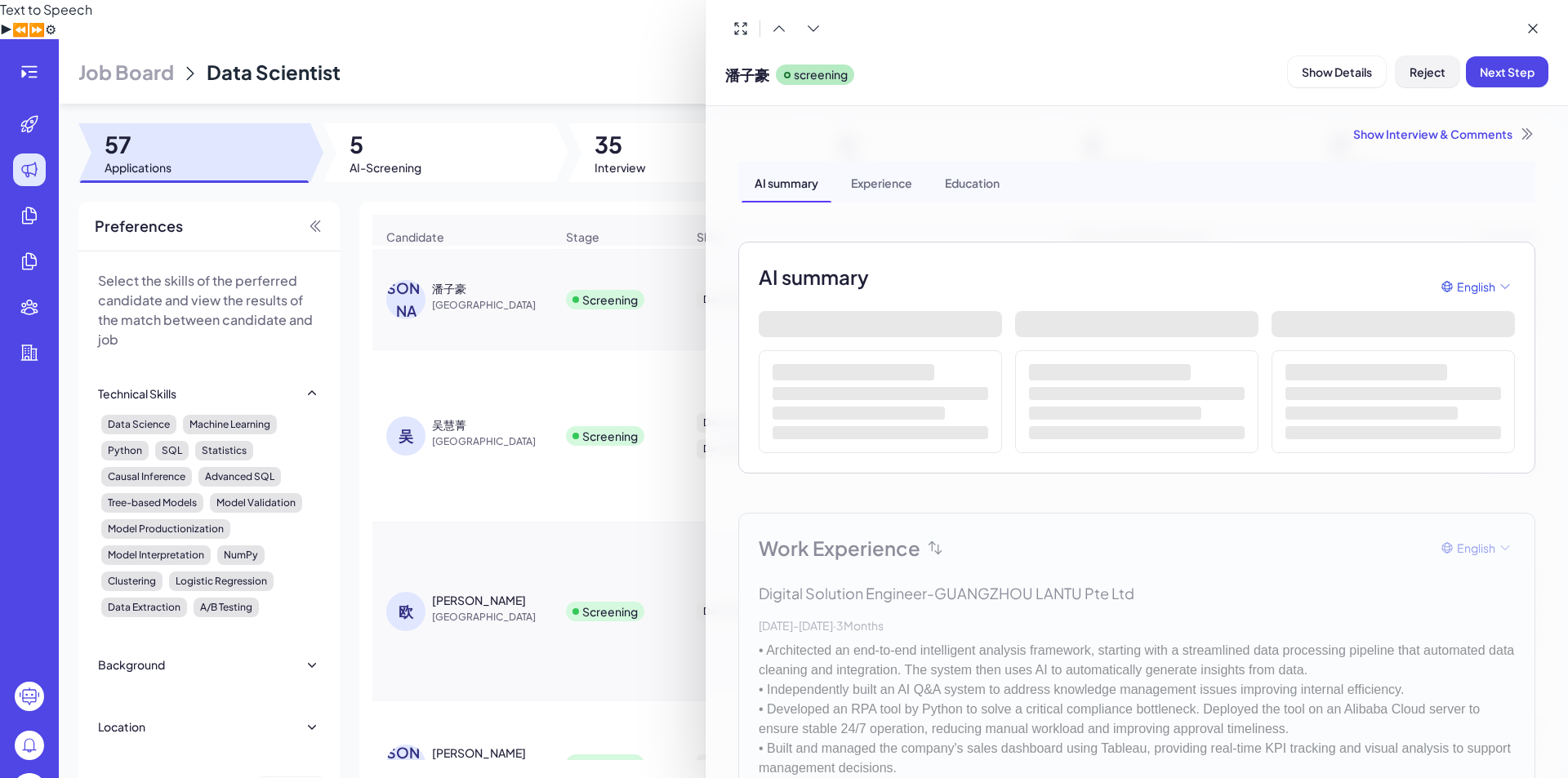
click at [1426, 72] on span "Reject" at bounding box center [1427, 71] width 36 height 14
drag, startPoint x: 1426, startPoint y: 72, endPoint x: 1181, endPoint y: 210, distance: 281.2
click at [1181, 210] on div "潘子豪 screening Show Details Reject Next Step Show Interview & Comments AI summar…" at bounding box center [1136, 389] width 862 height 778
click at [1181, 169] on div "AI summary Experience Education" at bounding box center [1136, 182] width 797 height 41
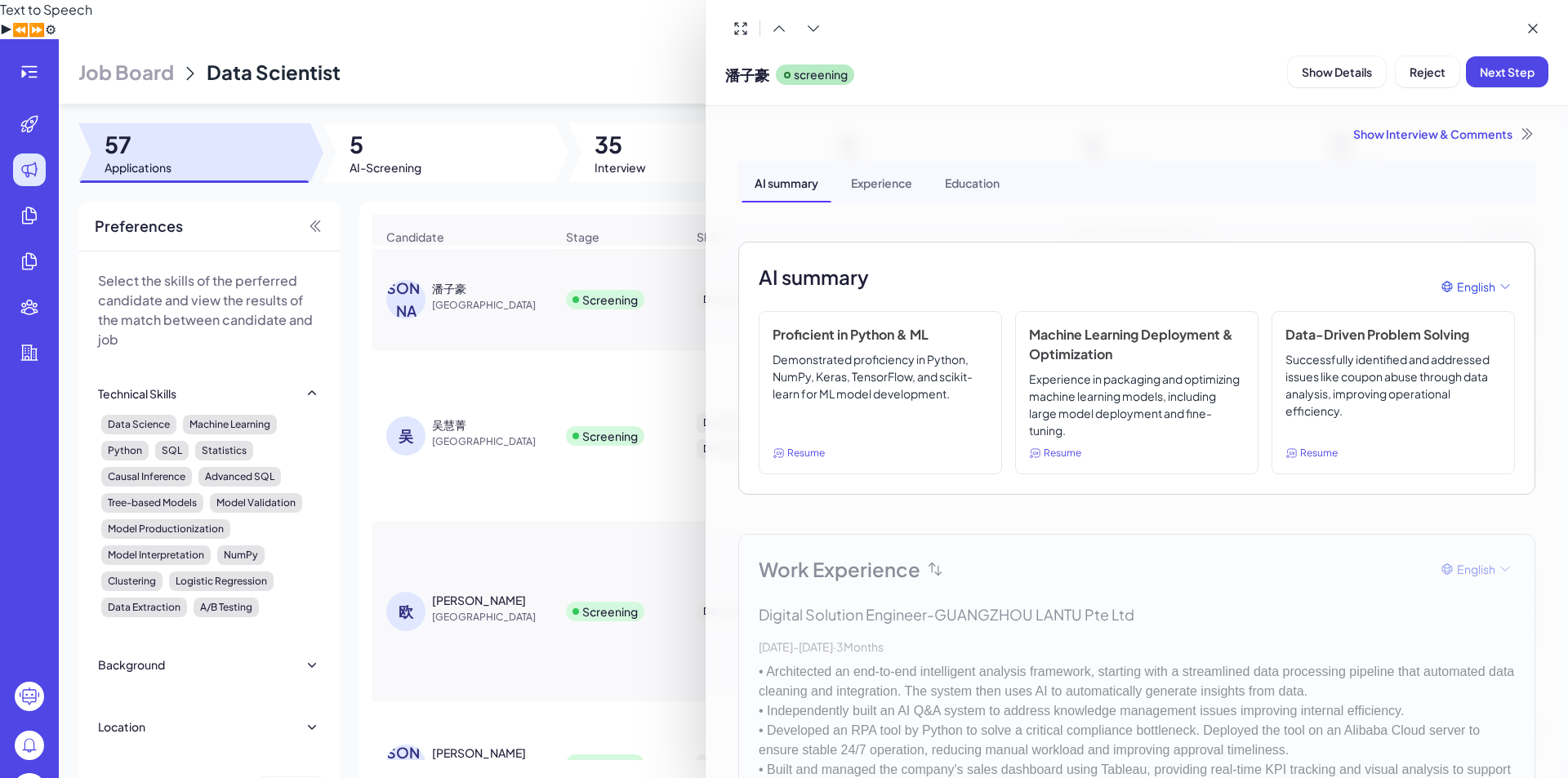
click at [869, 181] on div "Experience" at bounding box center [881, 182] width 87 height 41
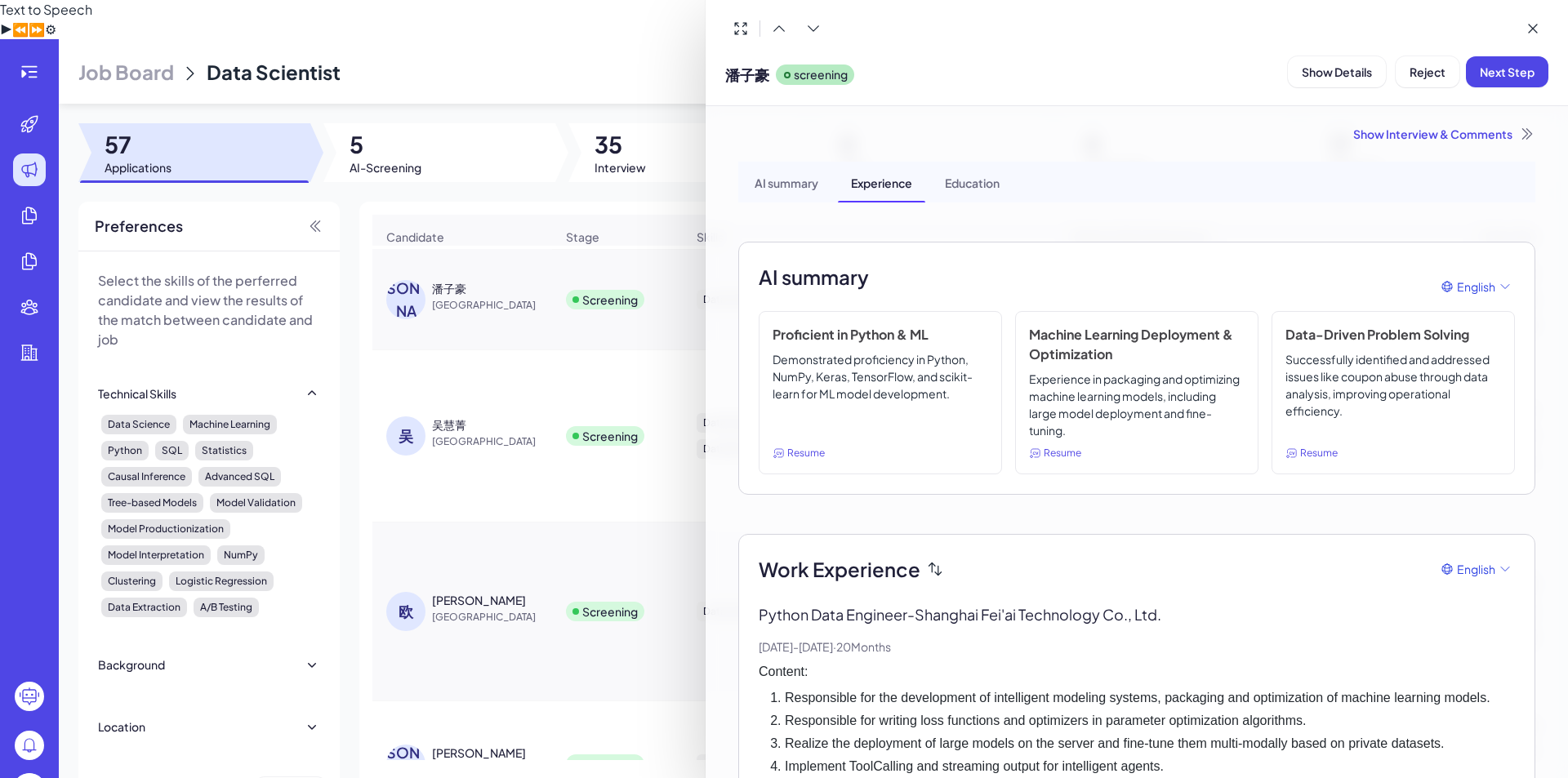
click at [788, 170] on div "AI summary" at bounding box center [786, 182] width 89 height 41
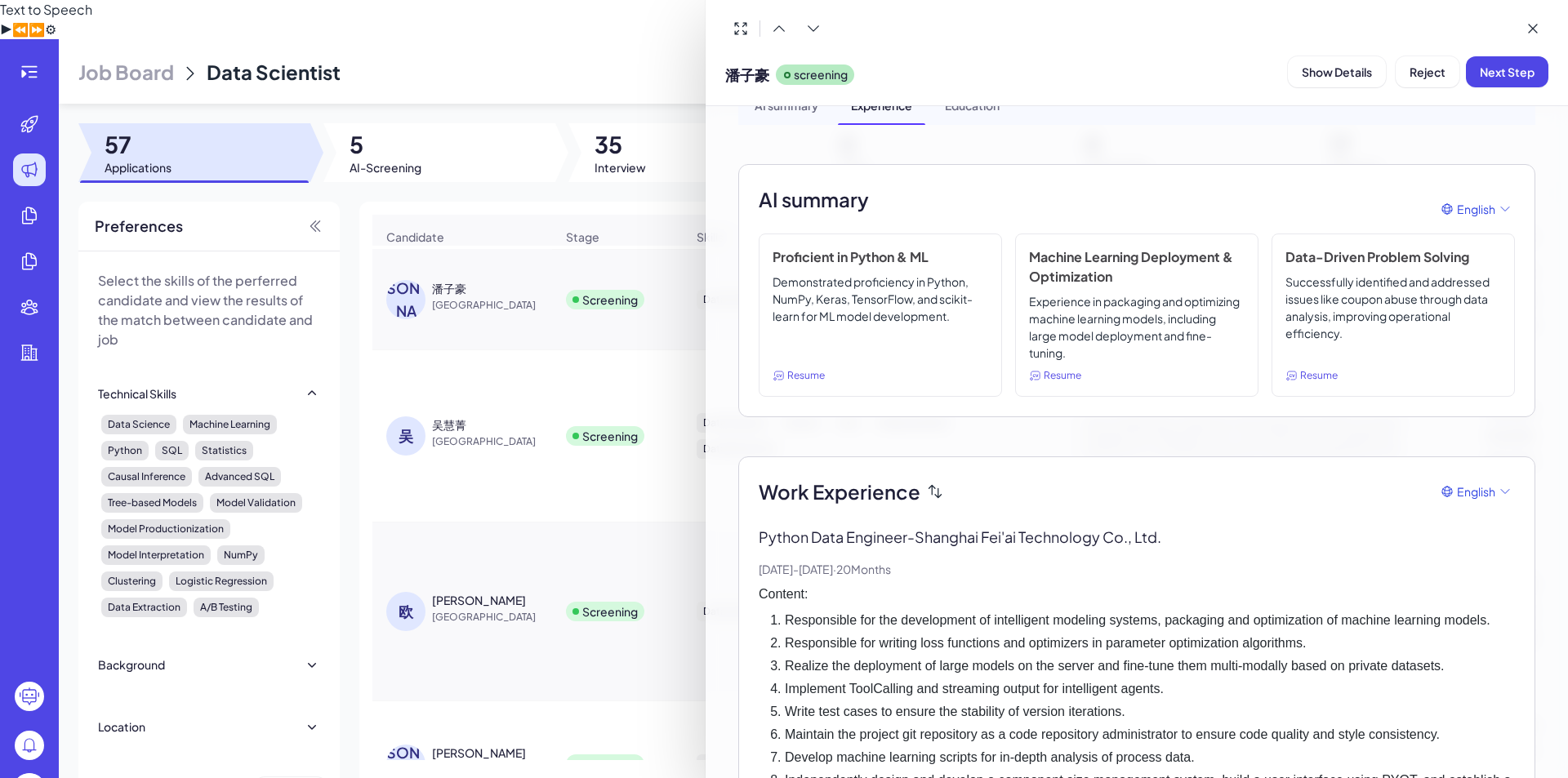
scroll to position [136, 0]
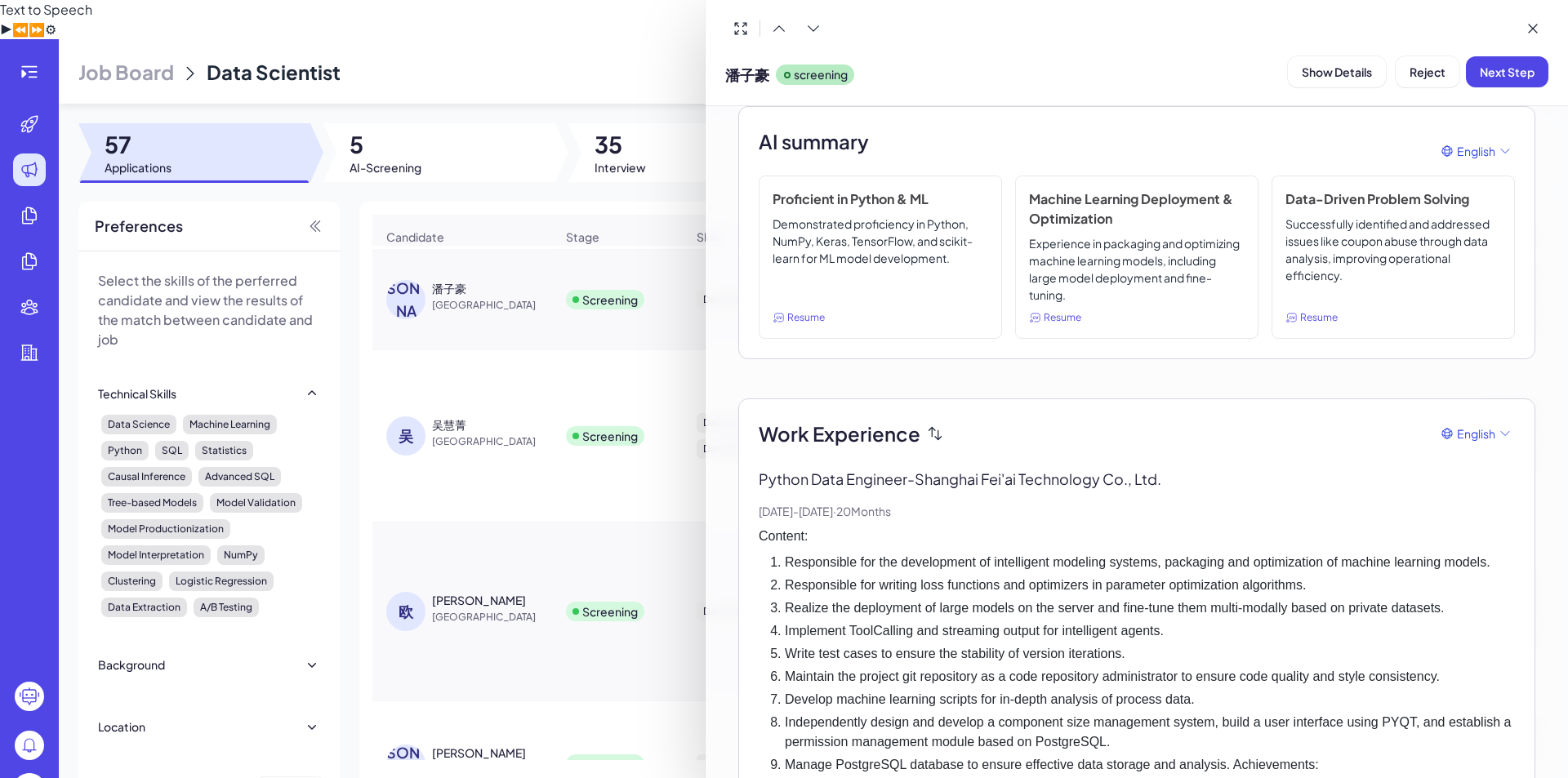
click at [631, 165] on div at bounding box center [784, 389] width 1568 height 778
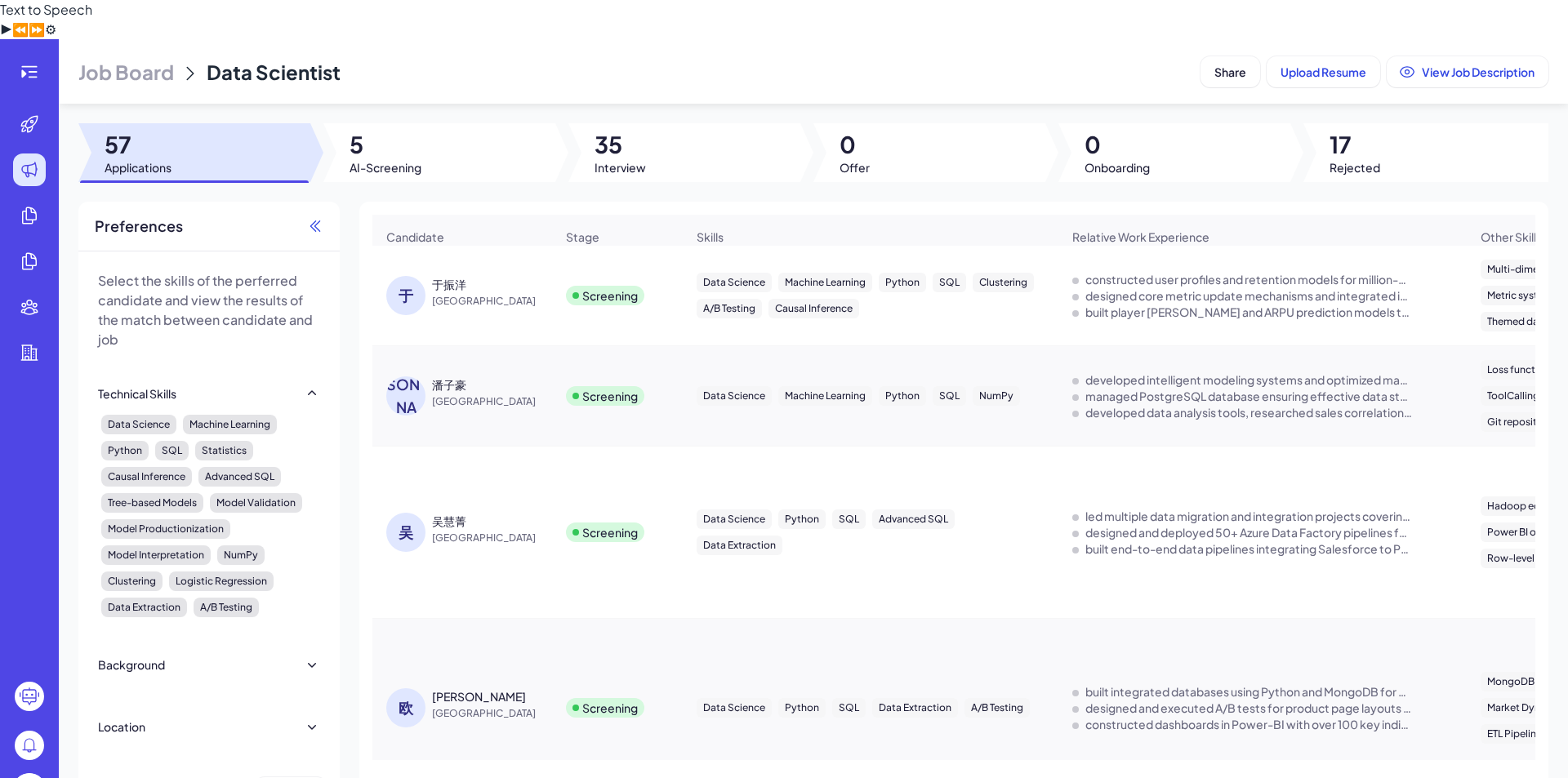
click at [319, 218] on icon at bounding box center [315, 225] width 16 height 16
